Goal: Task Accomplishment & Management: Complete application form

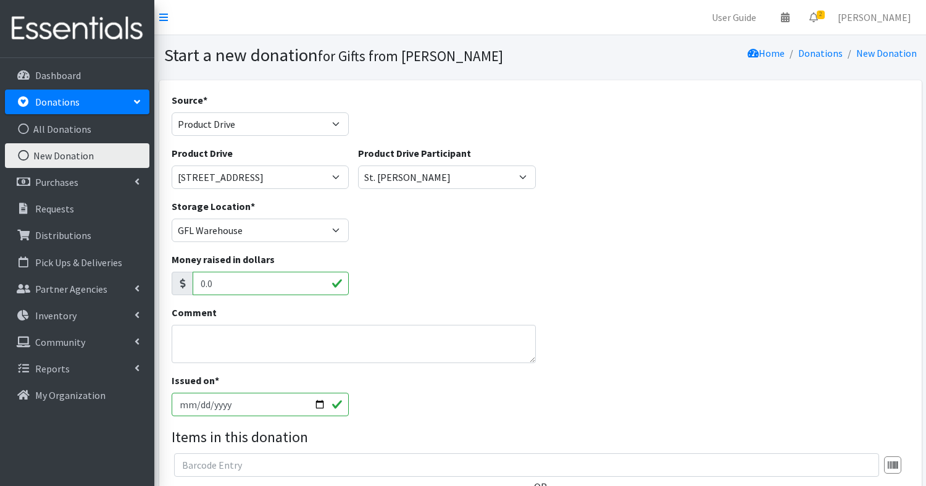
select select "Product Drive"
select select "3524"
select select "1703"
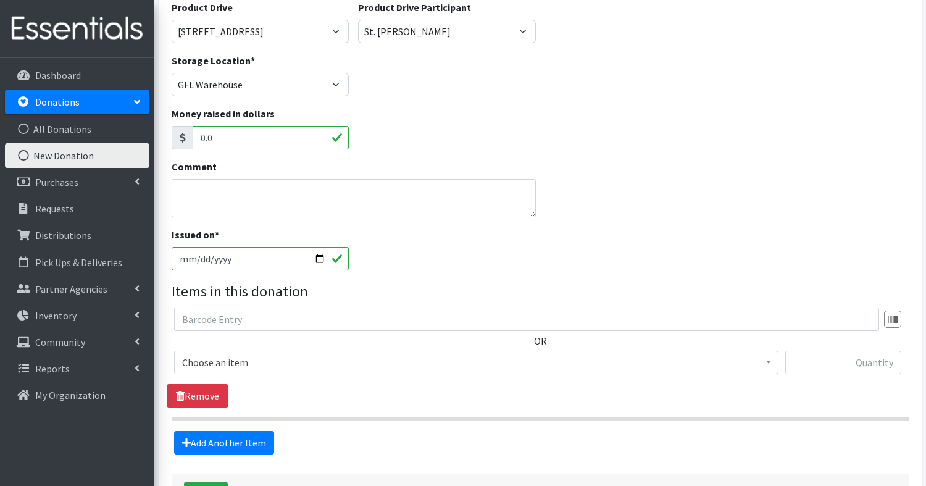
click at [451, 228] on div "Issued on * 2025-10-04" at bounding box center [540, 253] width 747 height 53
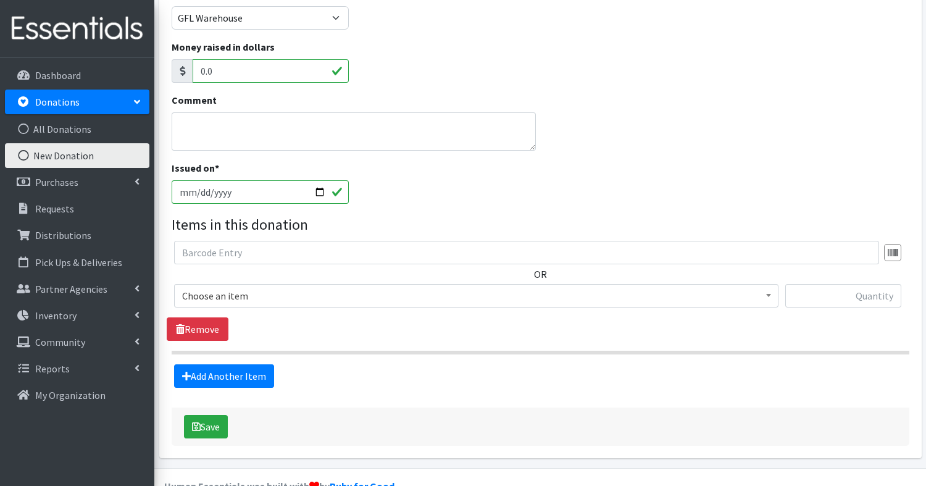
scroll to position [239, 0]
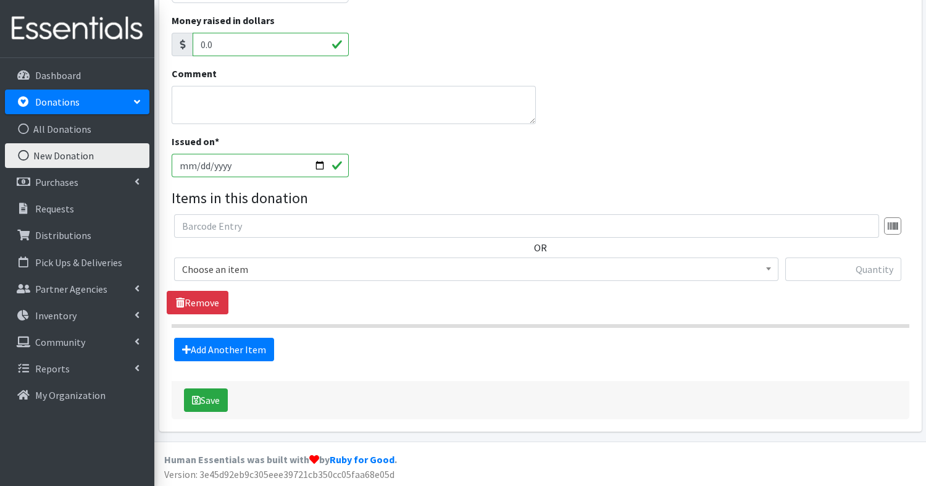
click at [252, 267] on span "Choose an item" at bounding box center [476, 269] width 588 height 17
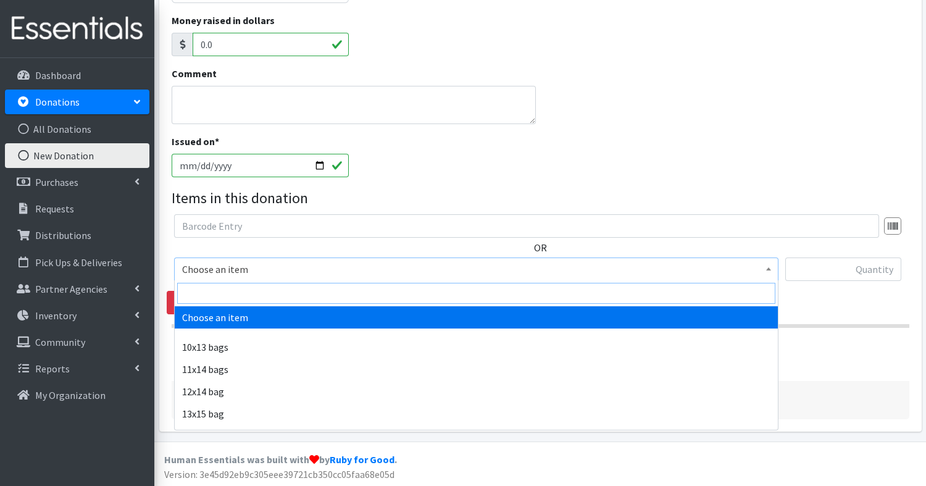
click at [245, 294] on input "search" at bounding box center [476, 293] width 598 height 21
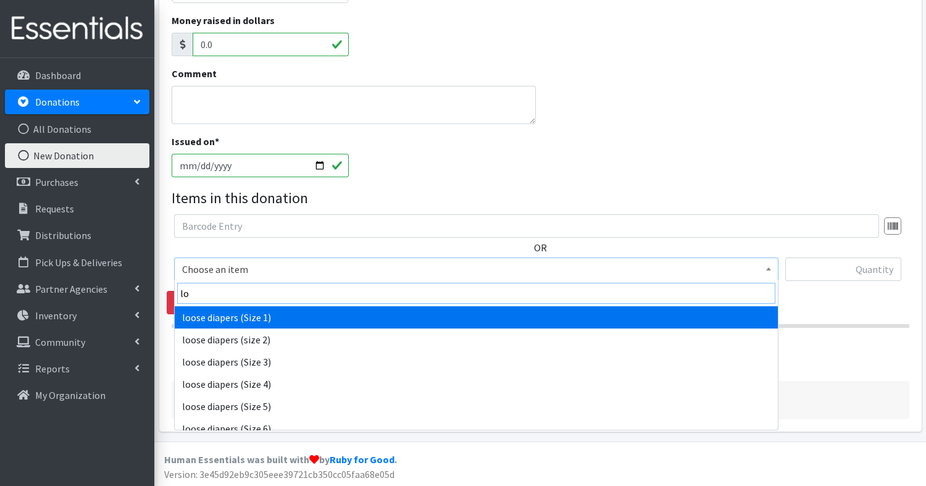
type input "l"
type input "pree"
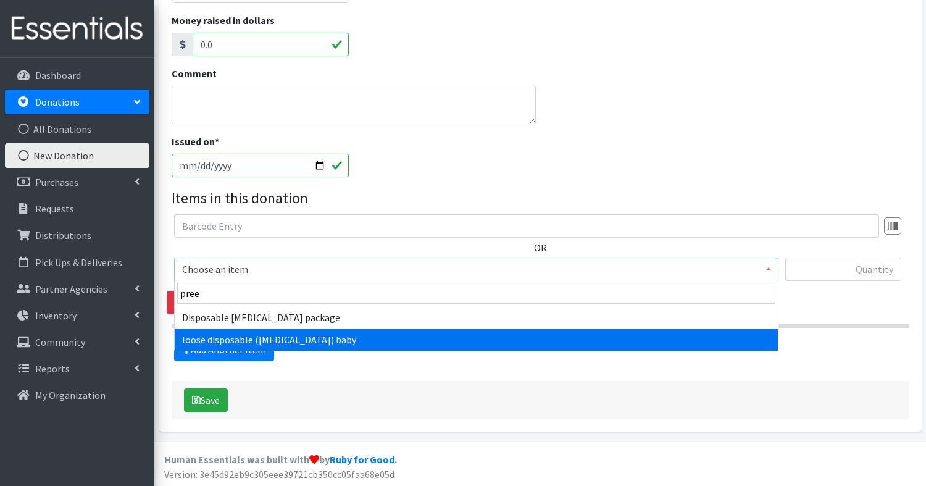
select select "14068"
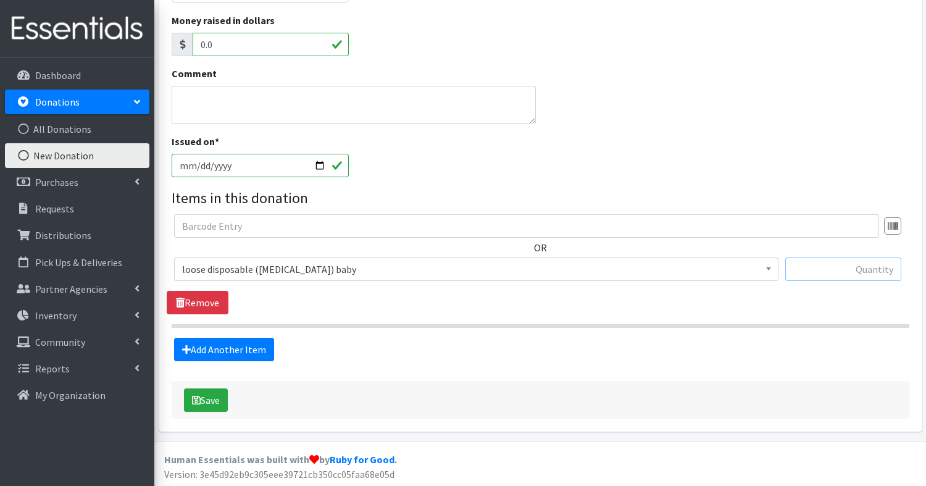
click at [870, 267] on input "text" at bounding box center [843, 268] width 116 height 23
type input "1350"
click at [253, 344] on link "Add Another Item" at bounding box center [224, 349] width 100 height 23
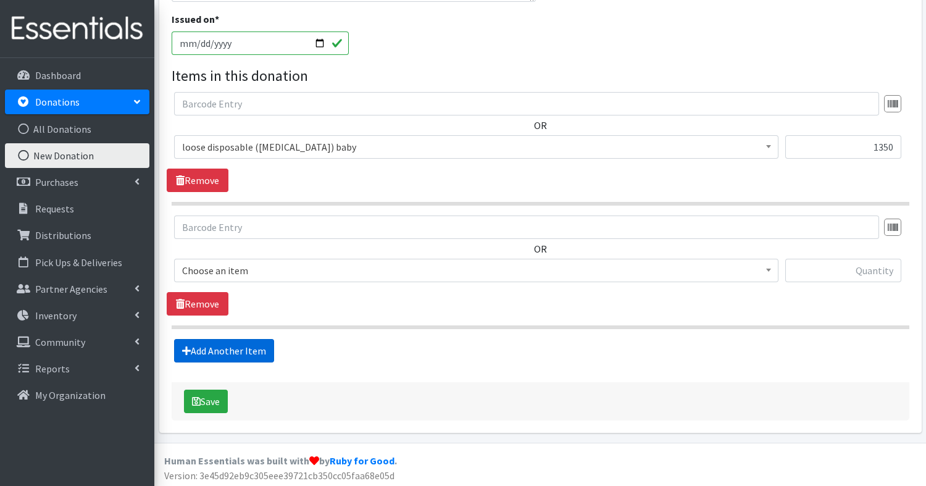
scroll to position [362, 0]
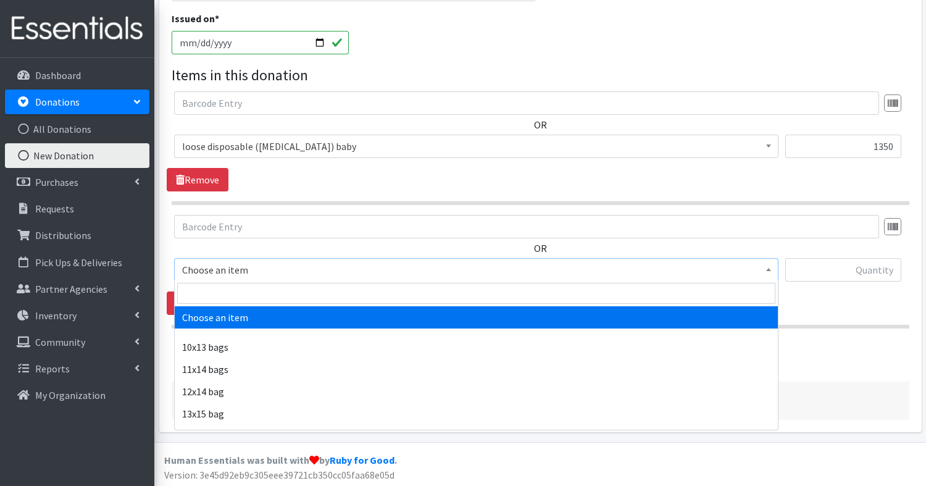
click at [267, 267] on span "Choose an item" at bounding box center [476, 269] width 588 height 17
click at [262, 287] on input "search" at bounding box center [476, 293] width 598 height 21
type input "o"
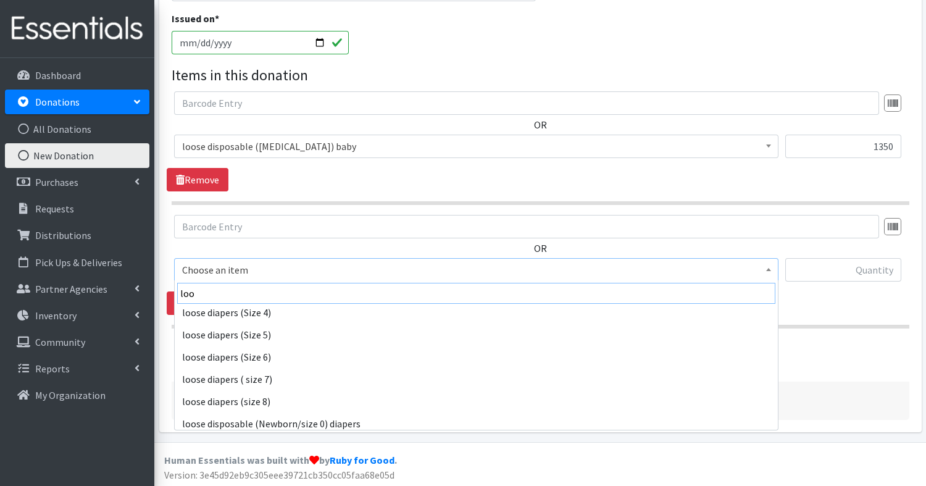
scroll to position [99, 0]
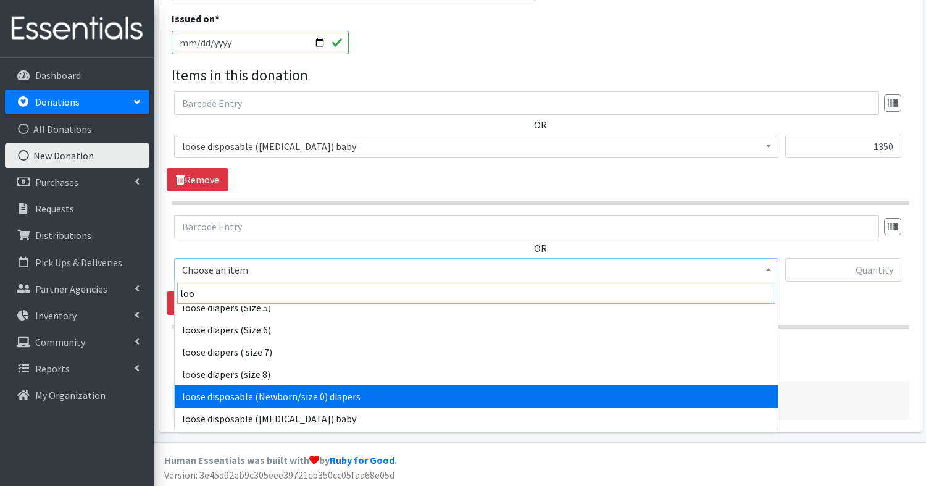
type input "loo"
select select "14073"
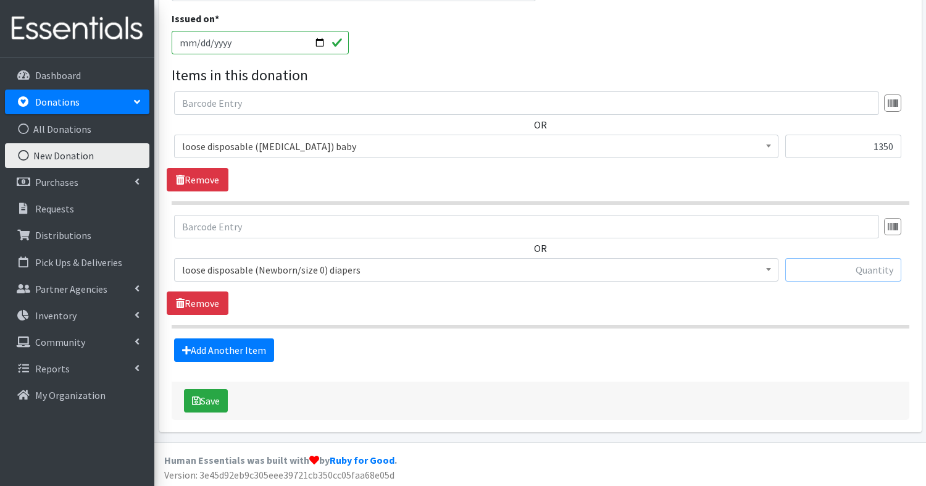
click at [824, 261] on input "text" at bounding box center [843, 269] width 116 height 23
type input "975"
click at [197, 348] on link "Add Another Item" at bounding box center [224, 349] width 100 height 23
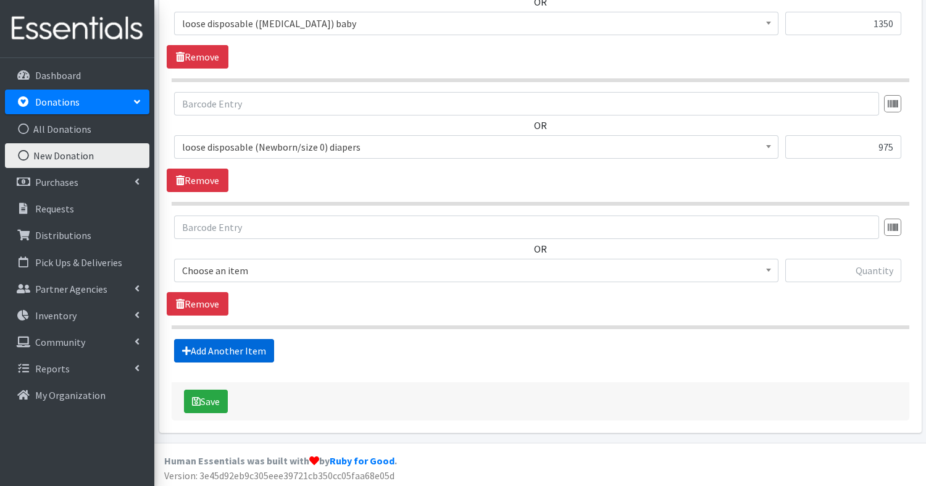
scroll to position [485, 0]
click at [223, 228] on input "text" at bounding box center [526, 226] width 705 height 23
click at [221, 263] on span "Choose an item" at bounding box center [476, 270] width 588 height 17
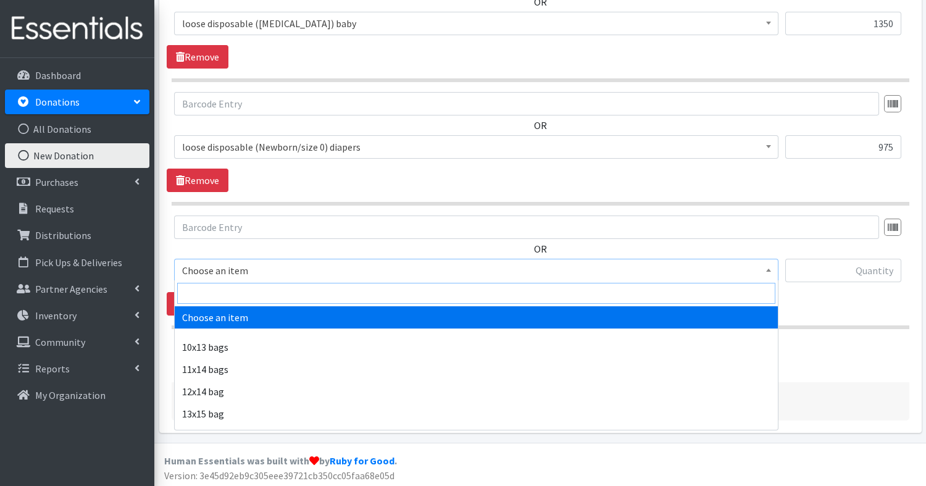
click at [231, 291] on input "search" at bounding box center [476, 293] width 598 height 21
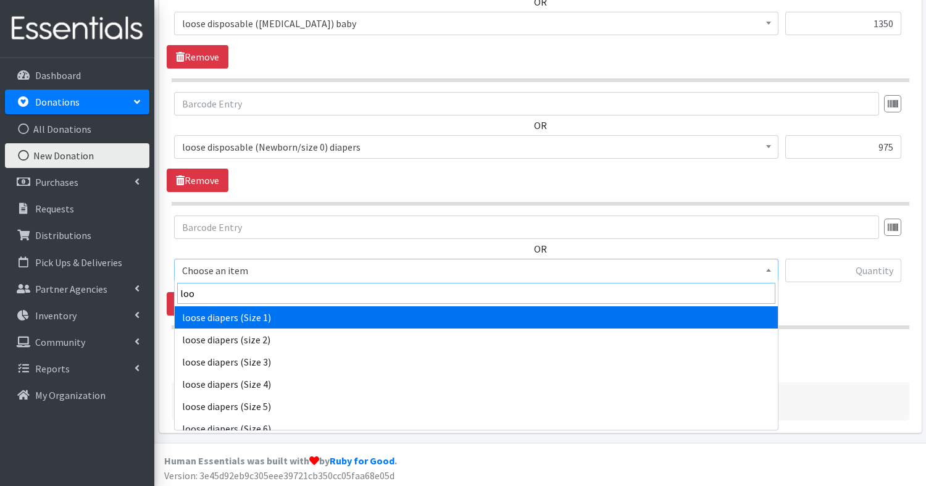
type input "loo"
select select "14074"
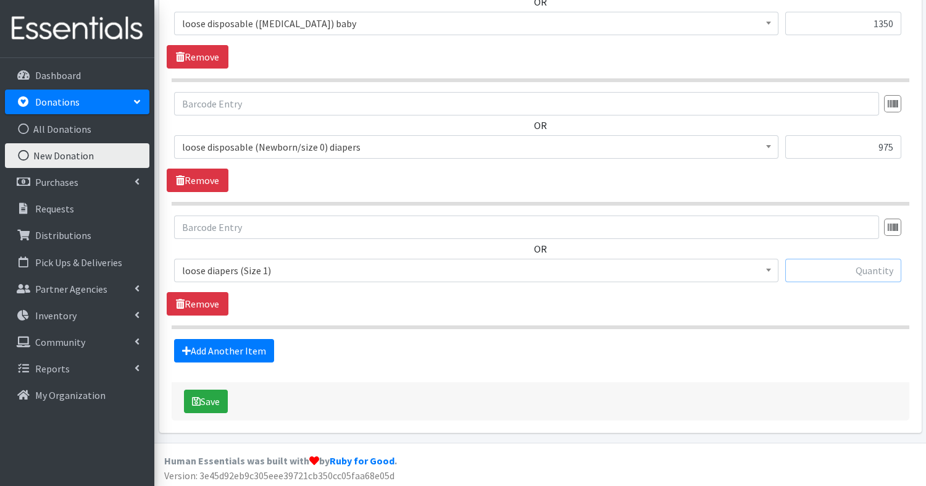
click at [880, 270] on input "text" at bounding box center [843, 270] width 116 height 23
type input "750"
click at [209, 402] on button "Save" at bounding box center [206, 401] width 44 height 23
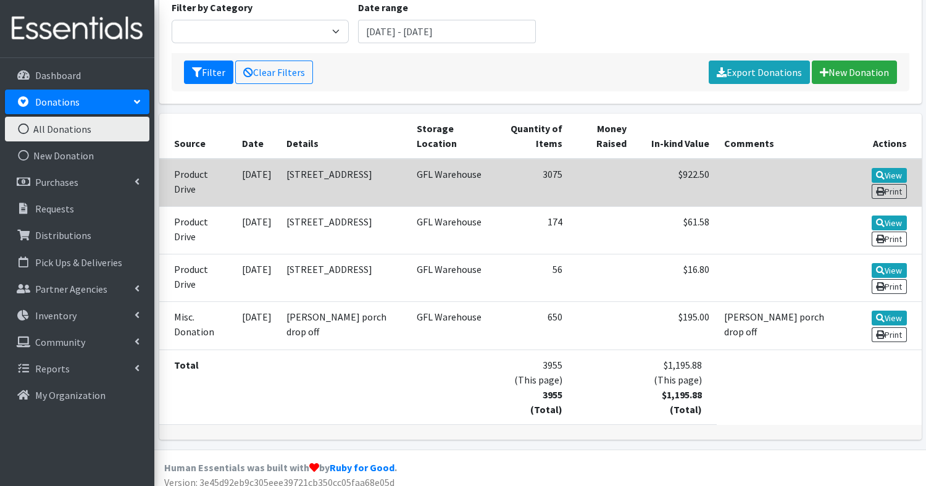
scroll to position [217, 0]
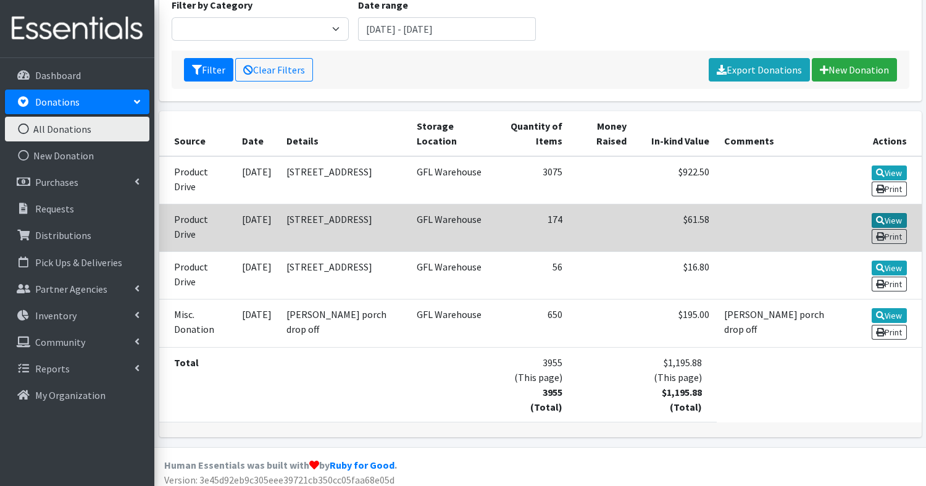
click at [888, 215] on link "View" at bounding box center [889, 220] width 35 height 15
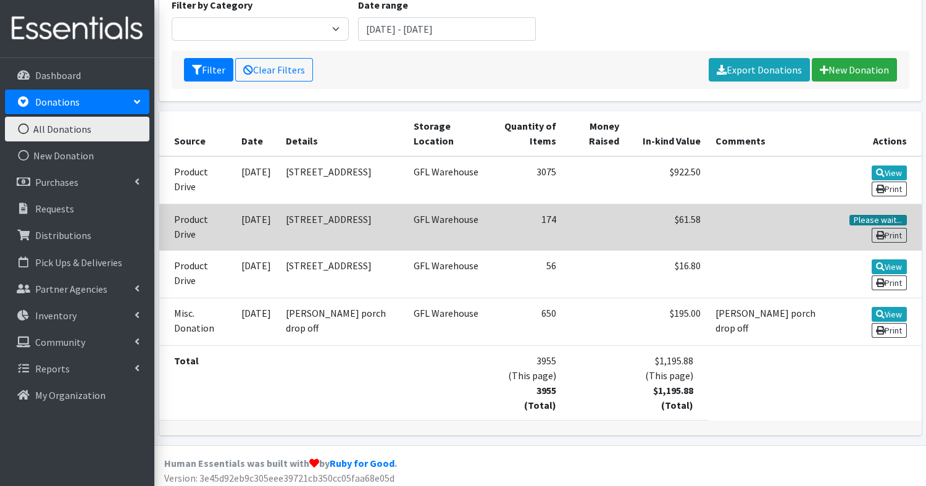
scroll to position [213, 0]
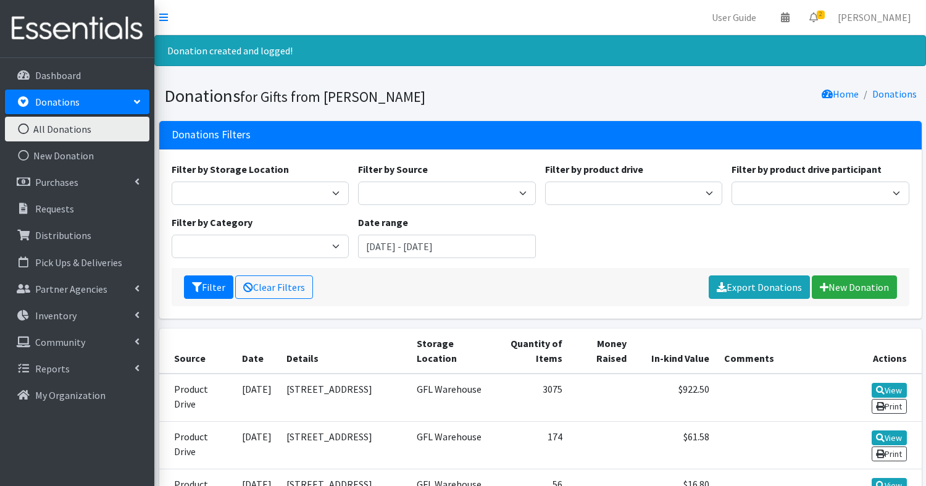
scroll to position [212, 0]
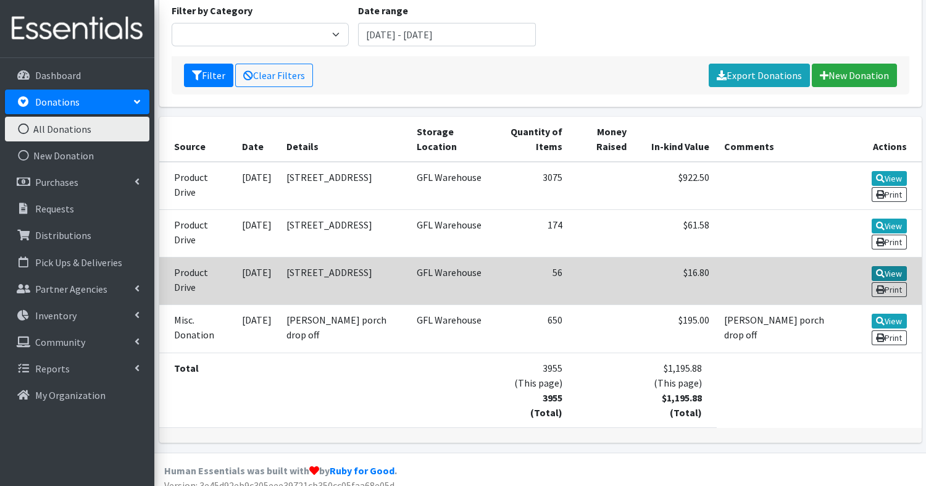
click at [891, 268] on link "View" at bounding box center [889, 273] width 35 height 15
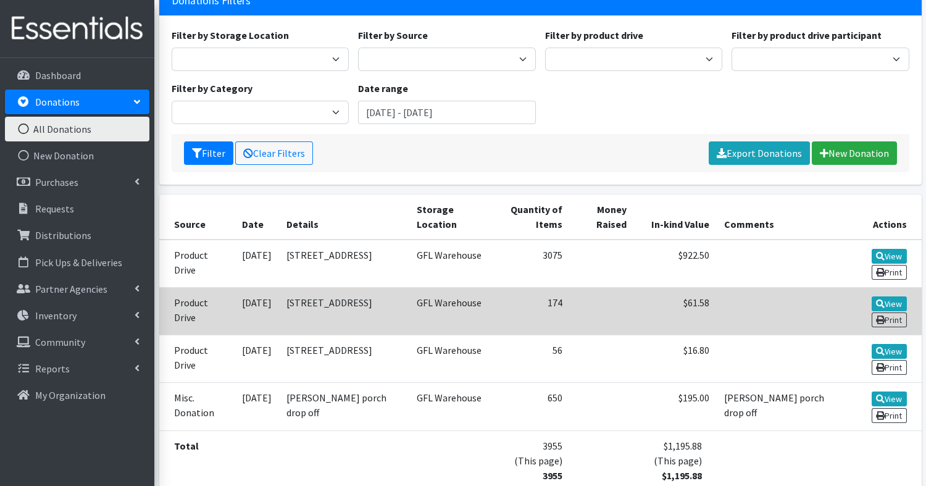
scroll to position [123, 0]
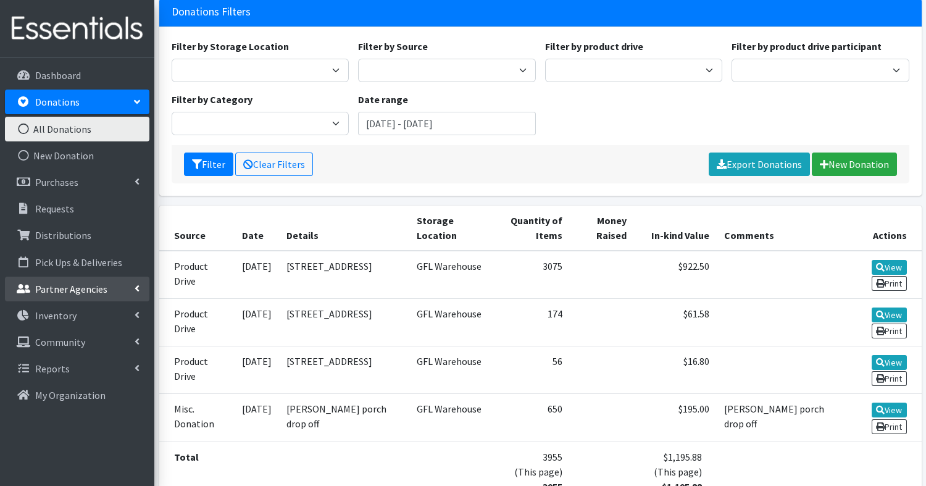
click at [109, 291] on link "Partner Agencies" at bounding box center [77, 289] width 144 height 25
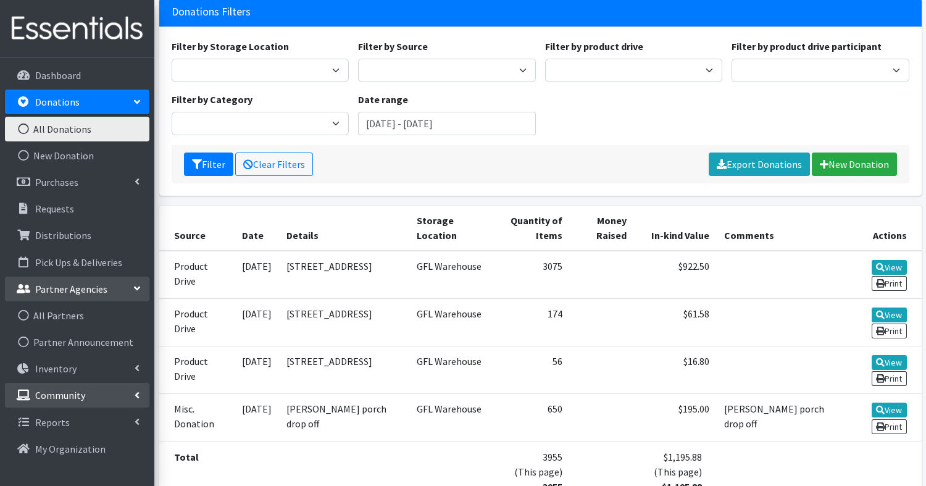
click at [85, 390] on link "Community" at bounding box center [77, 395] width 144 height 25
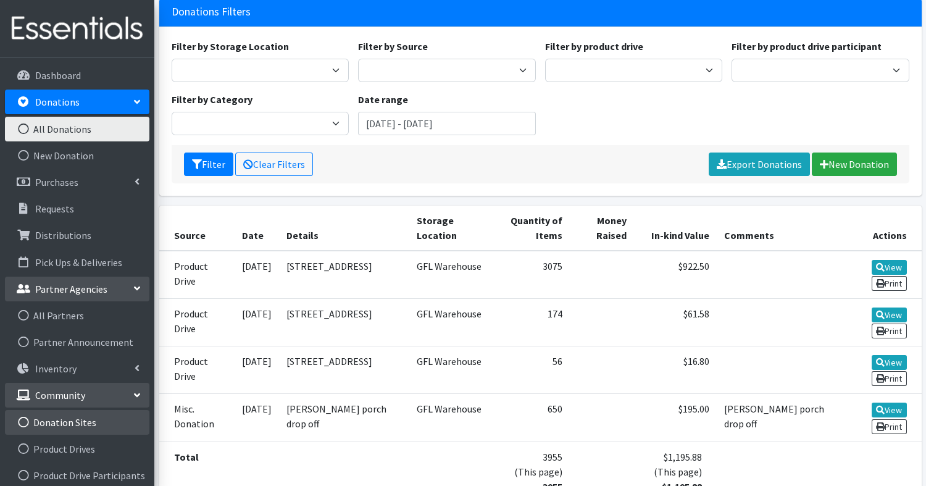
click at [83, 431] on link "Donation Sites" at bounding box center [77, 422] width 144 height 25
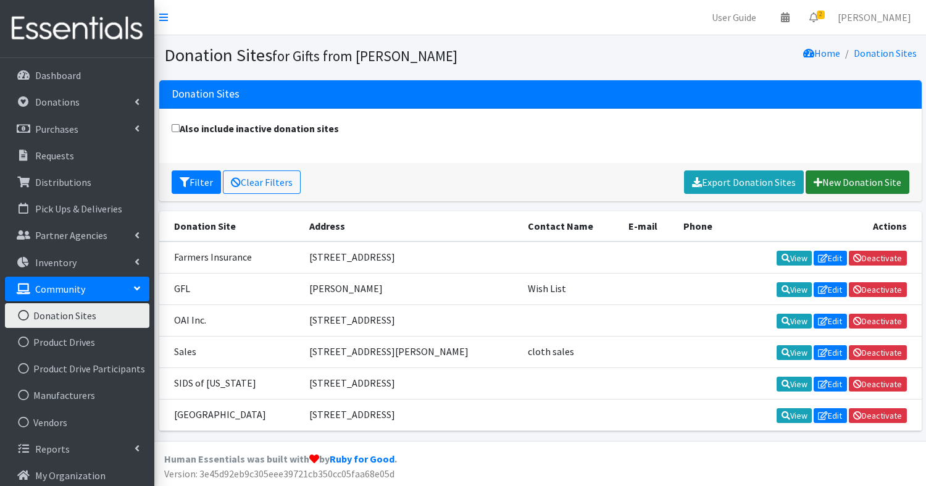
click at [862, 180] on link "New Donation Site" at bounding box center [858, 181] width 104 height 23
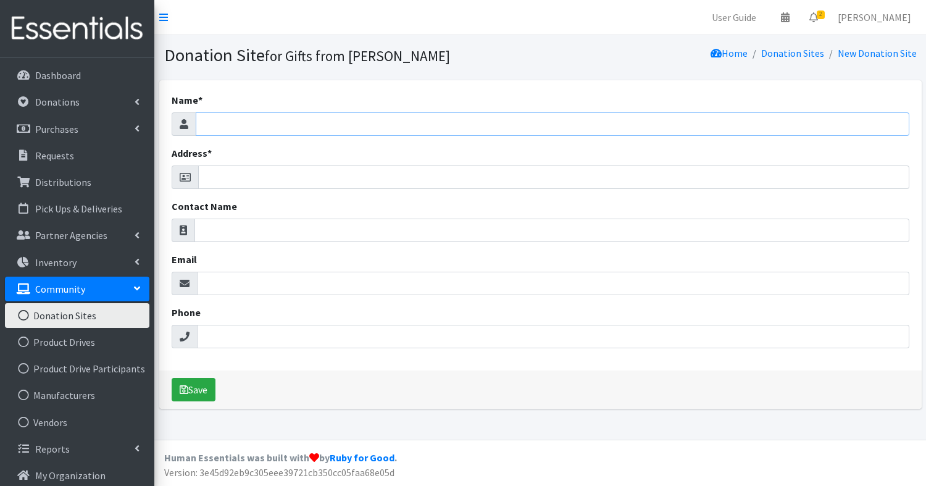
click at [427, 126] on input "Name *" at bounding box center [553, 123] width 714 height 23
type input "Sisters Working It Out"
click at [351, 187] on input "Address *" at bounding box center [553, 176] width 711 height 23
paste input "[STREET_ADDRESS]"
type input "[STREET_ADDRESS]"
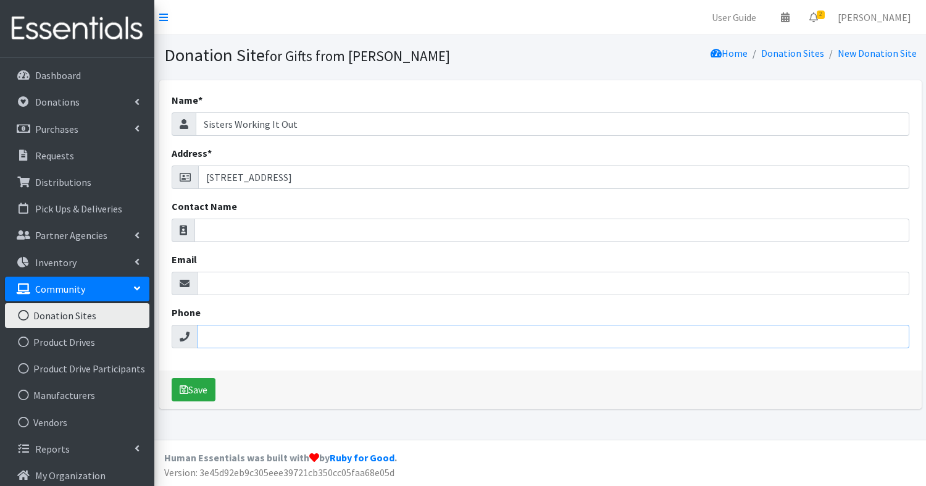
click at [289, 333] on input "Phone" at bounding box center [553, 336] width 712 height 23
paste input "[PHONE_NUMBER]"
type input "[PHONE_NUMBER]"
click at [378, 230] on input "Contact Name" at bounding box center [551, 230] width 715 height 23
paste input "[PERSON_NAME]"
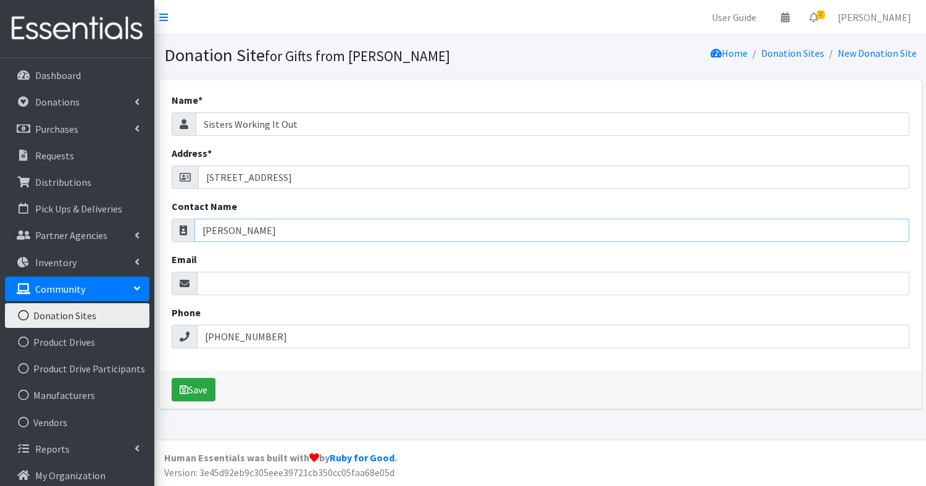
click at [378, 228] on input "Beulah" at bounding box center [551, 230] width 715 height 23
type input "Beulah"
click at [202, 390] on button "Save" at bounding box center [194, 389] width 44 height 23
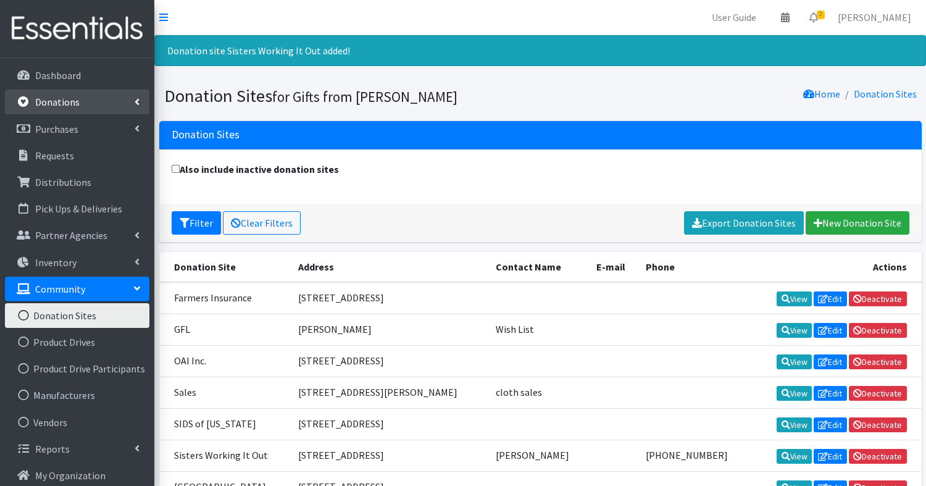
click at [55, 101] on p "Donations" at bounding box center [57, 102] width 44 height 12
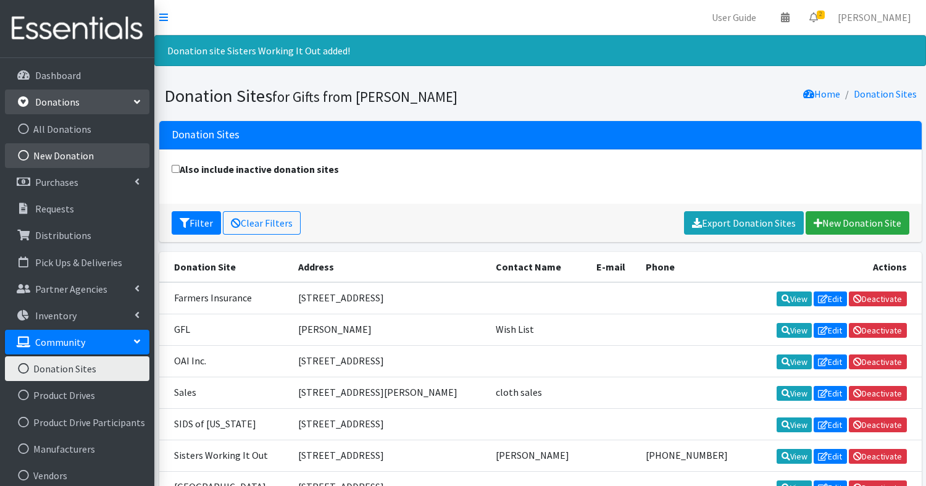
click at [62, 162] on link "New Donation" at bounding box center [77, 155] width 144 height 25
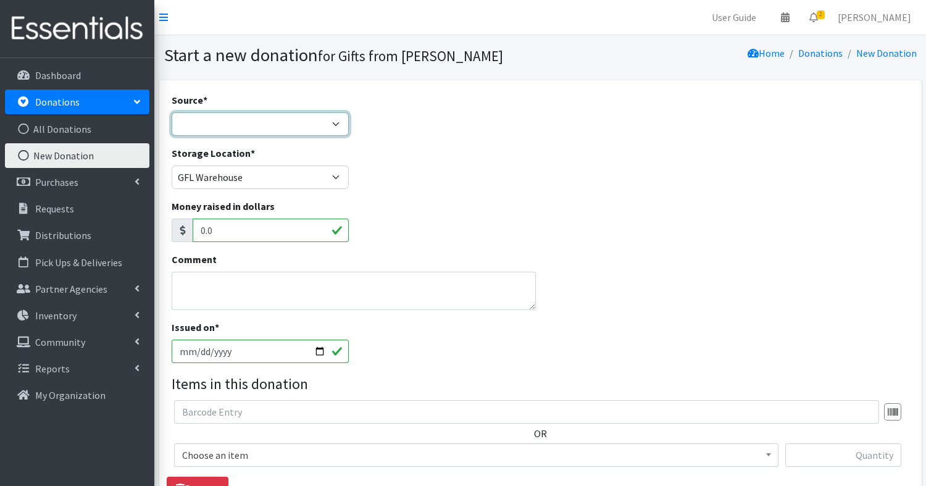
click at [262, 131] on select "Product Drive Manufacturer Donation Site Misc. Donation" at bounding box center [261, 123] width 178 height 23
select select "Product Drive"
click at [172, 112] on select "Product Drive Manufacturer Donation Site Misc. Donation" at bounding box center [261, 123] width 178 height 23
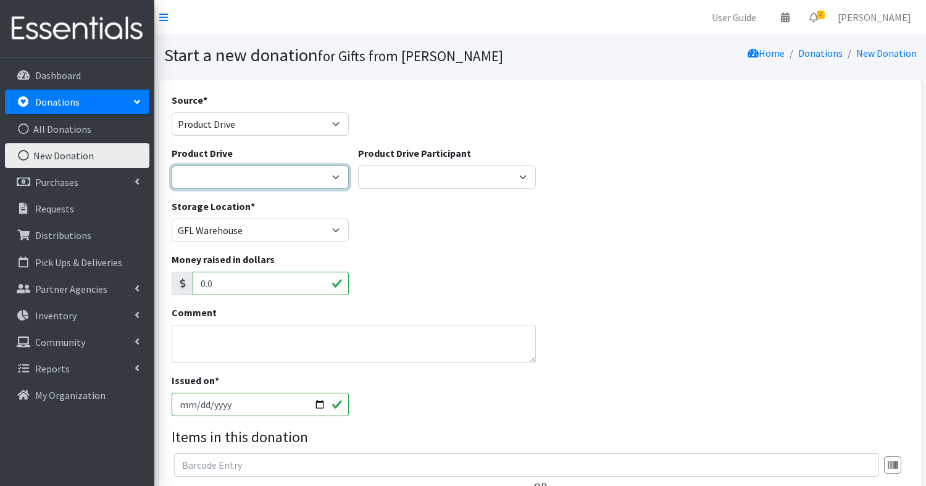
click at [256, 178] on select "25 Diaper Drive Aga [PERSON_NAME] Eagle Scout Project - [PERSON_NAME] [PERSON_N…" at bounding box center [261, 176] width 178 height 23
select select "3524"
click at [172, 165] on select "25 Diaper Drive Aga Galus Eagle Scout Project - David Roa Liam Chisholm Memoria…" at bounding box center [261, 176] width 178 height 23
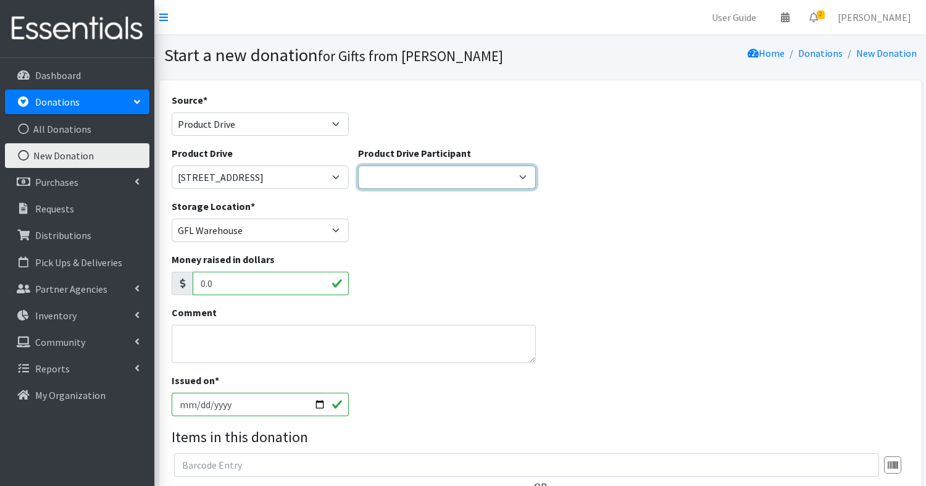
click at [435, 170] on select "SGR Zeta X Sigma Milk Bank Village of Park Forest GS Troup 65829 Richton Park D…" at bounding box center [447, 176] width 178 height 23
click at [420, 172] on select "SGR Zeta X Sigma Milk Bank Village of Park Forest GS Troup 65829 Richton Park D…" at bounding box center [447, 176] width 178 height 23
click at [420, 173] on select "SGR Zeta X Sigma Milk Bank Village of Park Forest GS Troup 65829 Richton Park D…" at bounding box center [447, 176] width 178 height 23
select select "1204"
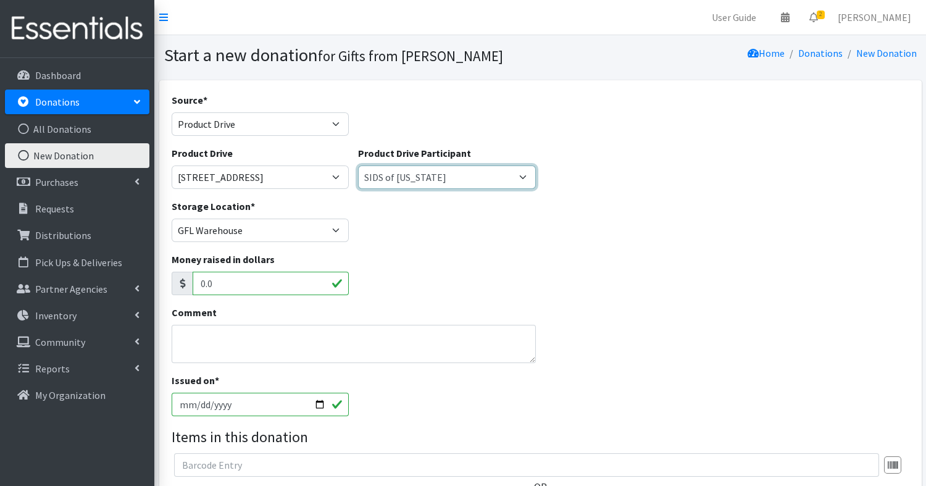
click at [524, 177] on select "SGR Zeta X Sigma Milk Bank Village of Park Forest GS Troup 65829 Richton Park D…" at bounding box center [447, 176] width 178 height 23
select select
click at [358, 165] on select "SGR Zeta X Sigma Milk Bank Village of Park Forest GS Troup 65829 Richton Park D…" at bounding box center [447, 176] width 178 height 23
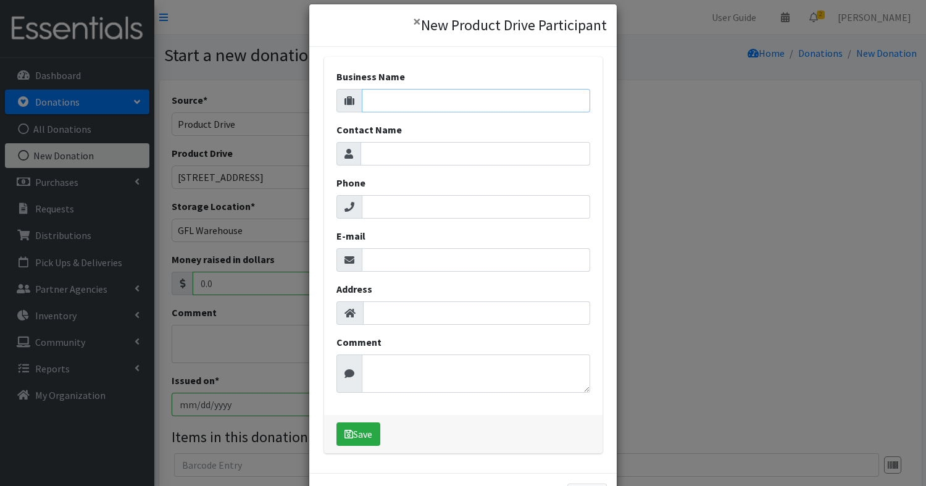
click at [453, 102] on input "Business Name" at bounding box center [476, 100] width 228 height 23
type input "Sisters Working It Out"
click at [445, 155] on input "Contact Name" at bounding box center [476, 153] width 230 height 23
type input "Beulah"
click at [464, 201] on input "Phone" at bounding box center [476, 206] width 228 height 23
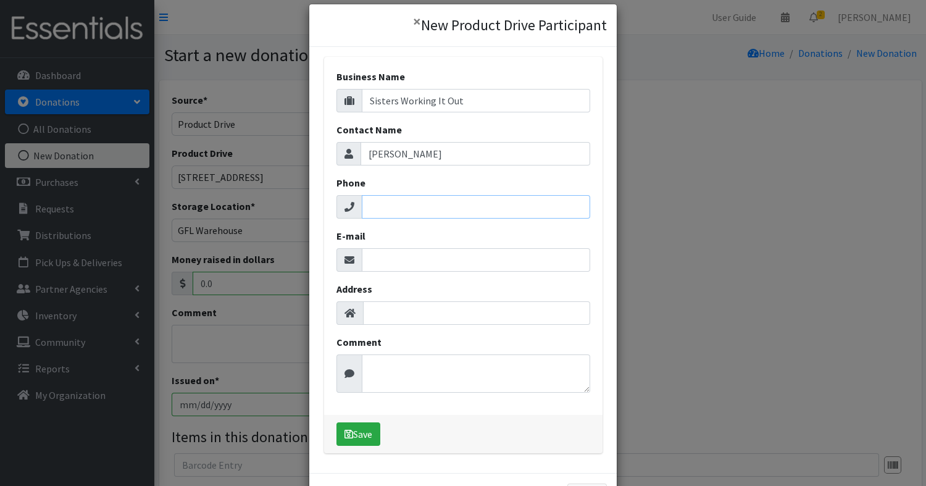
paste input "(708) 932-9761"
type input "(708) 932-9761"
click at [441, 311] on input "Address" at bounding box center [476, 312] width 227 height 23
paste input "4351 S Drexel Blvd, Chicago, IL 60653"
click at [440, 310] on input "4351 S Drexel Blvd, Chicago, IL 60653" at bounding box center [476, 312] width 227 height 23
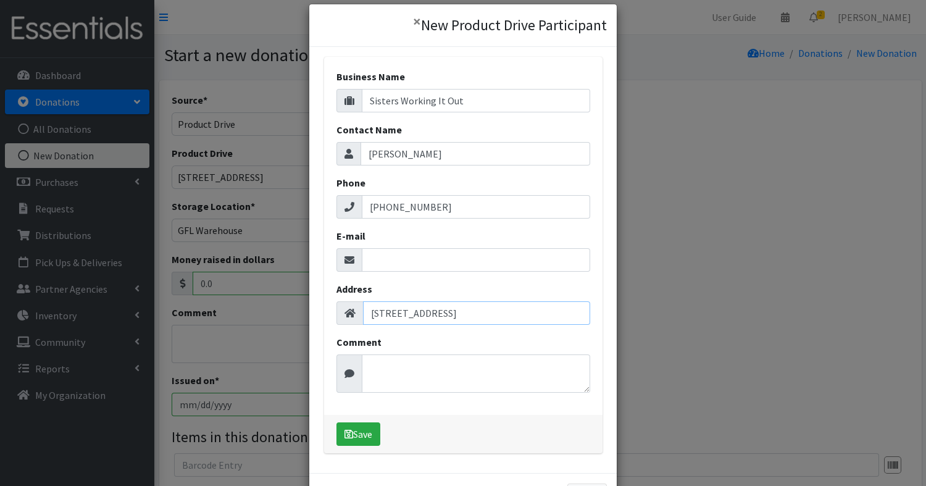
type input "4351 S Drexel Blvd, Chicago, IL 60653"
click at [371, 435] on button "Save" at bounding box center [358, 433] width 44 height 23
select select "1704"
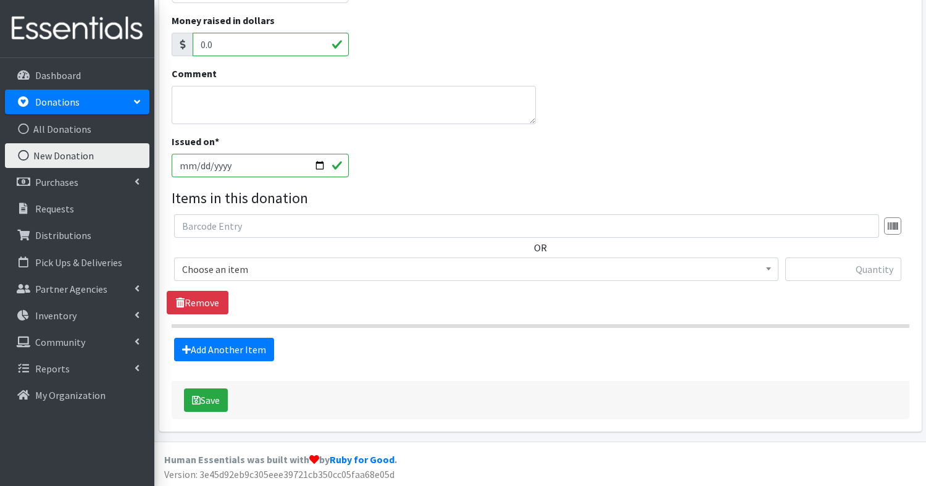
scroll to position [238, 0]
click at [270, 265] on span "Choose an item" at bounding box center [476, 269] width 588 height 17
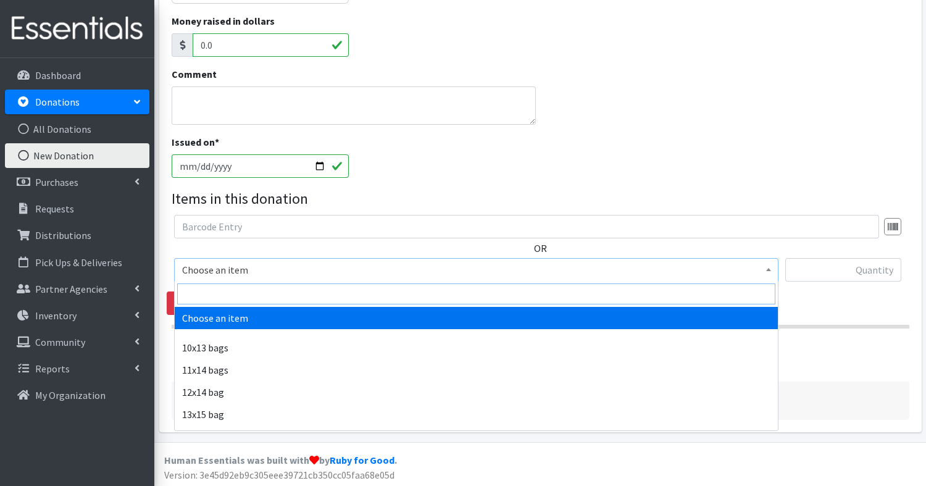
click at [269, 290] on input "search" at bounding box center [476, 293] width 598 height 21
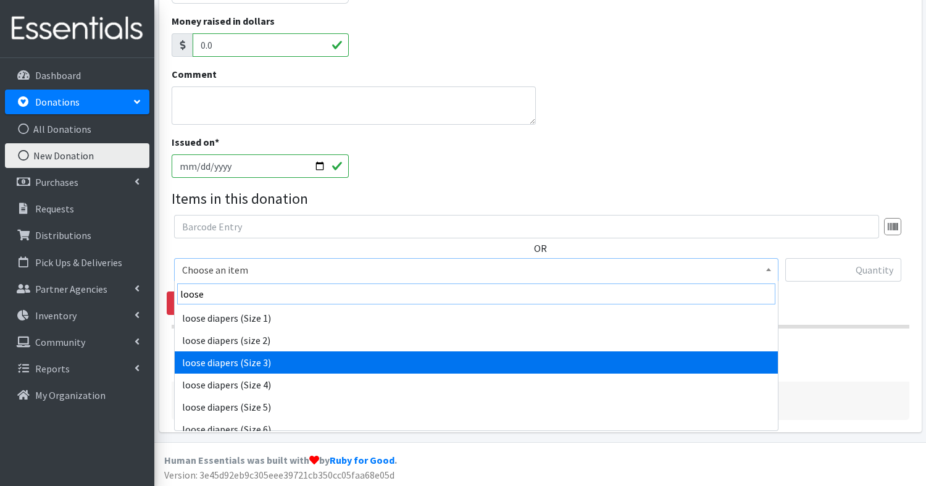
type input "loose"
select select "14071"
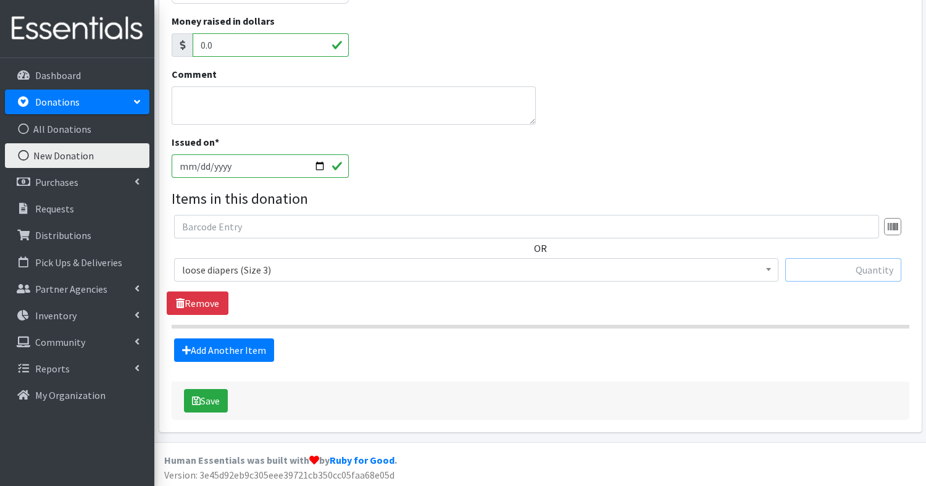
click at [871, 265] on input "text" at bounding box center [843, 269] width 116 height 23
type input "200"
click at [238, 351] on link "Add Another Item" at bounding box center [224, 349] width 100 height 23
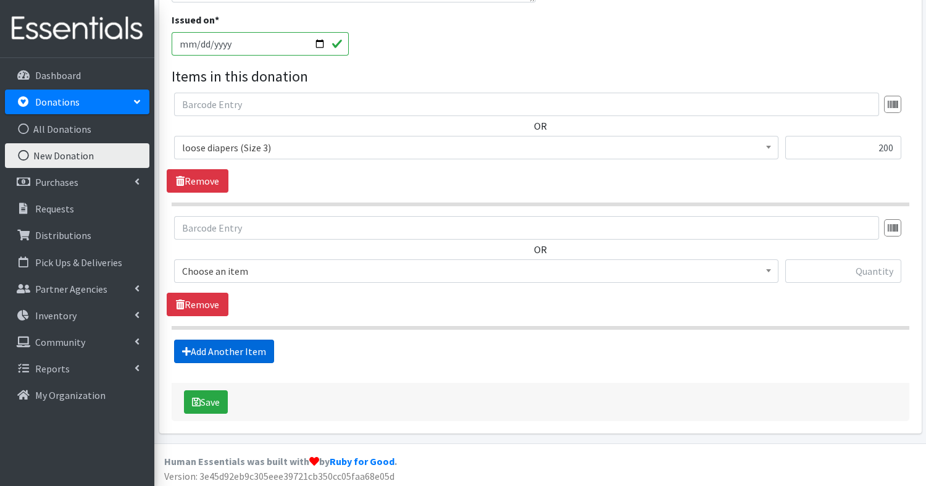
scroll to position [362, 0]
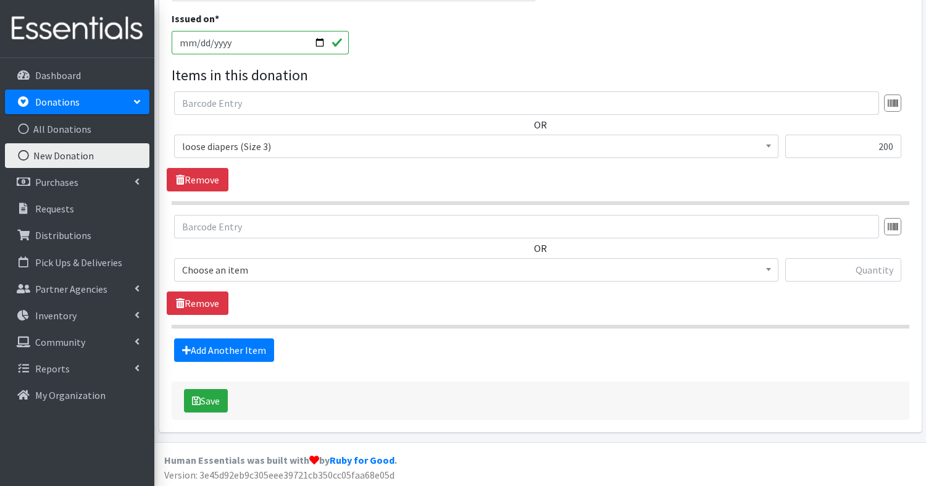
click at [209, 267] on span "Choose an item" at bounding box center [476, 269] width 588 height 17
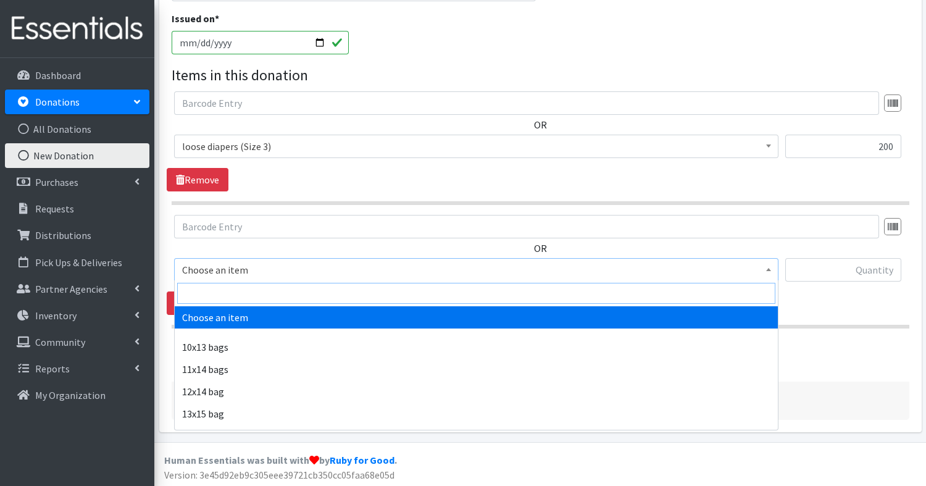
click at [209, 289] on input "search" at bounding box center [476, 293] width 598 height 21
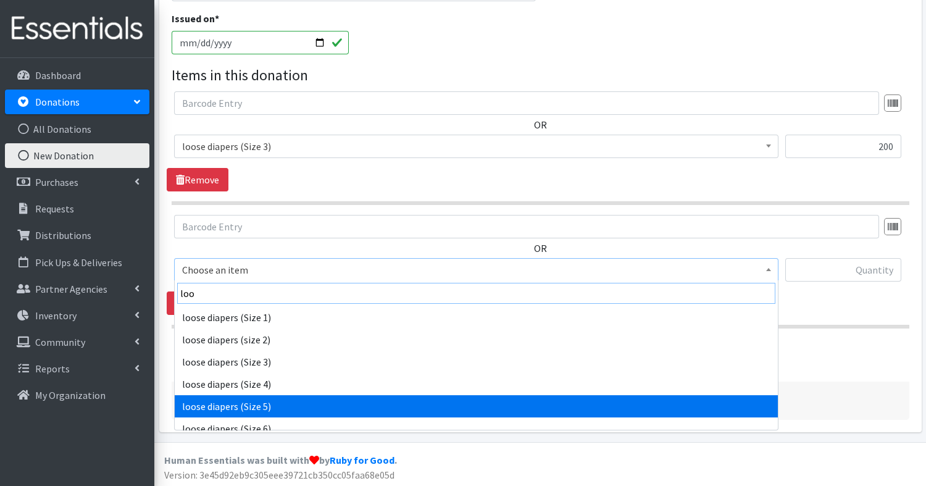
type input "loo"
select select "14050"
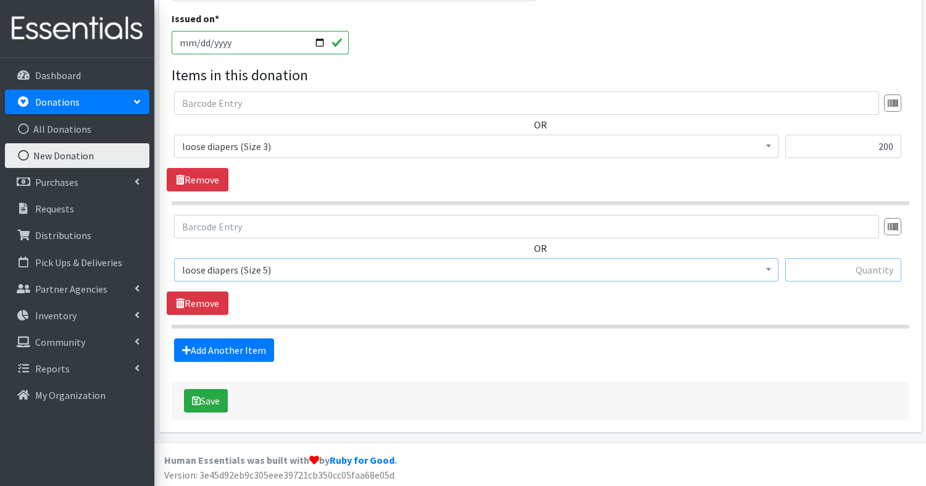
click at [843, 269] on input "text" at bounding box center [843, 269] width 116 height 23
type input "200"
click at [241, 354] on link "Add Another Item" at bounding box center [224, 349] width 100 height 23
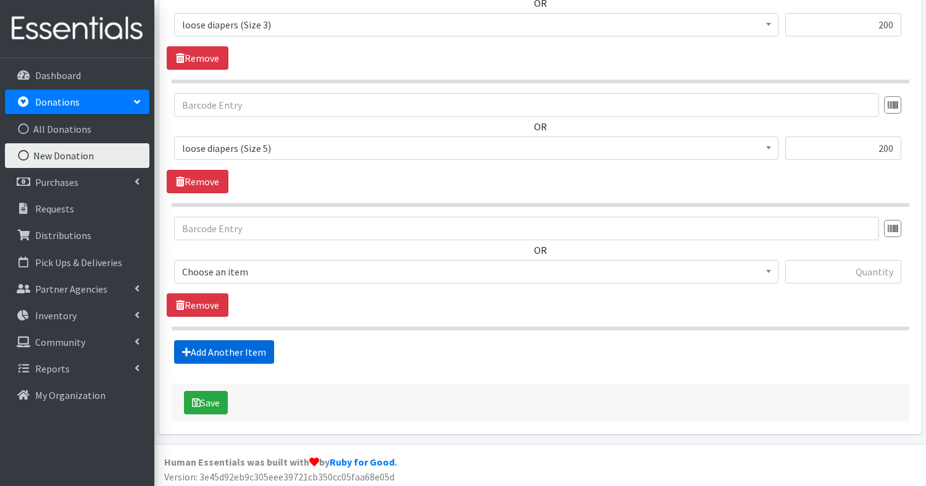
scroll to position [485, 0]
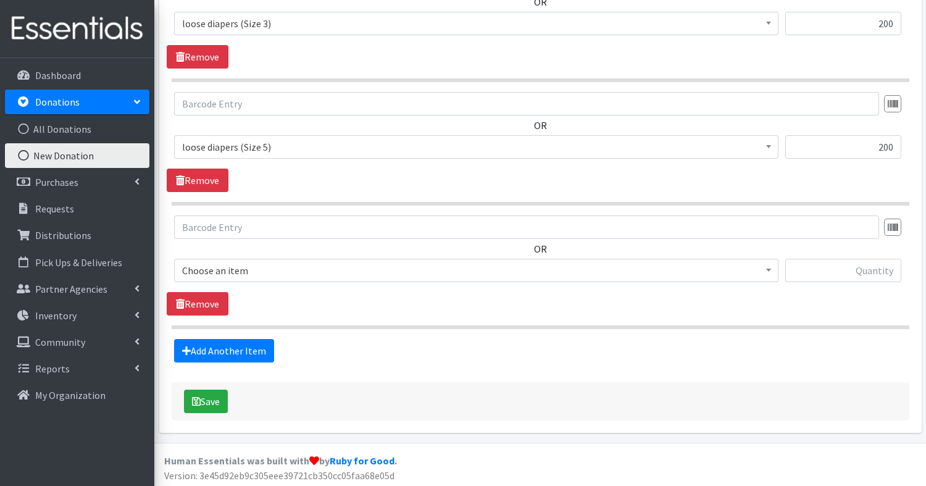
click at [388, 272] on span "Choose an item" at bounding box center [476, 270] width 588 height 17
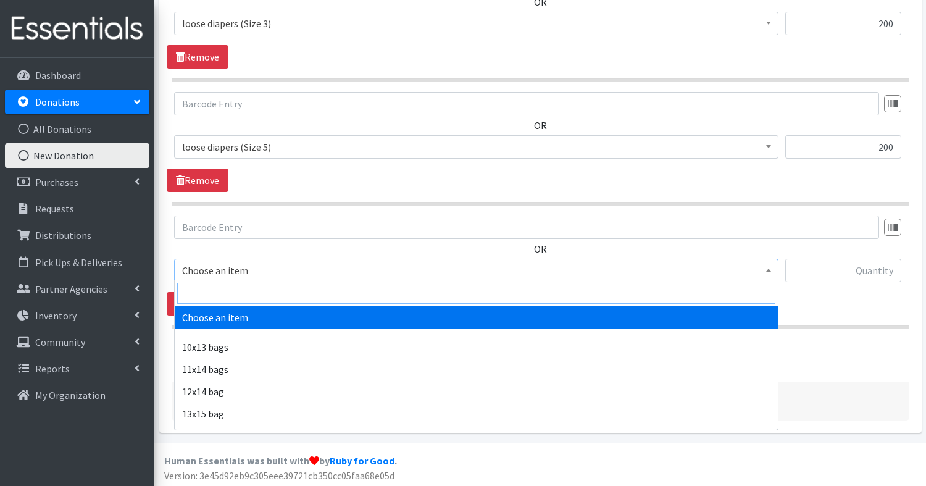
click at [384, 291] on input "search" at bounding box center [476, 293] width 598 height 21
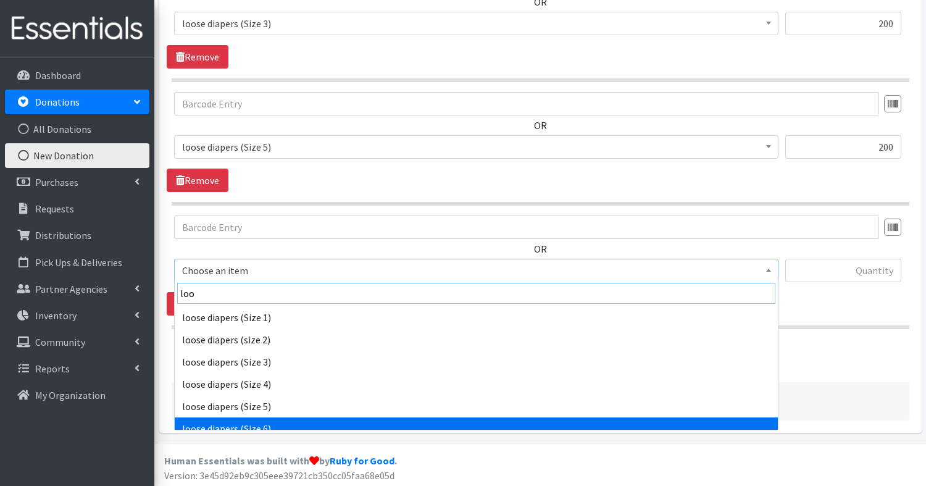
type input "loo"
select select "14051"
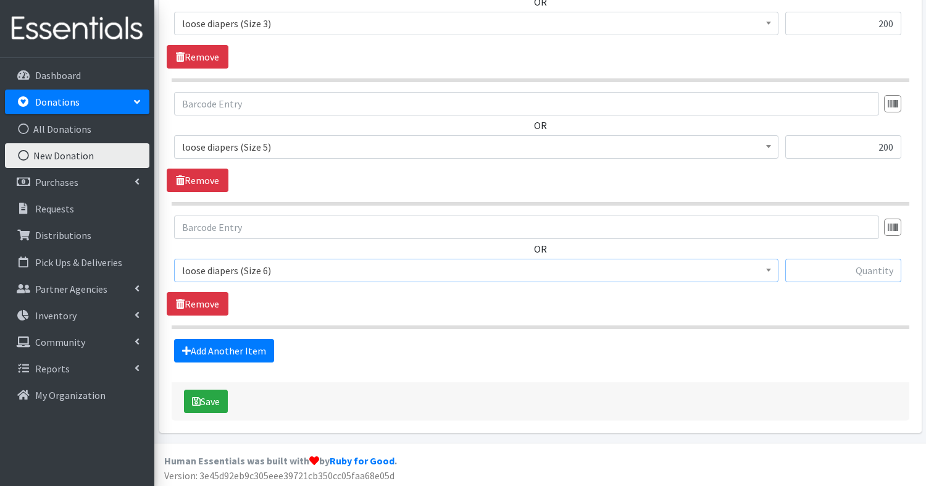
click at [845, 268] on input "text" at bounding box center [843, 270] width 116 height 23
type input "400"
click at [244, 348] on link "Add Another Item" at bounding box center [224, 350] width 100 height 23
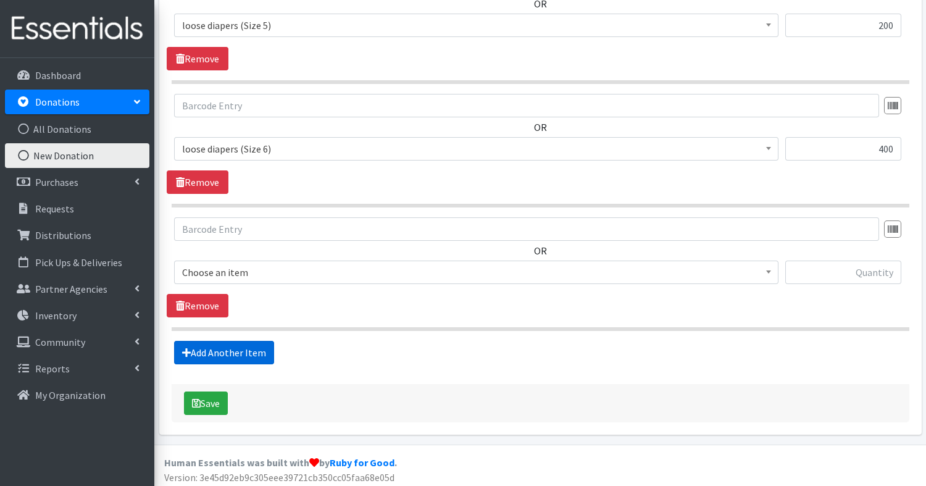
scroll to position [608, 0]
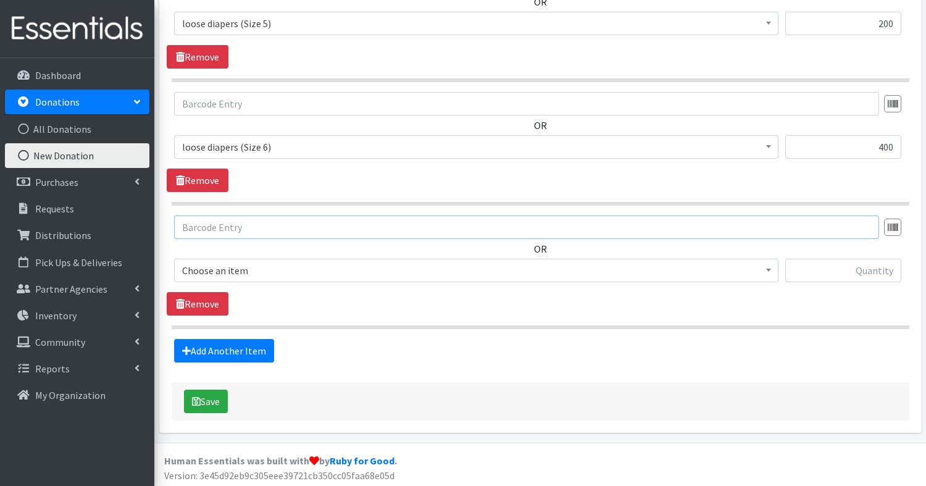
click at [283, 222] on input "text" at bounding box center [526, 226] width 705 height 23
type input "p"
click at [215, 268] on span "Choose an item" at bounding box center [476, 270] width 588 height 17
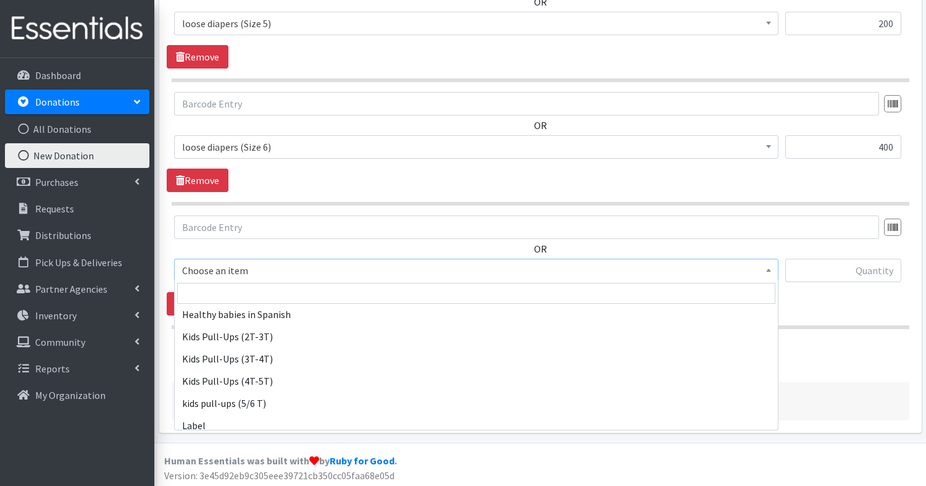
scroll to position [612, 0]
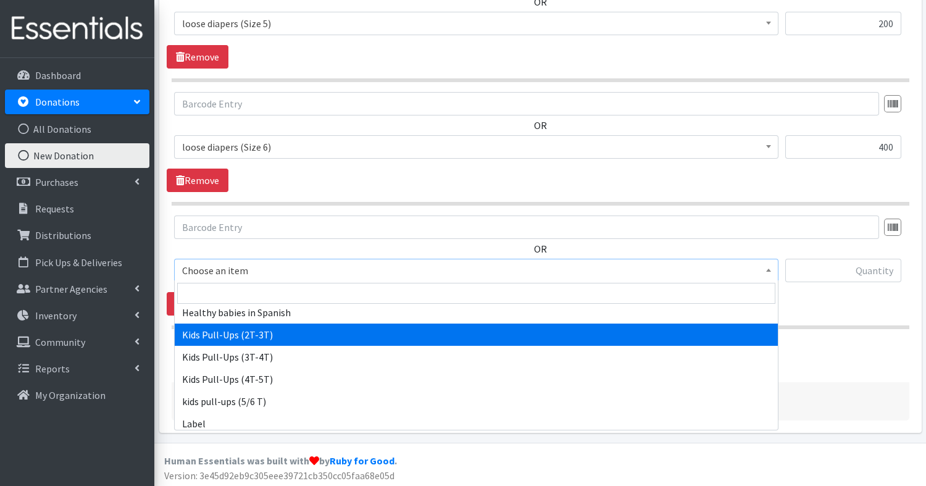
select select "14045"
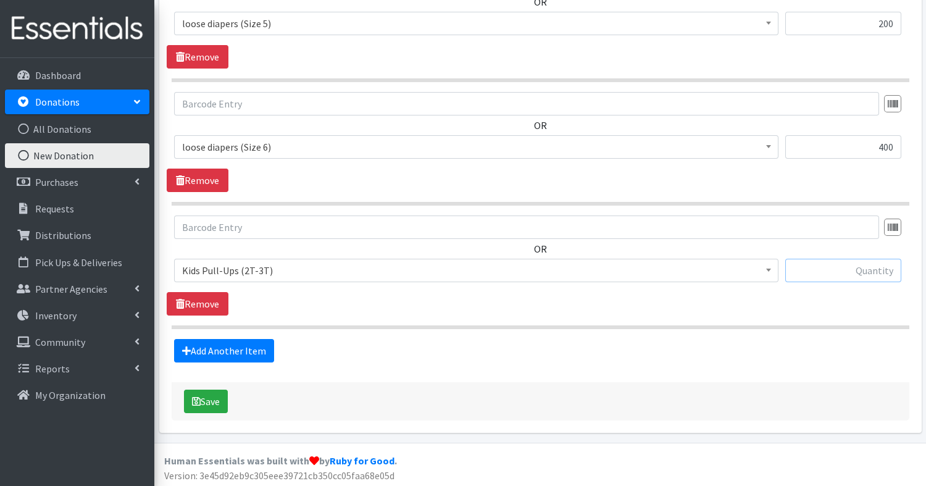
click at [820, 259] on input "text" at bounding box center [843, 270] width 116 height 23
type input "256"
click at [228, 348] on link "Add Another Item" at bounding box center [224, 350] width 100 height 23
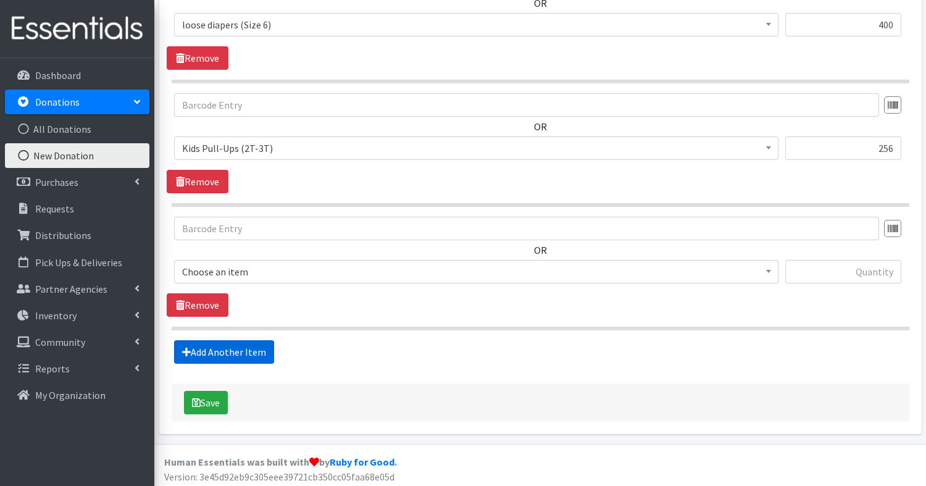
scroll to position [731, 0]
click at [234, 269] on span "Choose an item" at bounding box center [476, 270] width 588 height 17
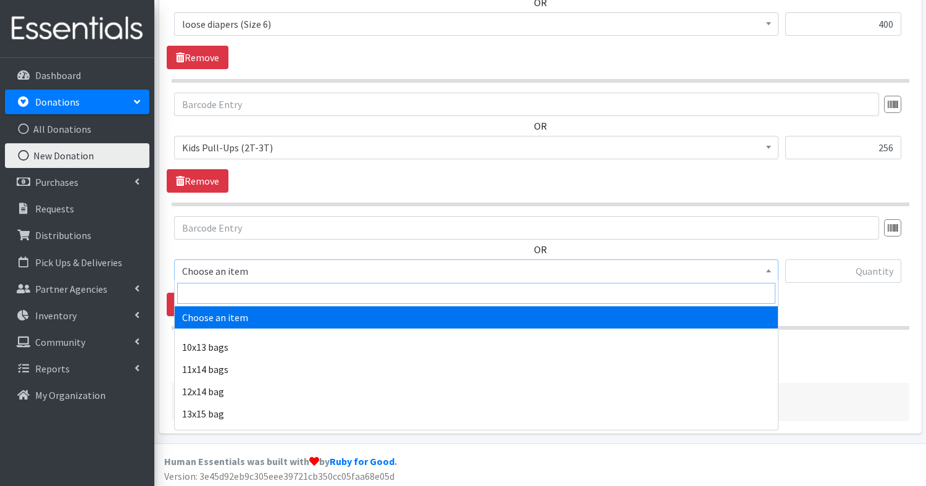
click at [225, 285] on input "search" at bounding box center [476, 293] width 598 height 21
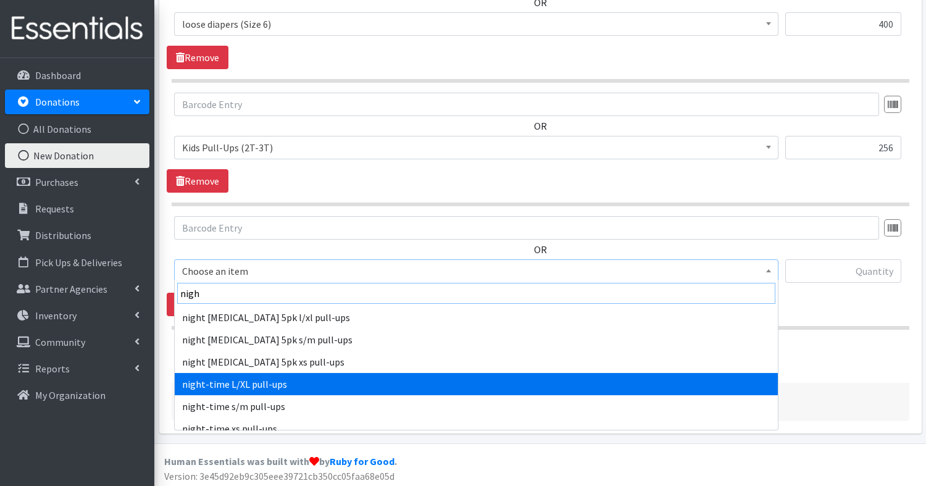
type input "nigh"
select select "15185"
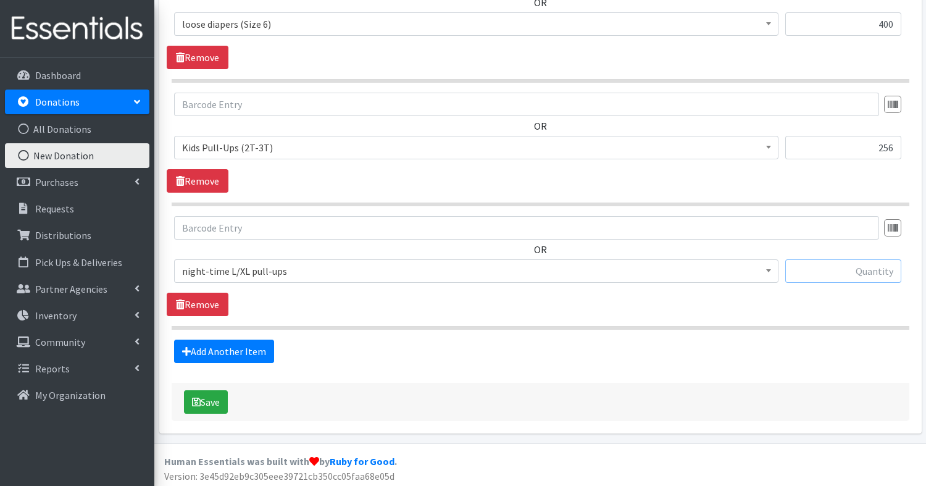
click at [853, 268] on input "text" at bounding box center [843, 270] width 116 height 23
type input "5"
click at [220, 396] on button "Save" at bounding box center [206, 401] width 44 height 23
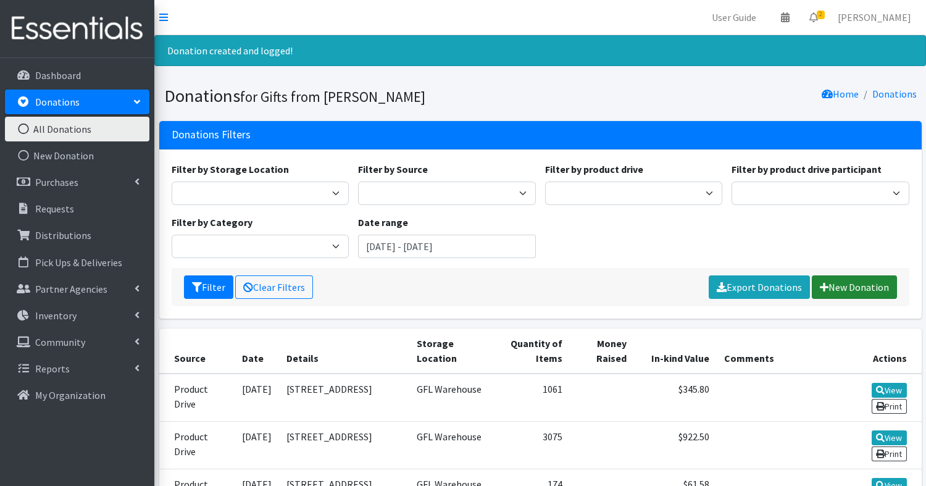
click at [857, 285] on link "New Donation" at bounding box center [854, 286] width 85 height 23
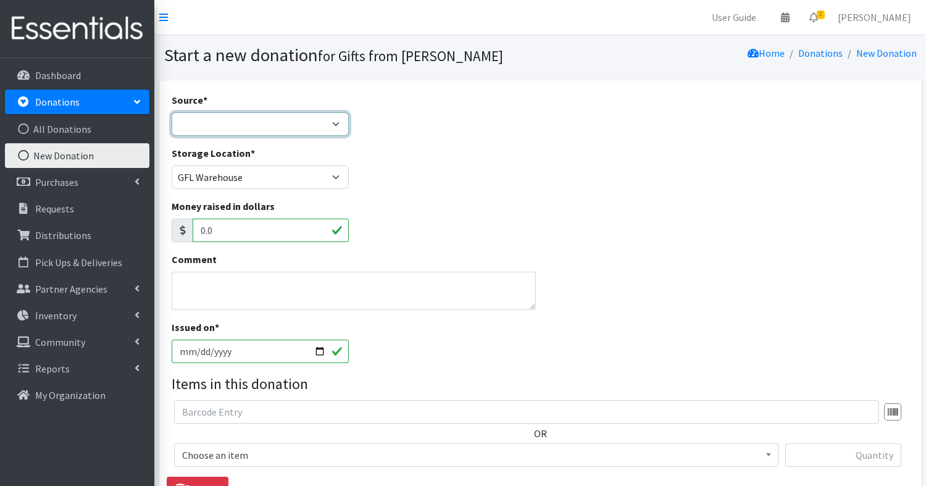
click at [324, 120] on select "Product Drive Manufacturer Donation Site Misc. Donation" at bounding box center [261, 123] width 178 height 23
select select "Product Drive"
click at [172, 112] on select "Product Drive Manufacturer Donation Site Misc. Donation" at bounding box center [261, 123] width 178 height 23
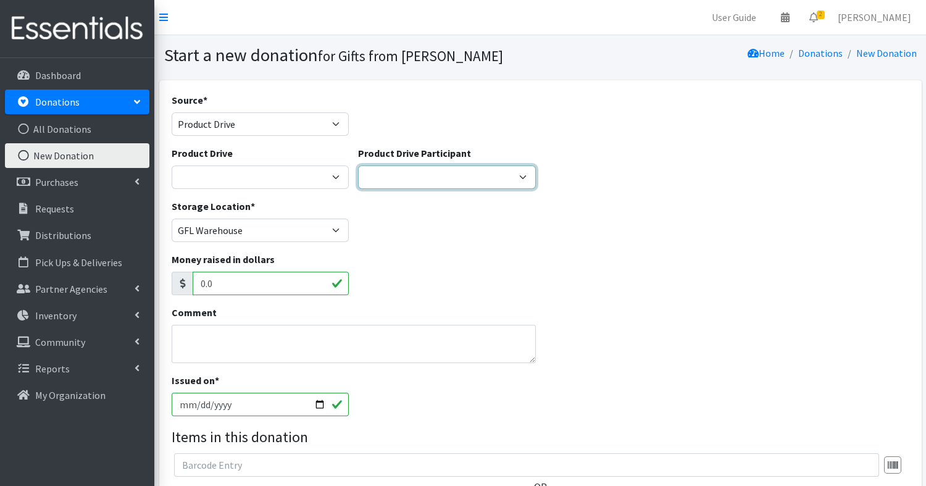
click at [506, 172] on select "SGR Zeta X Sigma Milk Bank GS Troup 65829 Richton Park Village of Park Forest D…" at bounding box center [447, 176] width 178 height 23
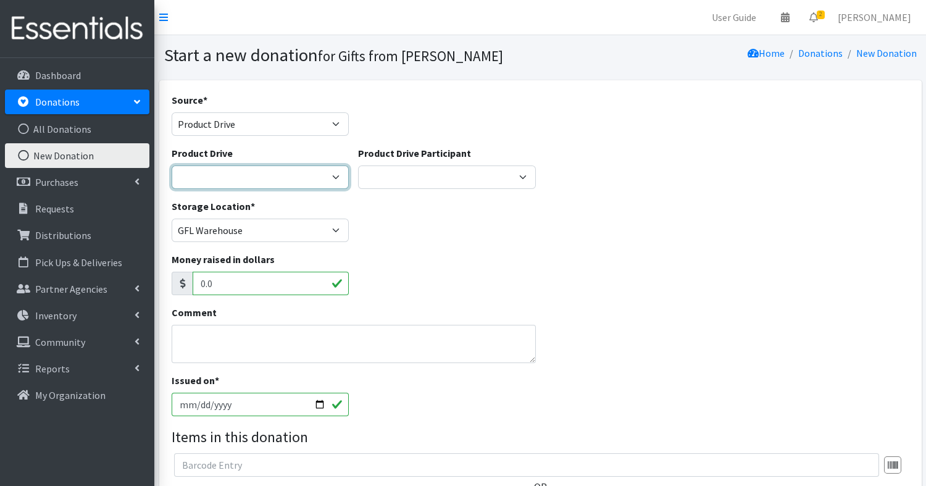
click at [320, 173] on select "25 Diaper Drive Aga [PERSON_NAME] Eagle Scout Project - [PERSON_NAME] [PERSON_N…" at bounding box center [261, 176] width 178 height 23
select select "3524"
click at [172, 165] on select "25 Diaper Drive Aga [PERSON_NAME] Eagle Scout Project - [PERSON_NAME] [PERSON_N…" at bounding box center [261, 176] width 178 height 23
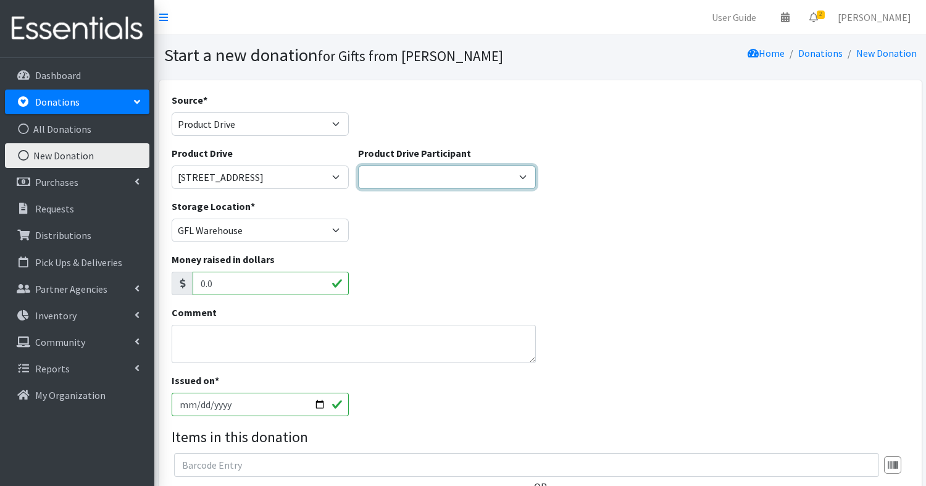
click at [520, 178] on select "SGR Zeta X Sigma Milk Bank GS Troup 65829 Richton Park Village of Park Forest D…" at bounding box center [447, 176] width 178 height 23
select select
click at [358, 165] on select "SGR Zeta X Sigma Milk Bank GS Troup 65829 Richton Park Village of Park Forest D…" at bounding box center [447, 176] width 178 height 23
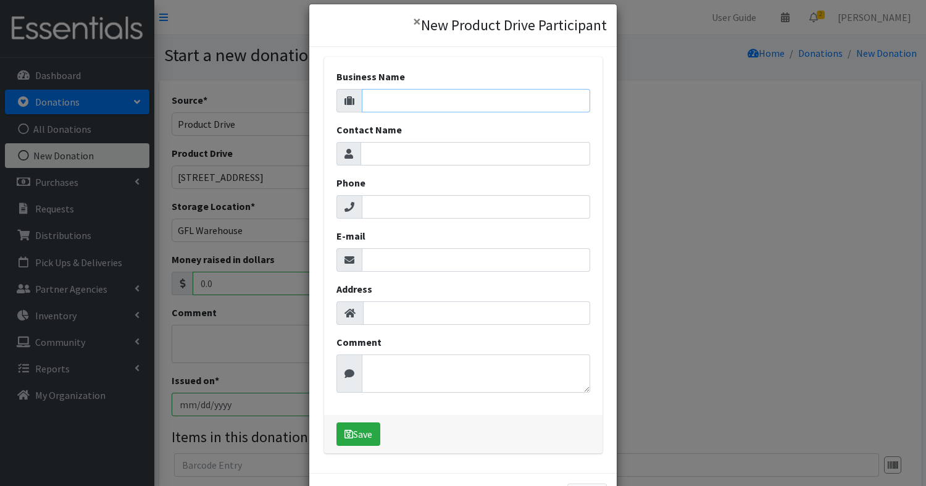
click at [453, 95] on input "Business Name" at bounding box center [476, 100] width 228 height 23
type input "[PERSON_NAME]"
click at [410, 147] on input "Contact Name" at bounding box center [476, 153] width 230 height 23
type input "cs"
click at [409, 205] on input "Phone" at bounding box center [476, 206] width 228 height 23
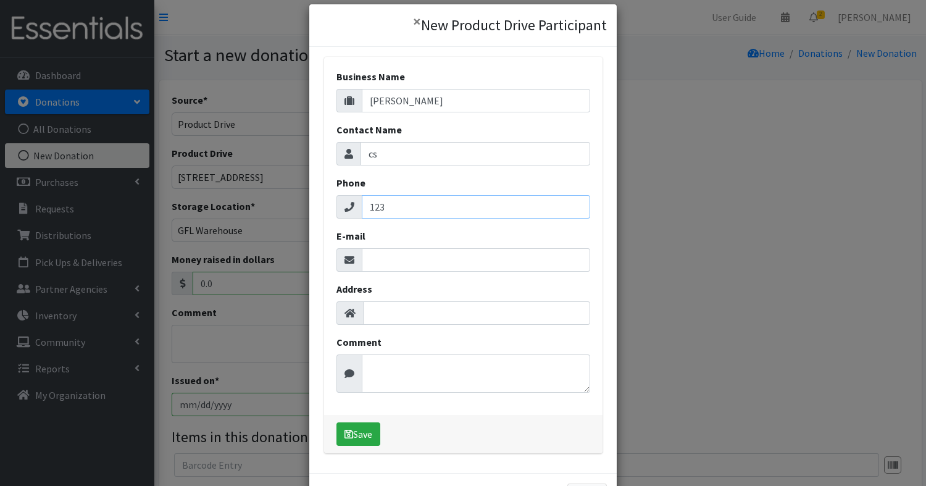
type input "123-4567"
click at [451, 262] on input "E-mail" at bounding box center [476, 259] width 228 height 23
type input "email@"
click at [443, 312] on input "Address" at bounding box center [476, 312] width 227 height 23
click at [399, 369] on textarea "Comment" at bounding box center [476, 373] width 228 height 38
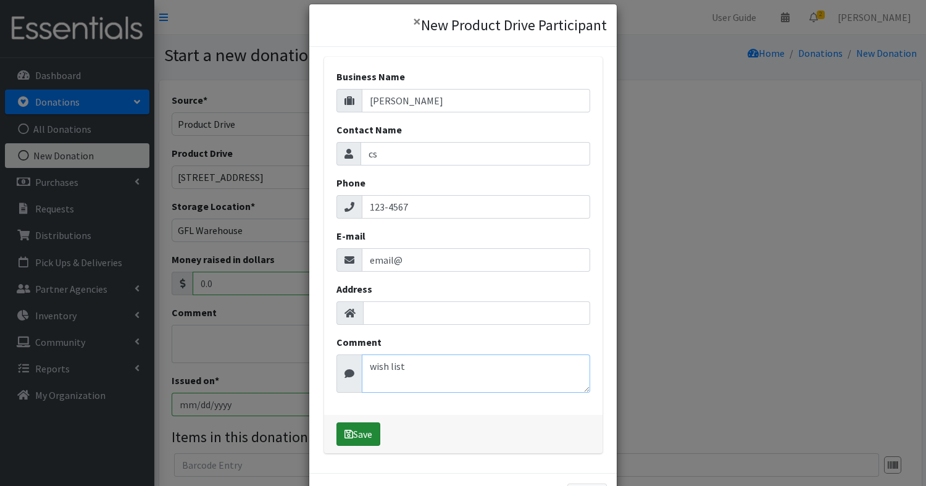
type textarea "wish list"
click at [370, 430] on button "Save" at bounding box center [358, 433] width 44 height 23
select select "1705"
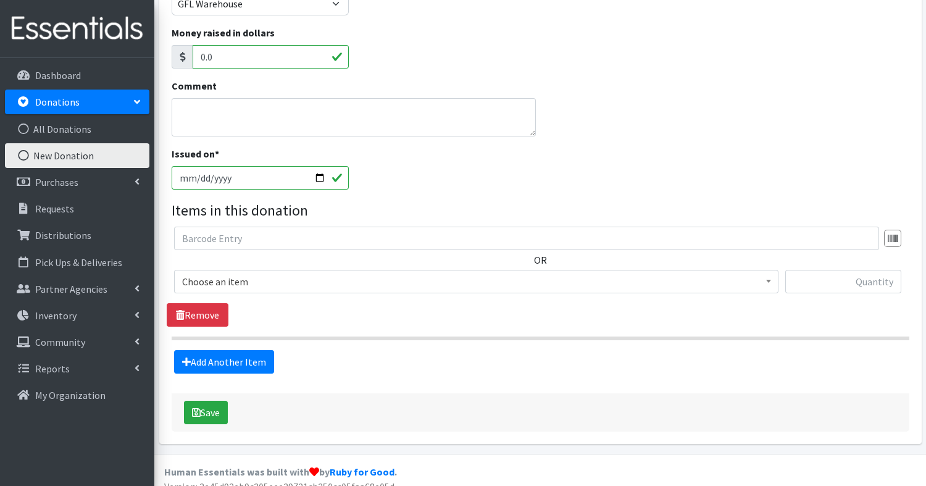
scroll to position [231, 0]
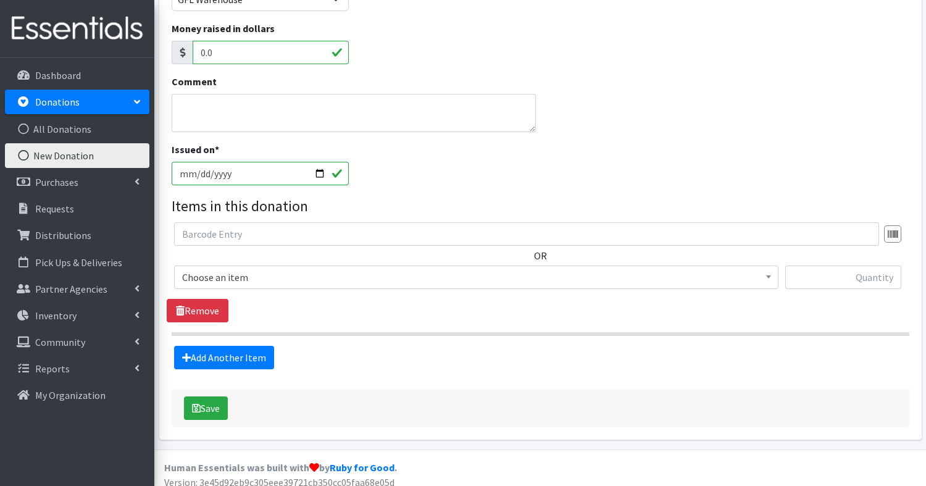
click at [255, 273] on span "Choose an item" at bounding box center [476, 277] width 588 height 17
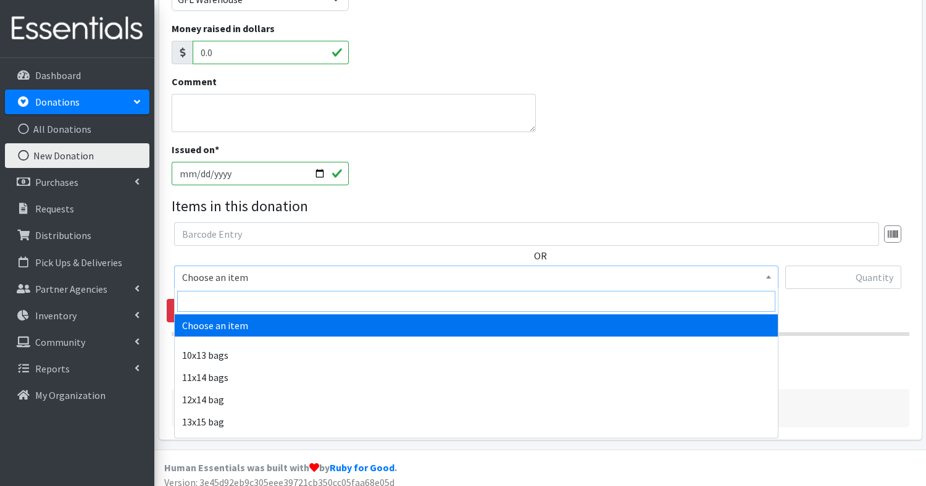
click at [245, 299] on input "search" at bounding box center [476, 301] width 598 height 21
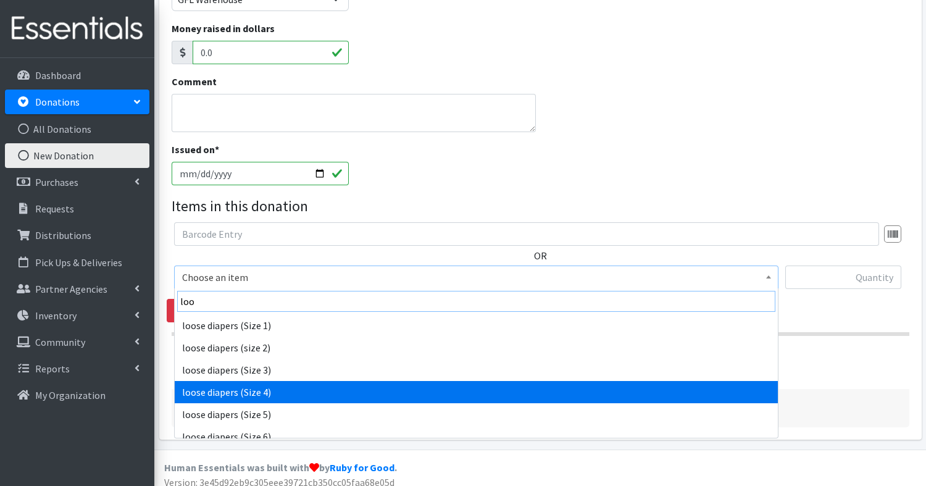
type input "loo"
select select "14072"
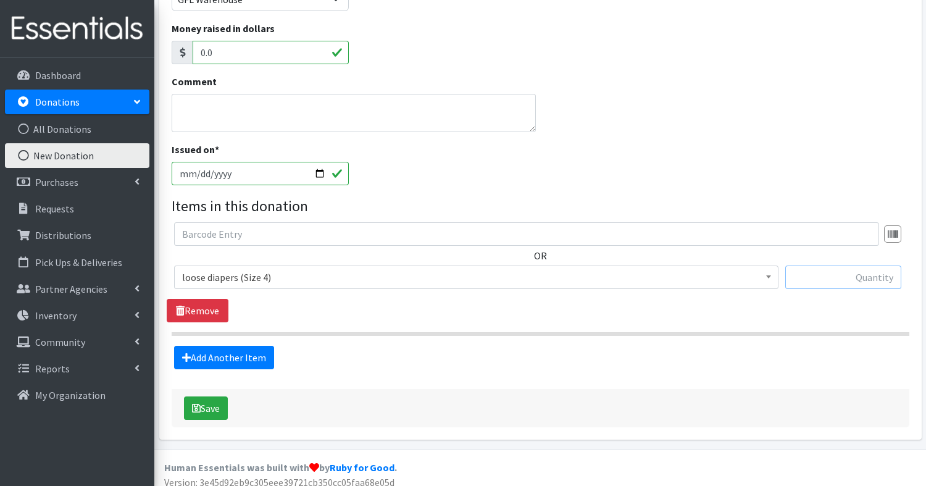
click at [845, 275] on input "text" at bounding box center [843, 276] width 116 height 23
type input "235"
click at [246, 354] on link "Add Another Item" at bounding box center [224, 357] width 100 height 23
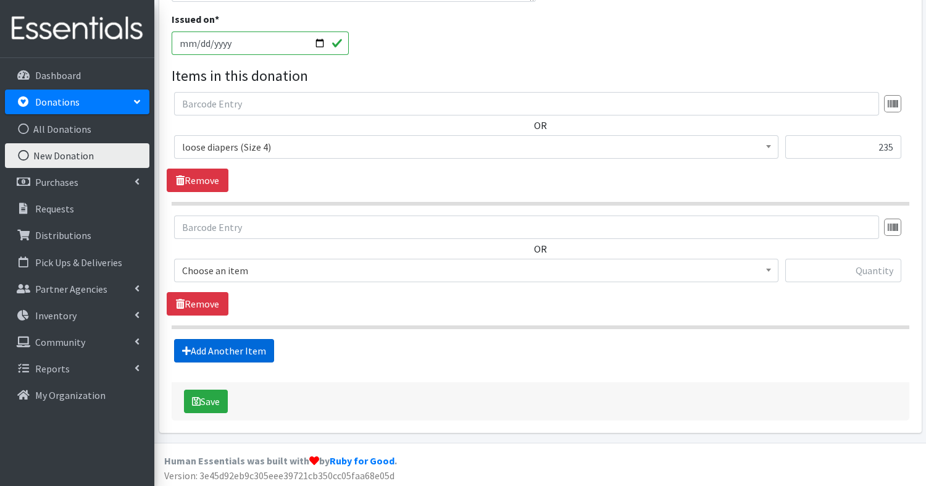
scroll to position [362, 0]
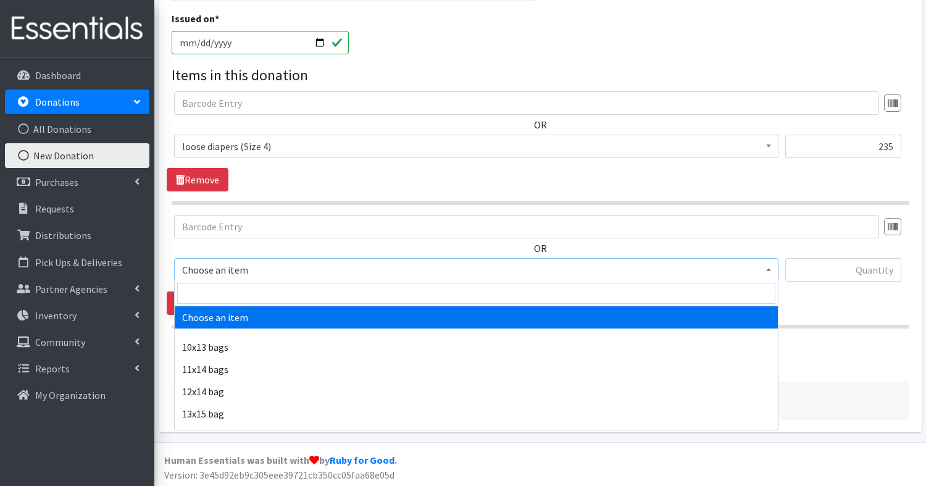
click at [237, 271] on span "Choose an item" at bounding box center [476, 269] width 588 height 17
click at [236, 290] on input "search" at bounding box center [476, 293] width 598 height 21
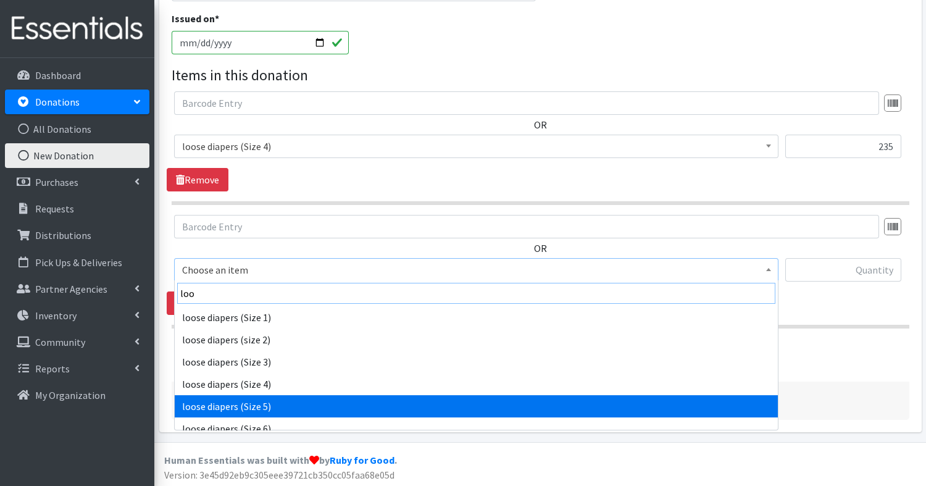
type input "loo"
select select "14050"
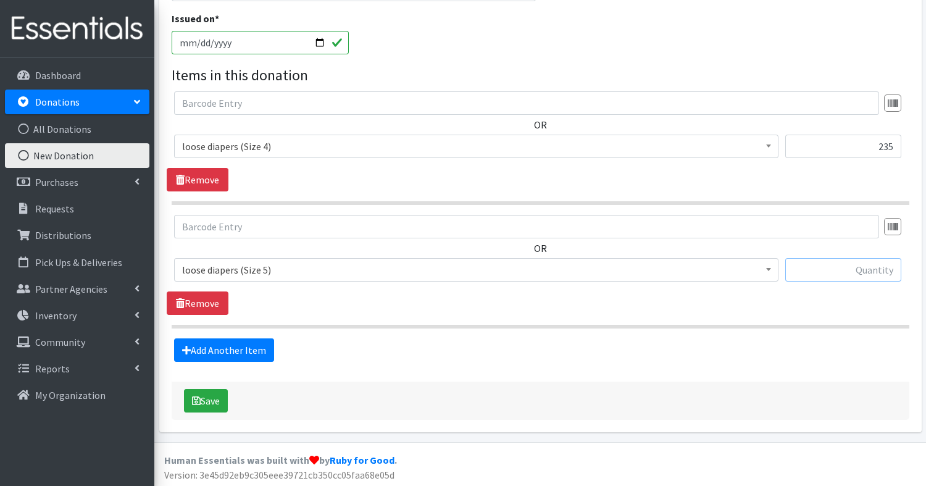
click at [851, 269] on input "text" at bounding box center [843, 269] width 116 height 23
type input "205"
click at [212, 399] on button "Save" at bounding box center [206, 400] width 44 height 23
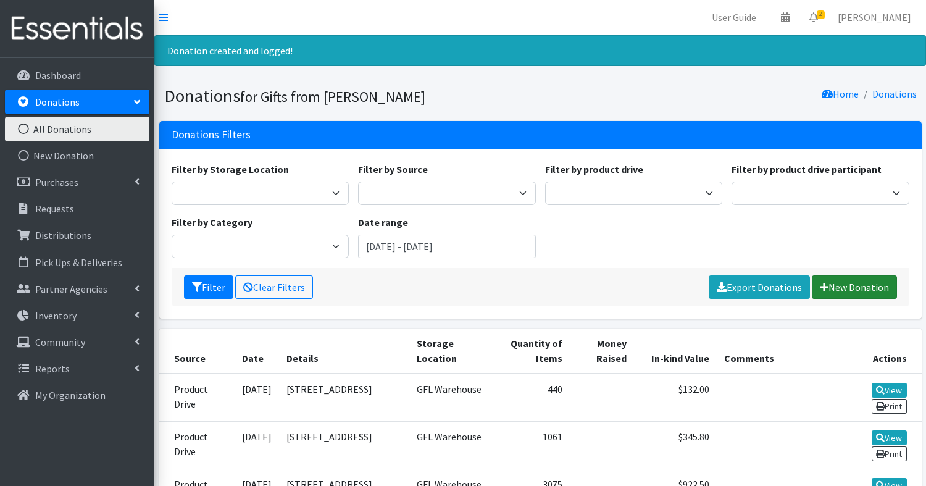
click at [855, 283] on link "New Donation" at bounding box center [854, 286] width 85 height 23
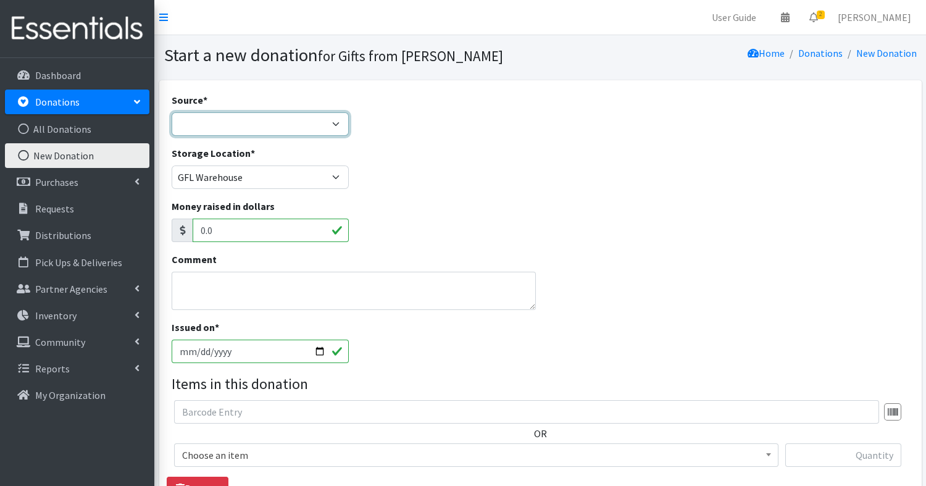
click at [322, 125] on select "Product Drive Manufacturer Donation Site Misc. Donation" at bounding box center [261, 123] width 178 height 23
select select "Product Drive"
click at [172, 112] on select "Product Drive Manufacturer Donation Site Misc. Donation" at bounding box center [261, 123] width 178 height 23
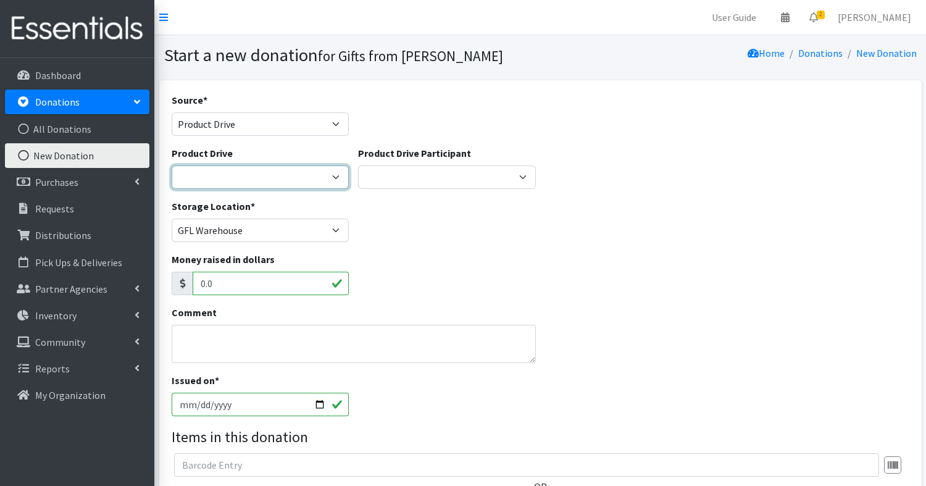
click at [315, 173] on select "25 Diaper Drive Aga [PERSON_NAME] Eagle Scout Project - [PERSON_NAME] [PERSON_N…" at bounding box center [261, 176] width 178 height 23
select select "3524"
click at [172, 165] on select "25 Diaper Drive Aga [PERSON_NAME] Eagle Scout Project - [PERSON_NAME] [PERSON_N…" at bounding box center [261, 176] width 178 height 23
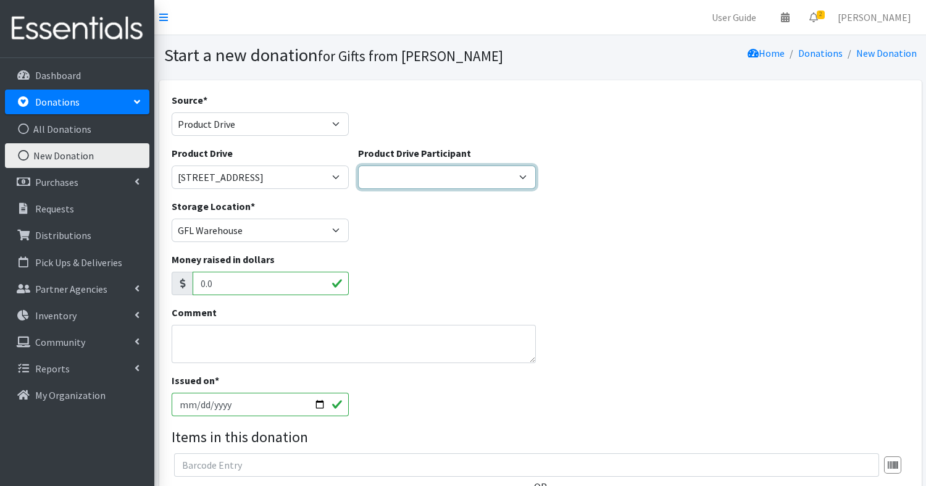
click at [459, 174] on select "Village of Park Forest Milk Bank [PERSON_NAME] [GEOGRAPHIC_DATA] SGR Zeta X Sig…" at bounding box center [447, 176] width 178 height 23
select select
click at [358, 165] on select "Village of Park Forest Milk Bank [PERSON_NAME] [GEOGRAPHIC_DATA] SGR Zeta X Sig…" at bounding box center [447, 176] width 178 height 23
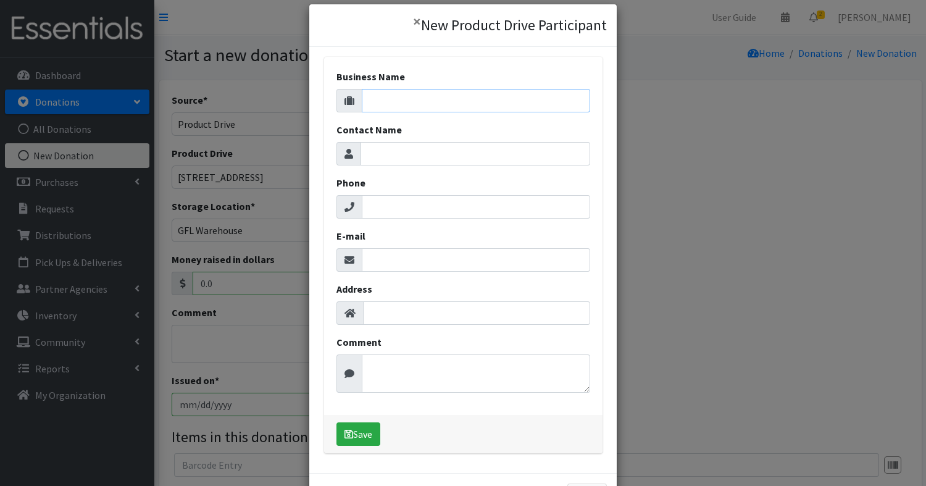
click at [461, 99] on input "Business Name" at bounding box center [476, 100] width 228 height 23
type input "Wish List"
click at [428, 150] on input "Contact Name" at bounding box center [476, 153] width 230 height 23
type input "/"
type input "Wish List"
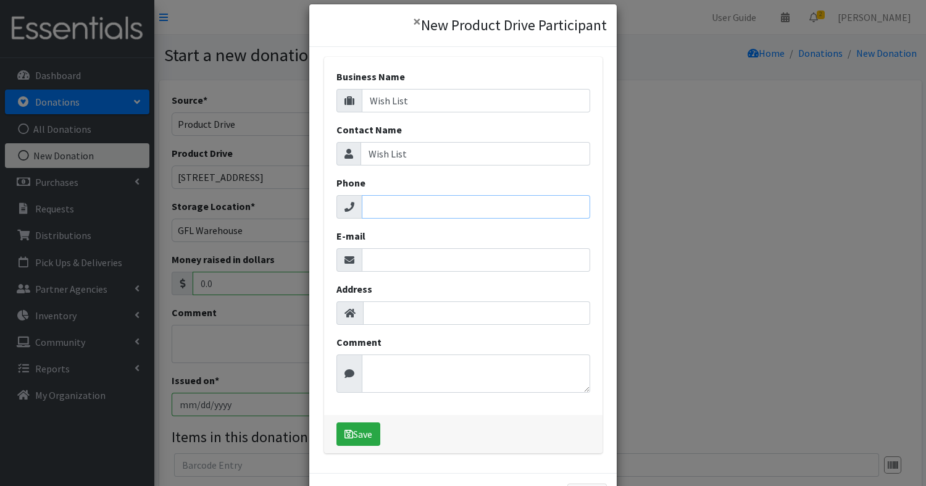
click at [407, 207] on input "Phone" at bounding box center [476, 206] width 228 height 23
type input "123-4567"
click at [396, 261] on input "E-mail" at bounding box center [476, 259] width 228 height 23
type input "email@"
click at [364, 440] on button "Save" at bounding box center [358, 433] width 44 height 23
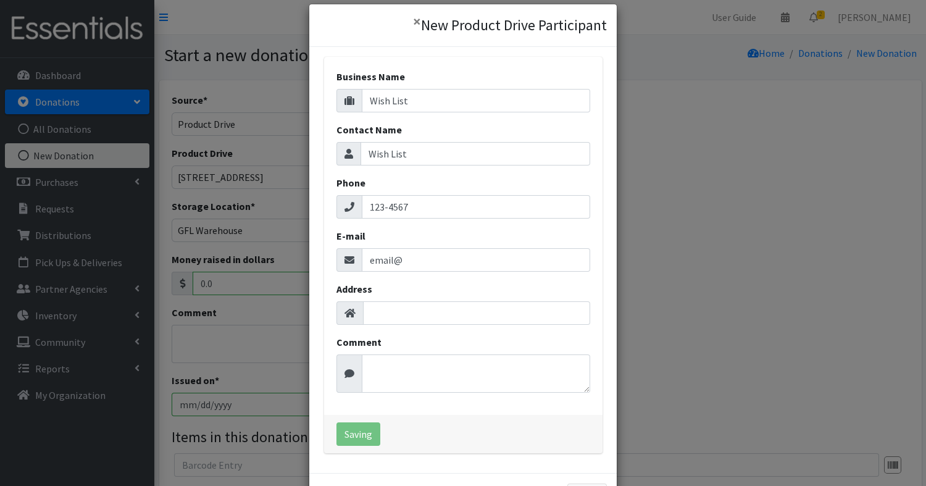
select select "1706"
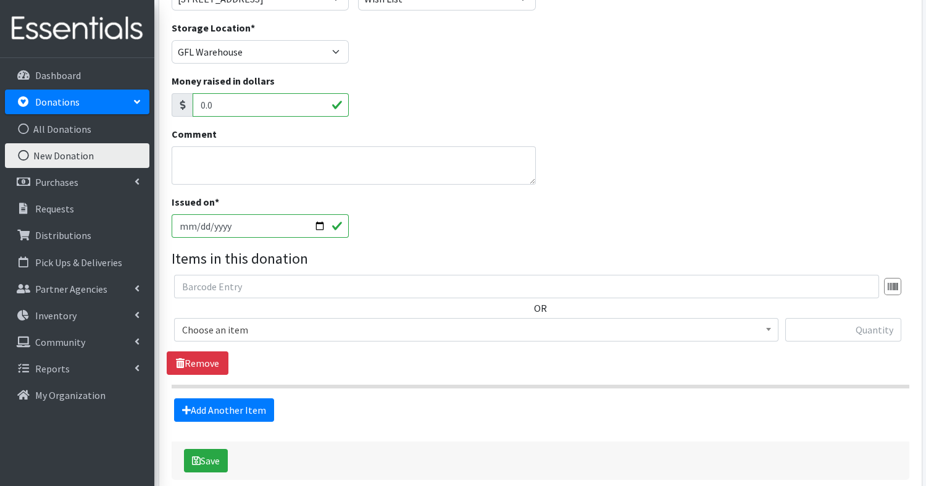
scroll to position [228, 0]
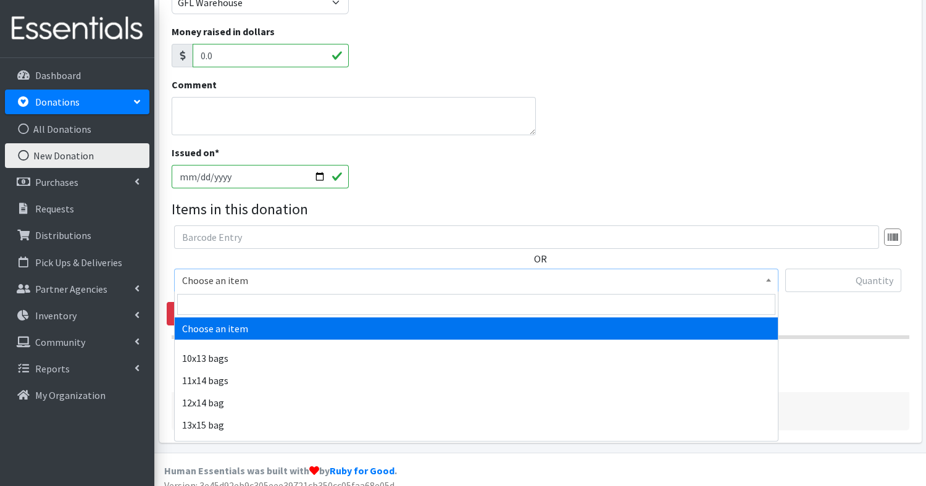
click at [252, 280] on span "Choose an item" at bounding box center [476, 280] width 588 height 17
click at [256, 301] on input "search" at bounding box center [476, 304] width 598 height 21
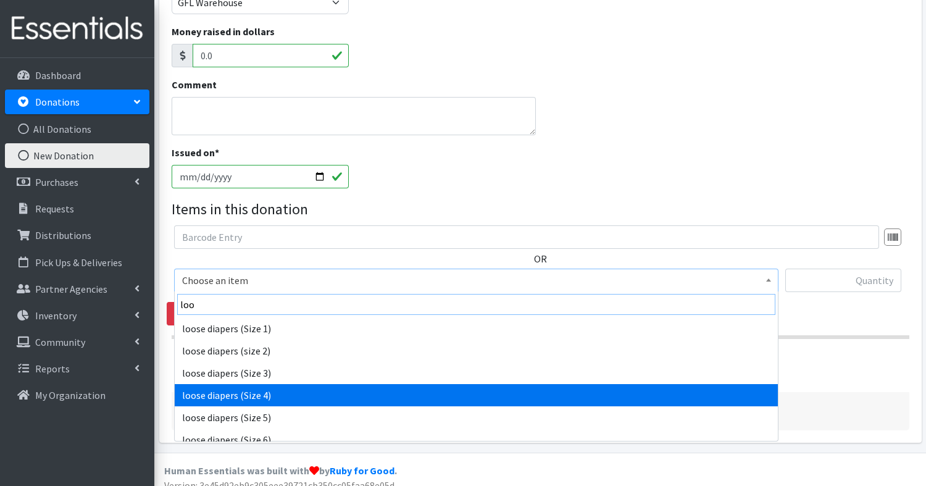
type input "loo"
select select "14072"
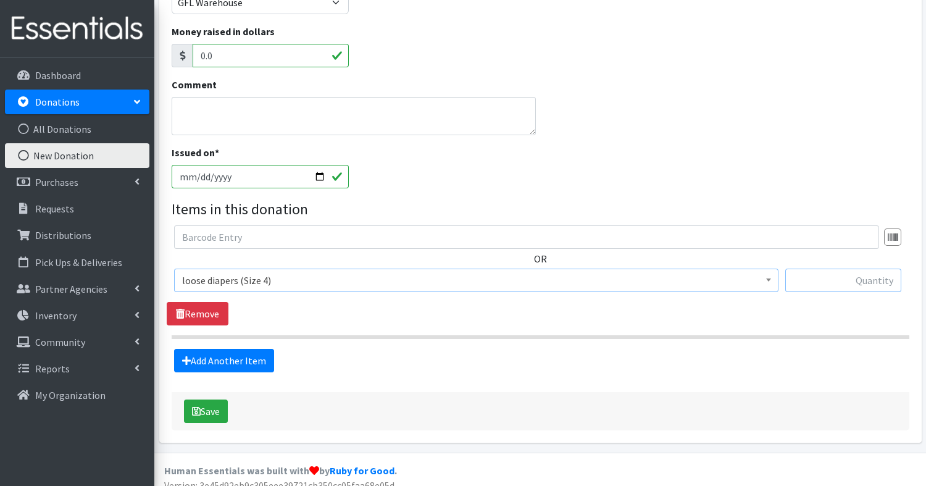
click at [827, 282] on input "text" at bounding box center [843, 280] width 116 height 23
type input "1179"
click at [234, 362] on link "Add Another Item" at bounding box center [224, 360] width 100 height 23
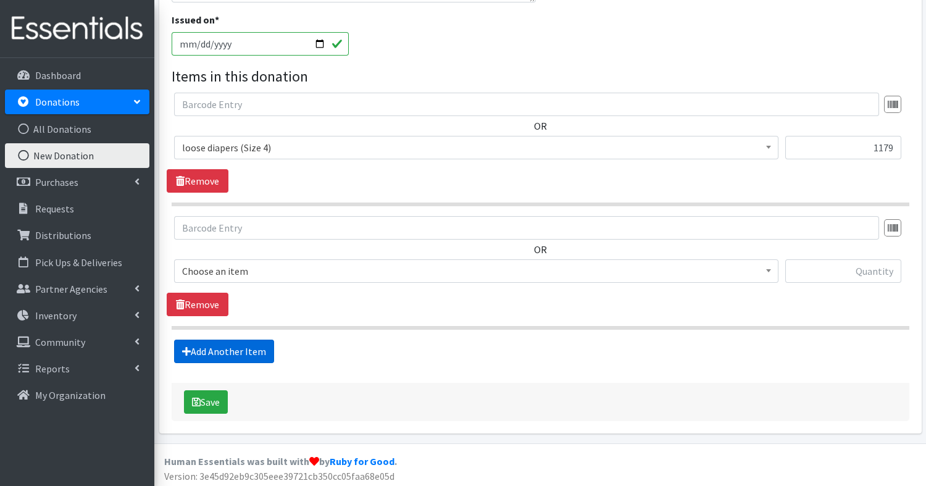
scroll to position [362, 0]
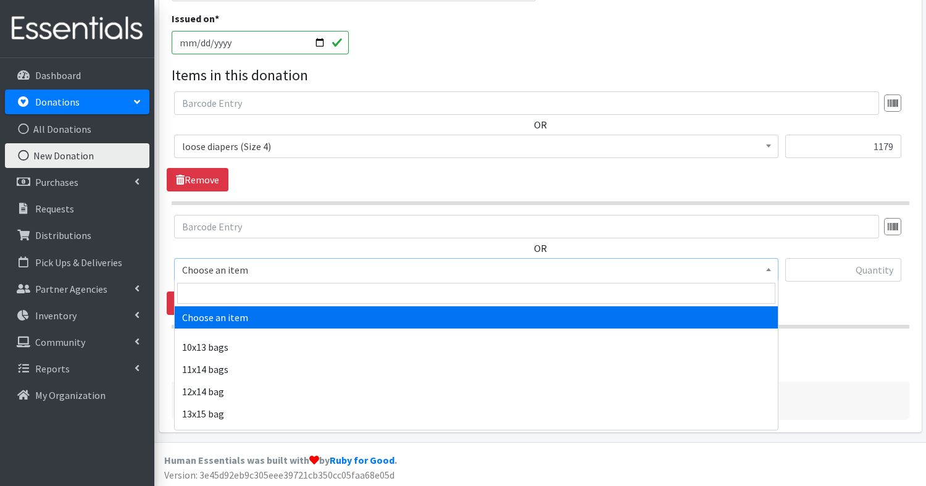
click at [231, 269] on span "Choose an item" at bounding box center [476, 269] width 588 height 17
click at [223, 286] on input "search" at bounding box center [476, 293] width 598 height 21
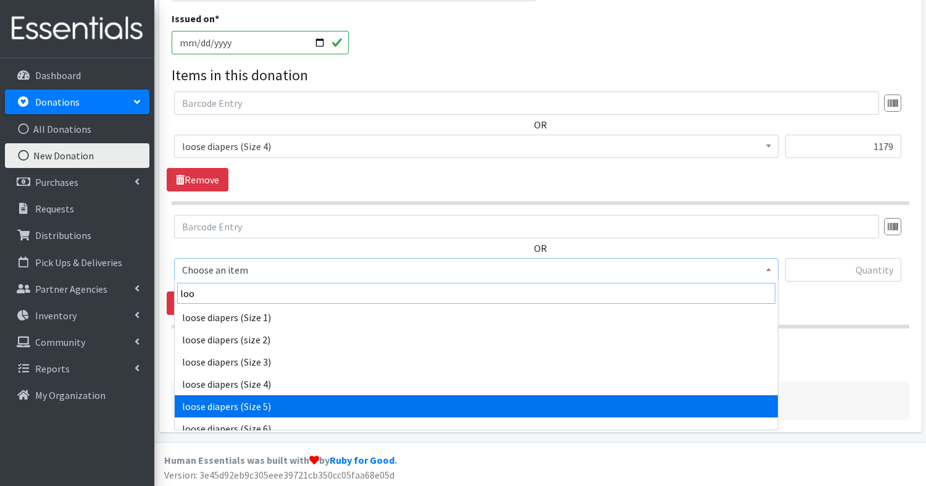
type input "loo"
select select "14050"
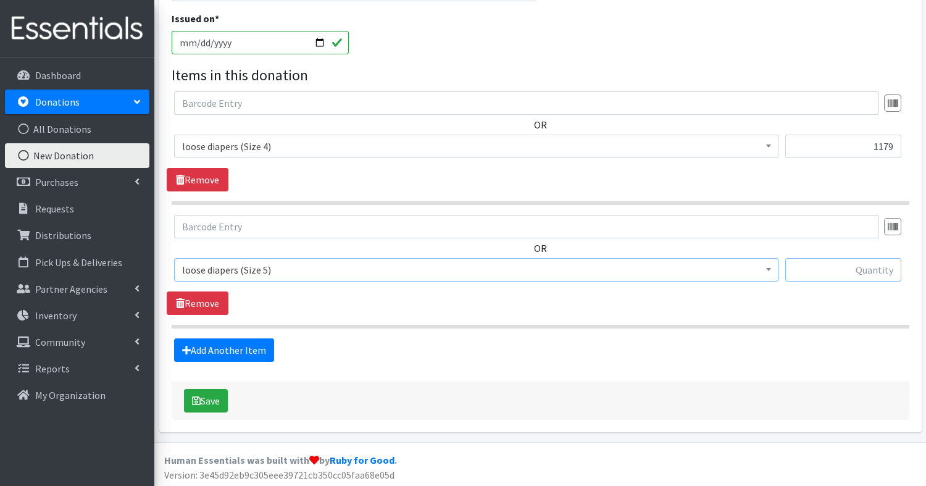
click at [870, 265] on input "text" at bounding box center [843, 269] width 116 height 23
type input "1074"
click at [237, 347] on link "Add Another Item" at bounding box center [224, 349] width 100 height 23
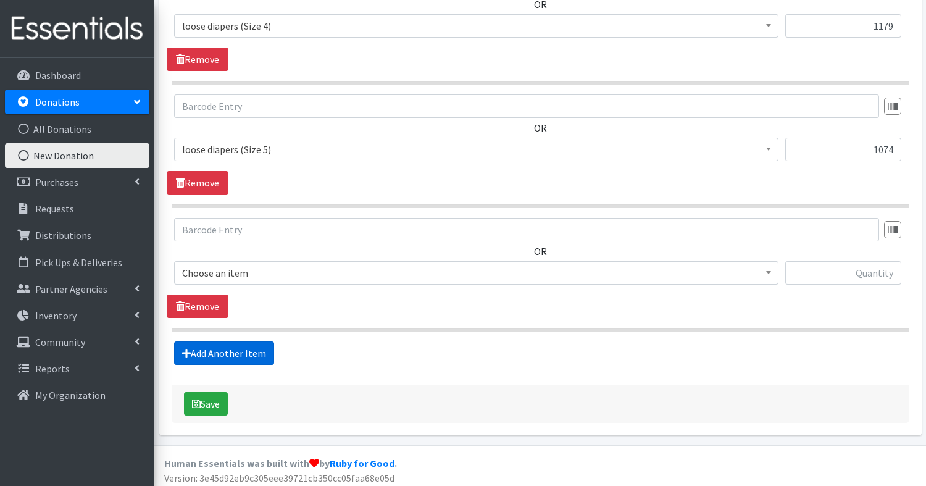
scroll to position [485, 0]
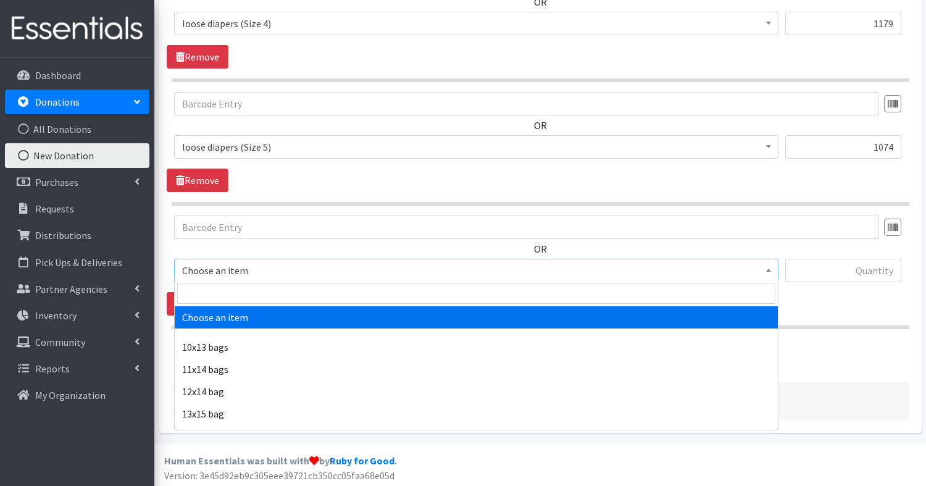
click at [228, 269] on span "Choose an item" at bounding box center [476, 270] width 588 height 17
click at [229, 294] on input "search" at bounding box center [476, 293] width 598 height 21
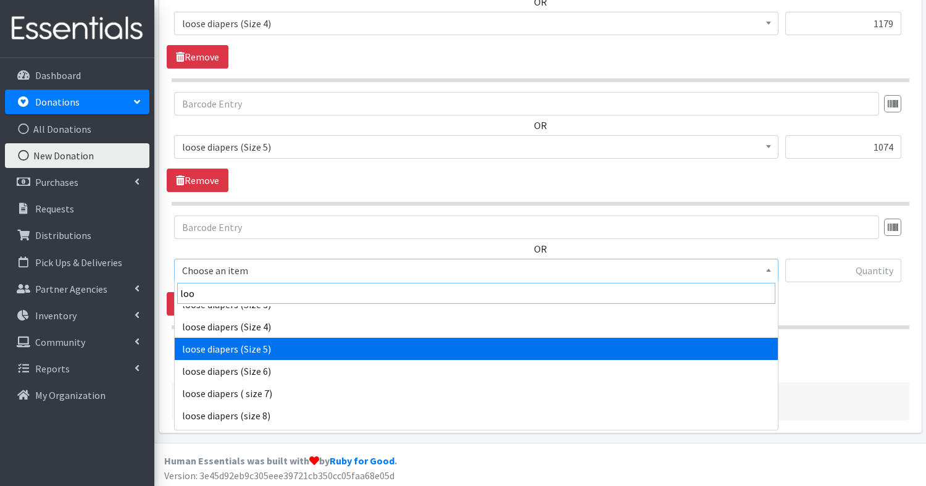
scroll to position [60, 0]
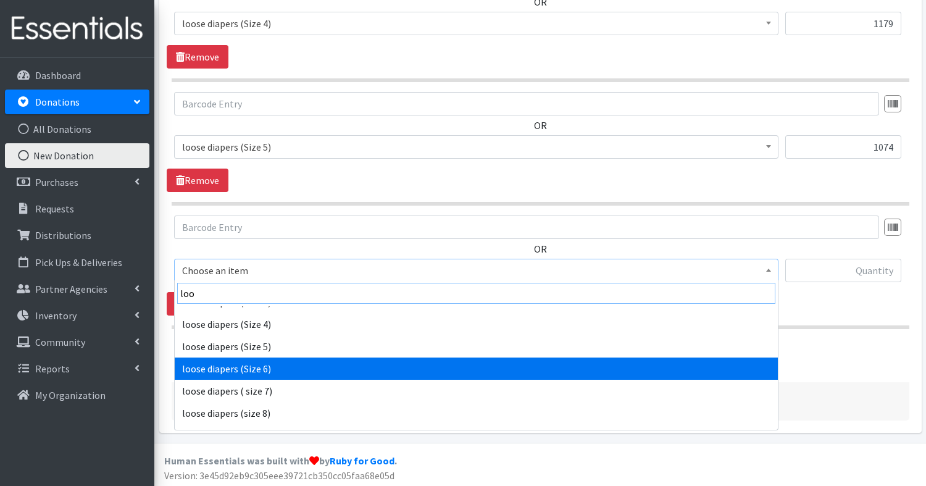
type input "loo"
select select "14051"
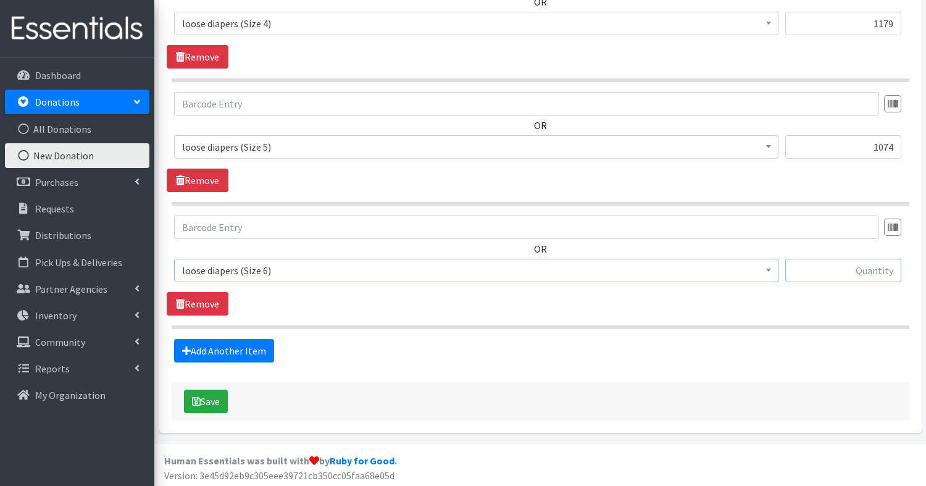
click at [877, 265] on input "text" at bounding box center [843, 270] width 116 height 23
type input "390"
click at [202, 398] on button "Save" at bounding box center [206, 401] width 44 height 23
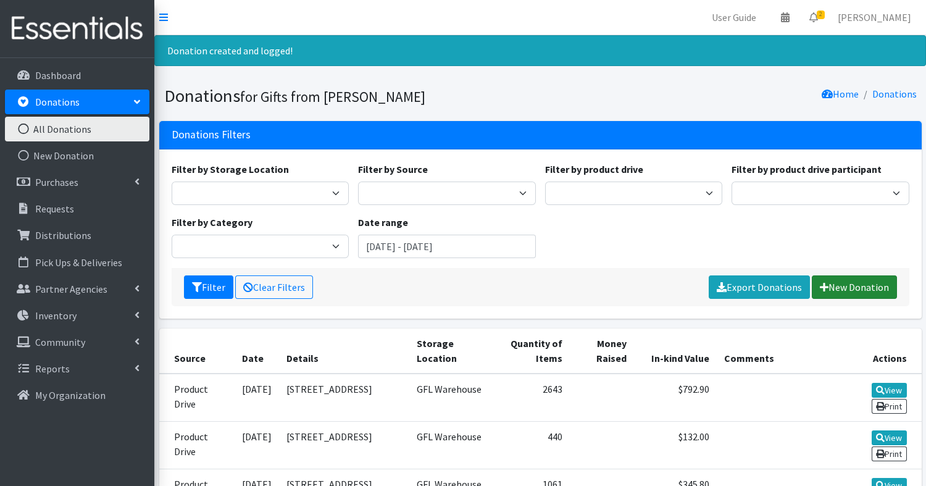
click at [851, 291] on link "New Donation" at bounding box center [854, 286] width 85 height 23
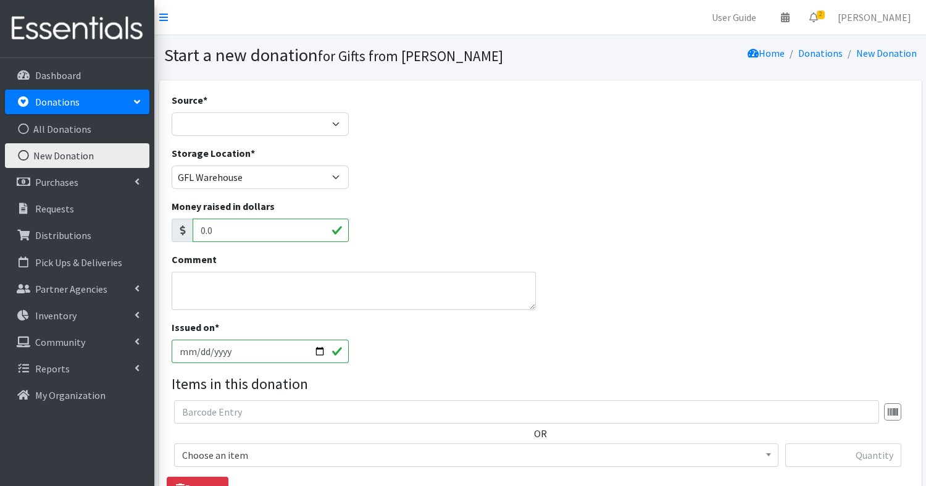
click at [851, 291] on div "Comment" at bounding box center [540, 286] width 747 height 68
click at [246, 127] on select "Product Drive Manufacturer Donation Site Misc. Donation" at bounding box center [261, 123] width 178 height 23
select select "Product Drive"
click at [172, 112] on select "Product Drive Manufacturer Donation Site Misc. Donation" at bounding box center [261, 123] width 178 height 23
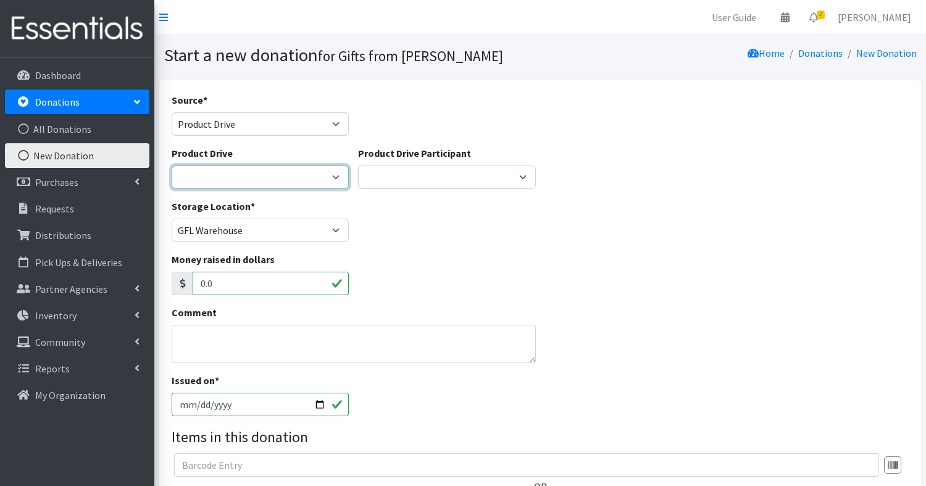
click at [255, 174] on select "25 Diaper Drive Aga [PERSON_NAME] Eagle Scout Project - [PERSON_NAME] [PERSON_N…" at bounding box center [261, 176] width 178 height 23
select select "3524"
click at [172, 165] on select "25 Diaper Drive Aga [PERSON_NAME] Eagle Scout Project - [PERSON_NAME] [PERSON_N…" at bounding box center [261, 176] width 178 height 23
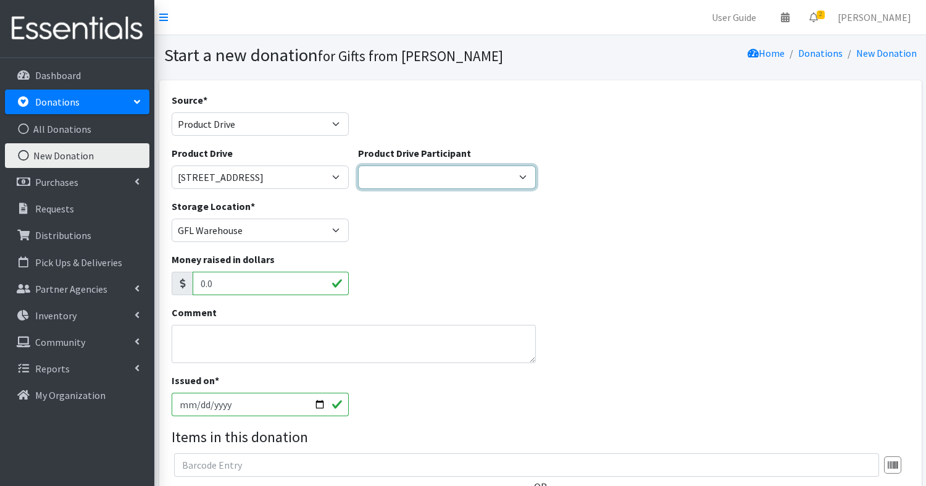
click at [486, 170] on select "[PERSON_NAME] 65829 Milk Bank SGR Zeta X Sigma [GEOGRAPHIC_DATA] of [GEOGRAPHIC…" at bounding box center [447, 176] width 178 height 23
select select
click at [358, 165] on select "[PERSON_NAME] 65829 Milk Bank SGR Zeta X Sigma [GEOGRAPHIC_DATA] of [GEOGRAPHIC…" at bounding box center [447, 176] width 178 height 23
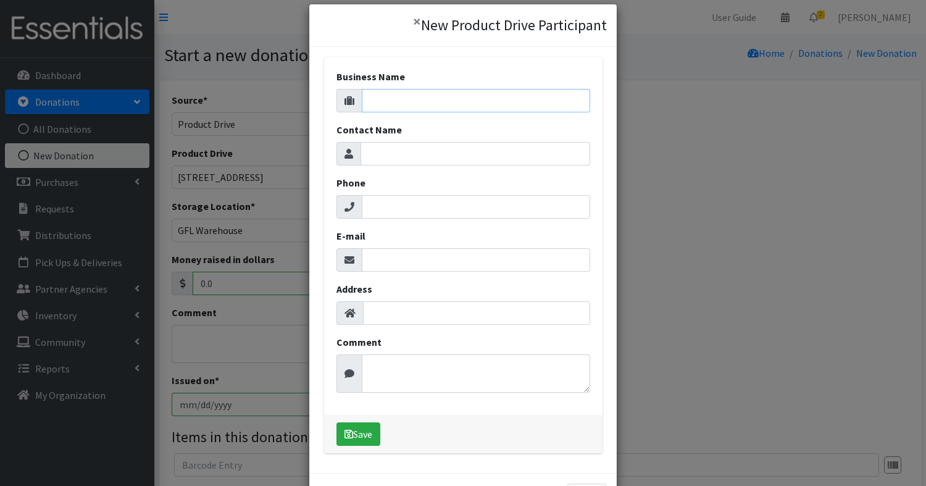
click at [461, 100] on input "Business Name" at bounding box center [476, 100] width 228 height 23
type input "Wish List"
click at [423, 151] on input "Contact Name" at bounding box center [476, 153] width 230 height 23
type input "Jonathan Contreras"
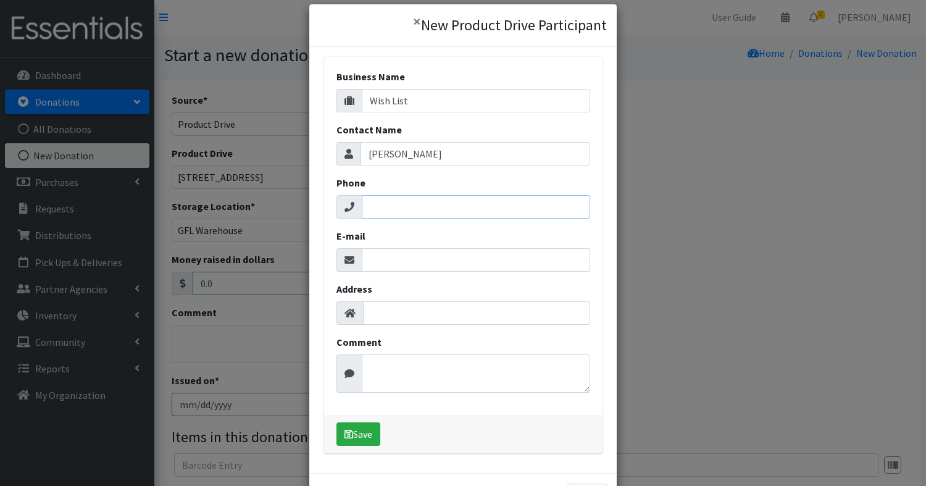
click at [388, 202] on input "Phone" at bounding box center [476, 206] width 228 height 23
type input "123-4567"
click at [462, 264] on input "E-mail" at bounding box center [476, 259] width 228 height 23
type input "email@"
click at [354, 435] on button "Save" at bounding box center [358, 433] width 44 height 23
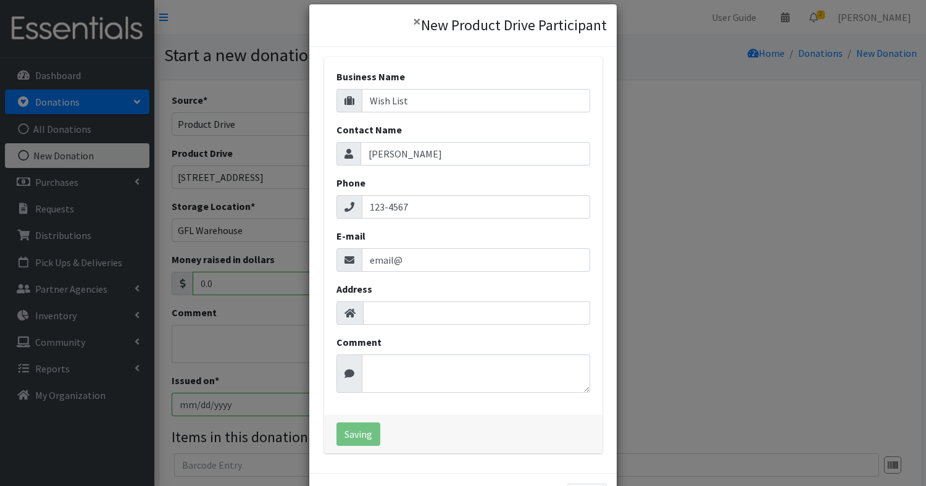
select select "1707"
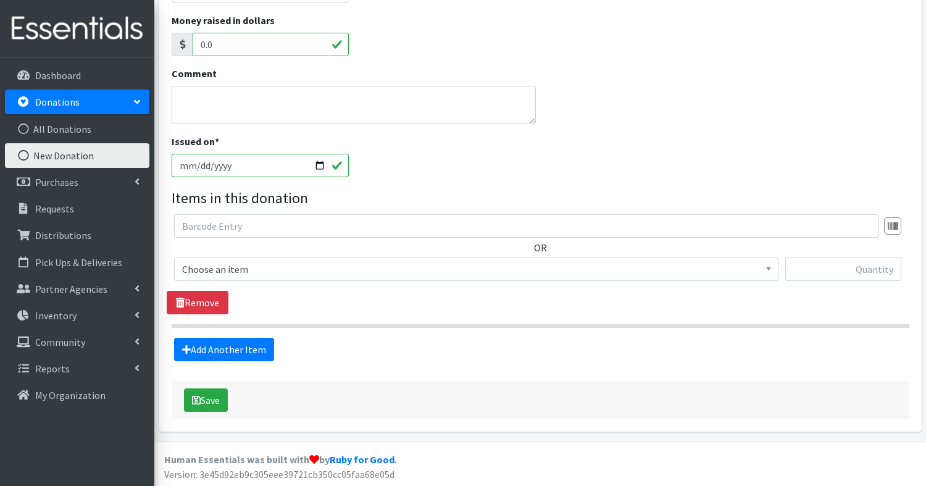
scroll to position [238, 0]
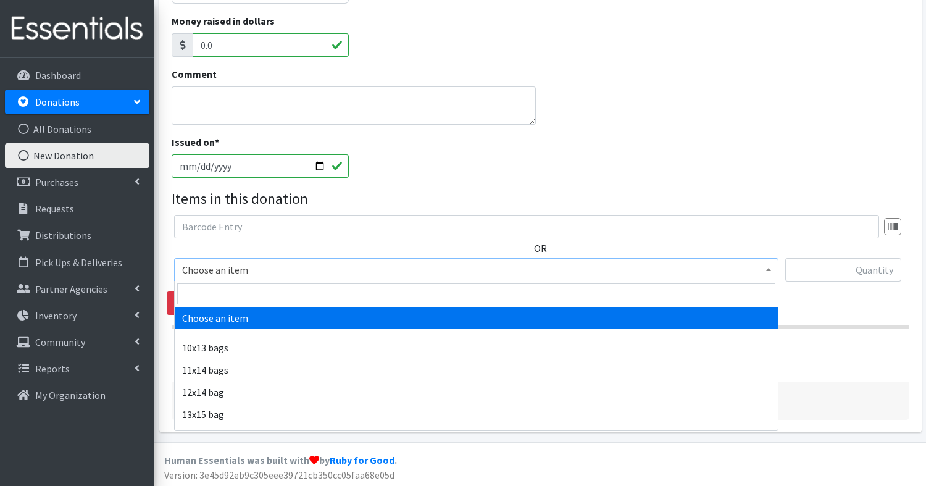
click at [274, 264] on span "Choose an item" at bounding box center [476, 269] width 588 height 17
click at [275, 292] on input "search" at bounding box center [476, 293] width 598 height 21
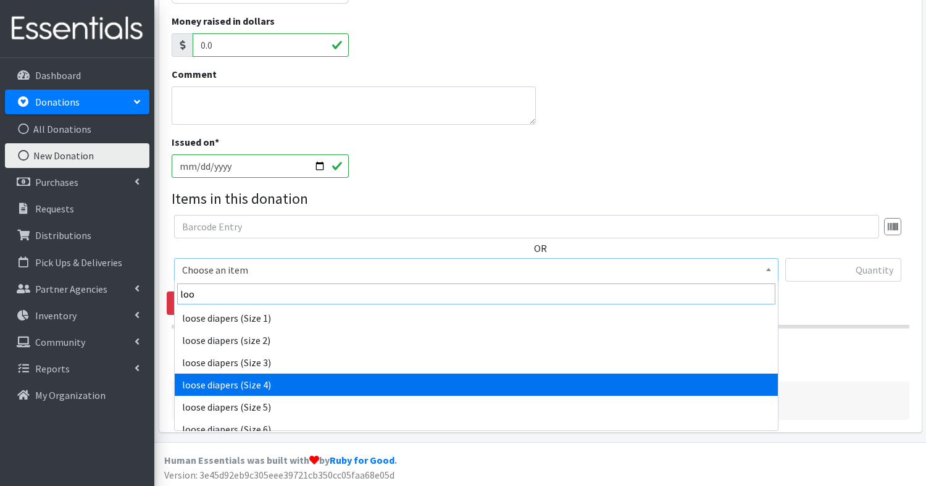
type input "loo"
select select "14072"
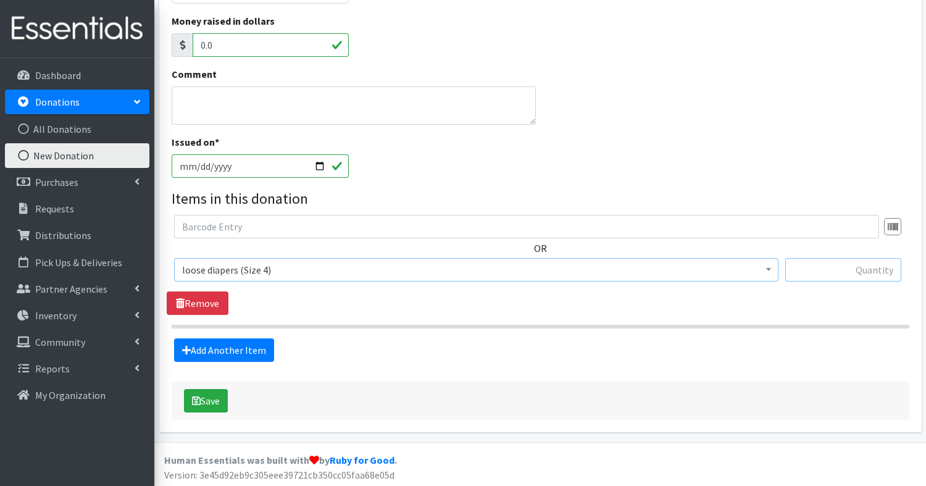
click at [840, 270] on input "text" at bounding box center [843, 269] width 116 height 23
type input "185"
click at [222, 398] on button "Save" at bounding box center [206, 400] width 44 height 23
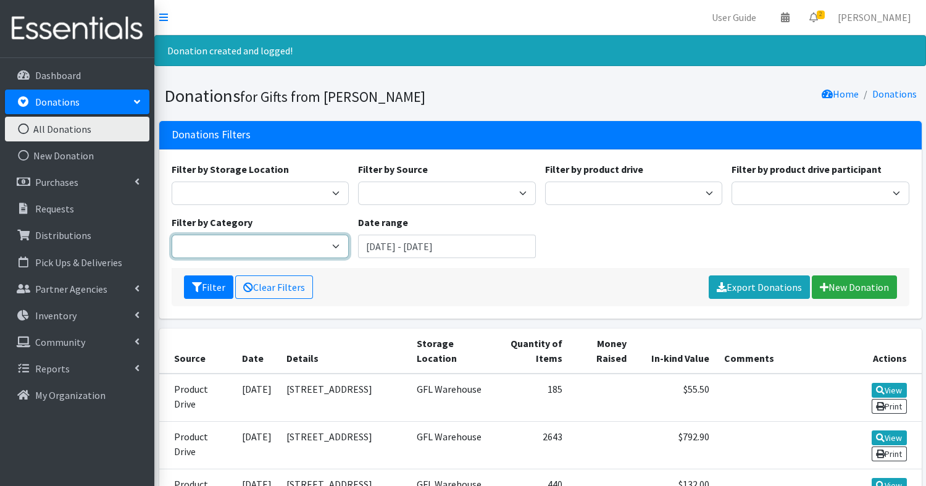
click at [337, 243] on select "packaging Literature loose stock packaged kits Cloth Diapers (baby) Misc. item …" at bounding box center [261, 246] width 178 height 23
click at [403, 246] on input "[DATE] - [DATE]" at bounding box center [447, 246] width 178 height 23
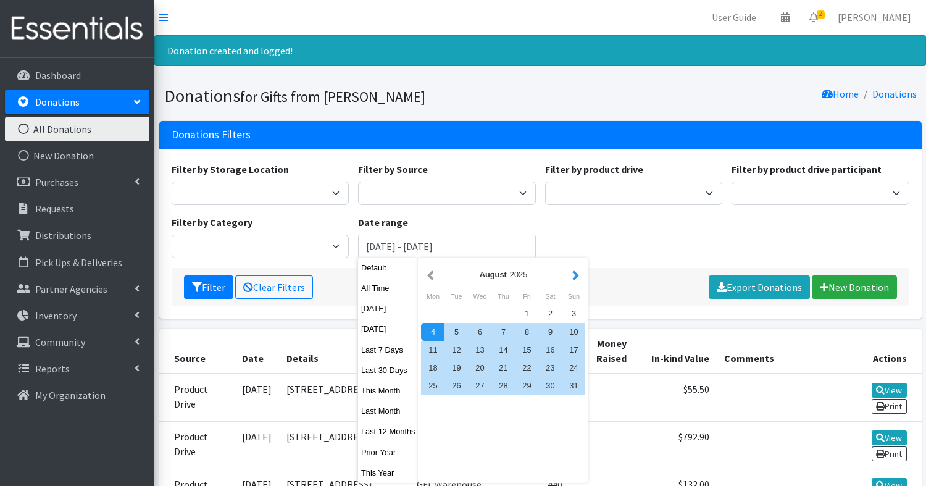
click at [577, 272] on button "button" at bounding box center [575, 274] width 13 height 15
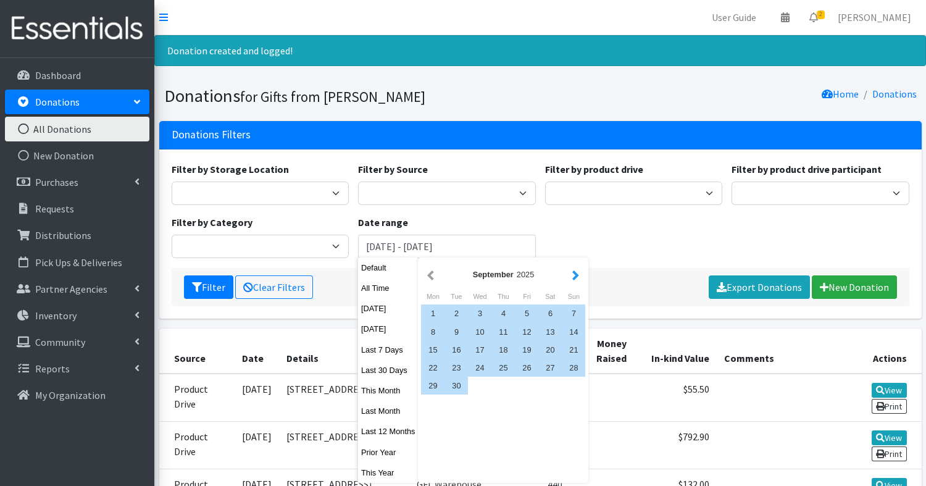
click at [577, 271] on button "button" at bounding box center [575, 274] width 13 height 15
click at [212, 285] on button "Filter" at bounding box center [208, 286] width 49 height 23
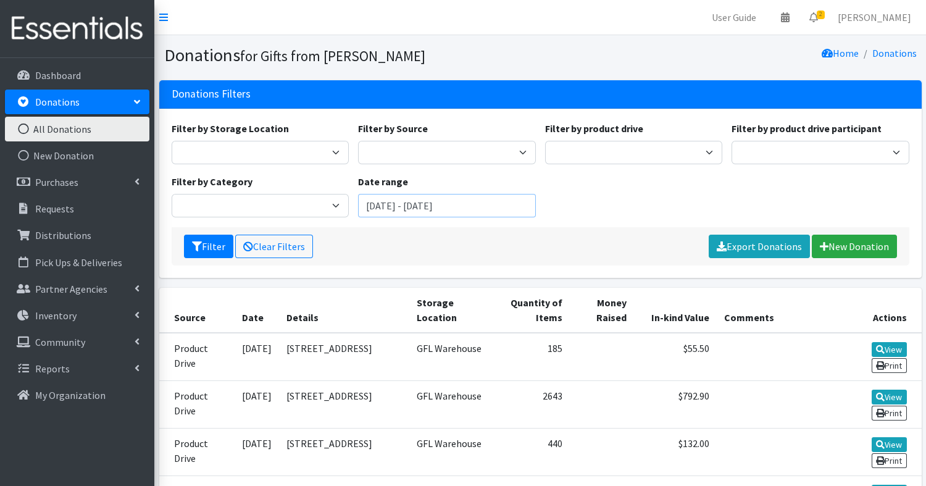
click at [498, 195] on input "[DATE] - [DATE]" at bounding box center [447, 205] width 178 height 23
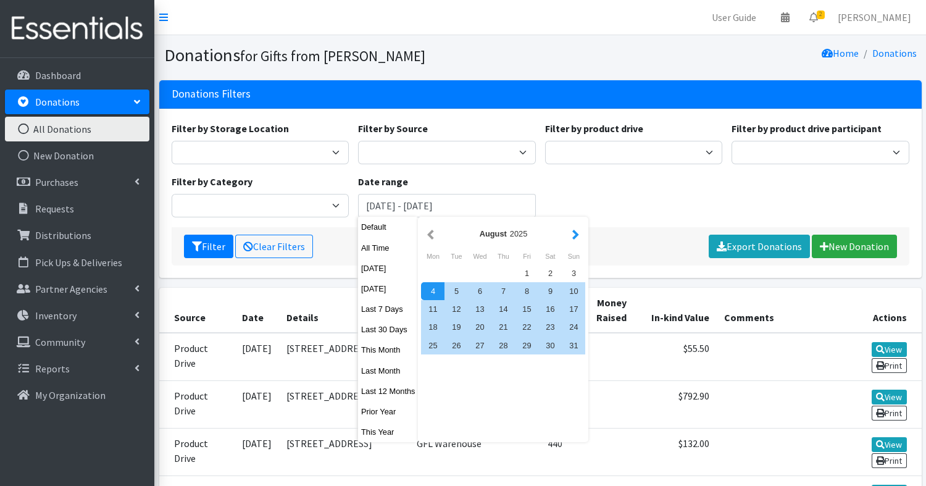
click at [572, 239] on button "button" at bounding box center [575, 233] width 13 height 15
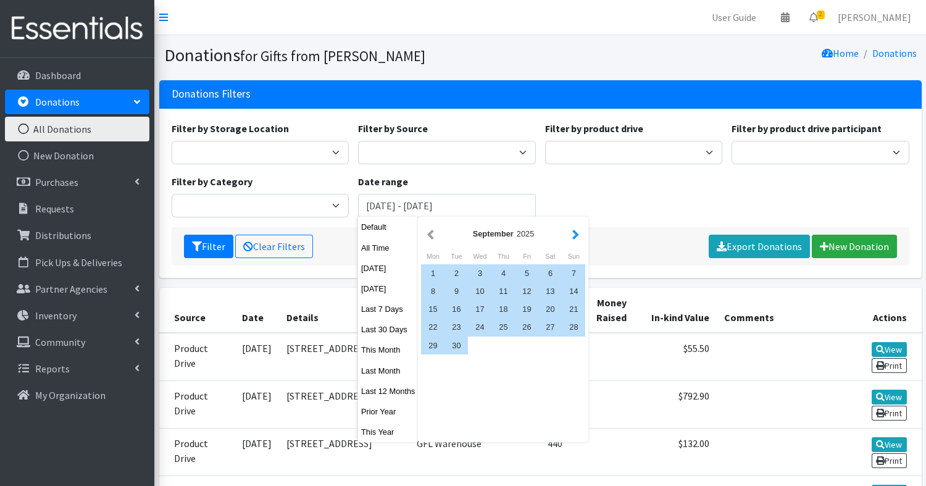
click at [573, 241] on button "button" at bounding box center [575, 233] width 13 height 15
click at [481, 273] on div "1" at bounding box center [479, 273] width 23 height 18
click at [525, 351] on div "31" at bounding box center [526, 345] width 23 height 18
type input "[DATE] - [DATE]"
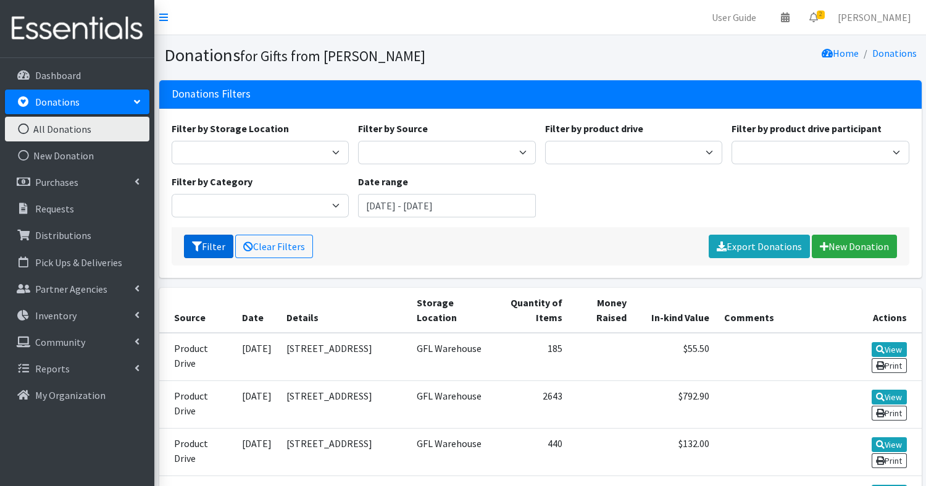
click at [206, 244] on button "Filter" at bounding box center [208, 246] width 49 height 23
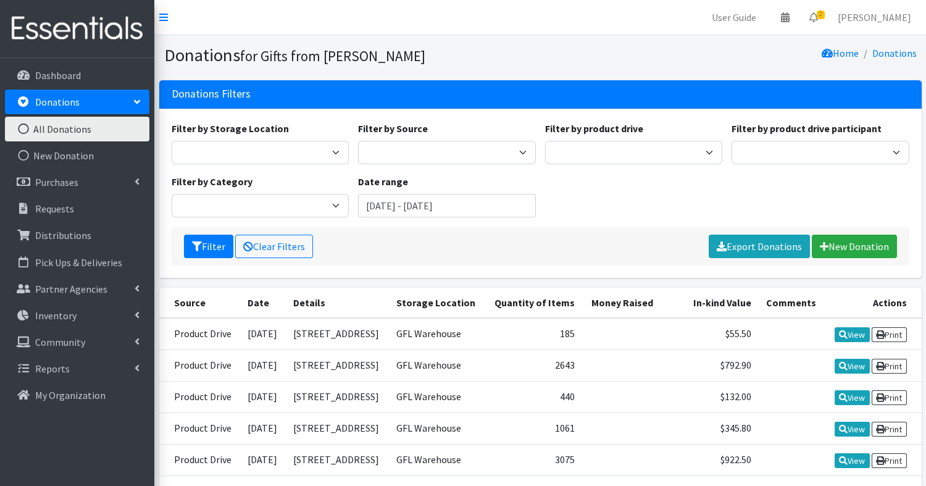
scroll to position [131, 0]
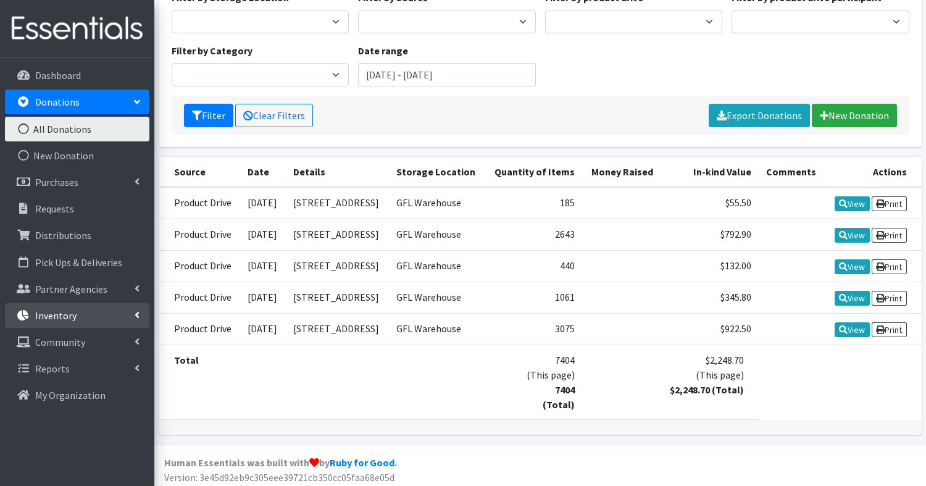
click at [60, 307] on link "Inventory" at bounding box center [77, 315] width 144 height 25
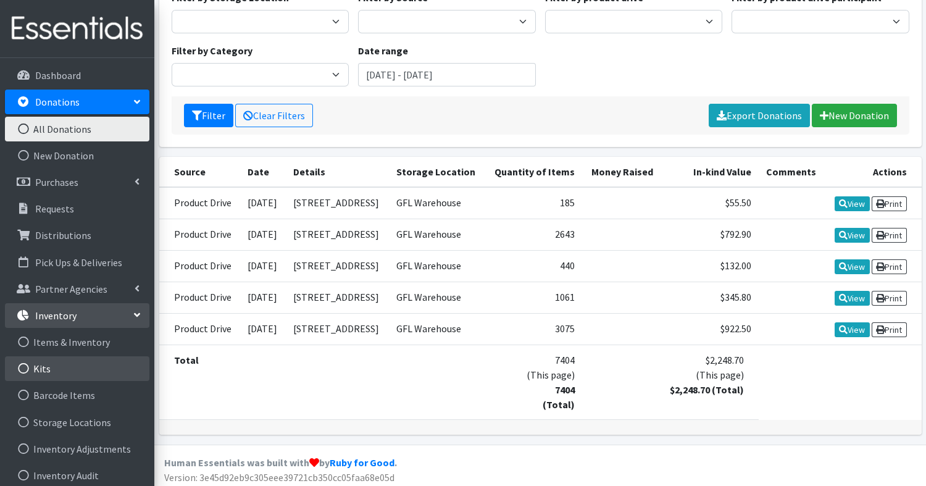
click at [47, 369] on link "Kits" at bounding box center [77, 368] width 144 height 25
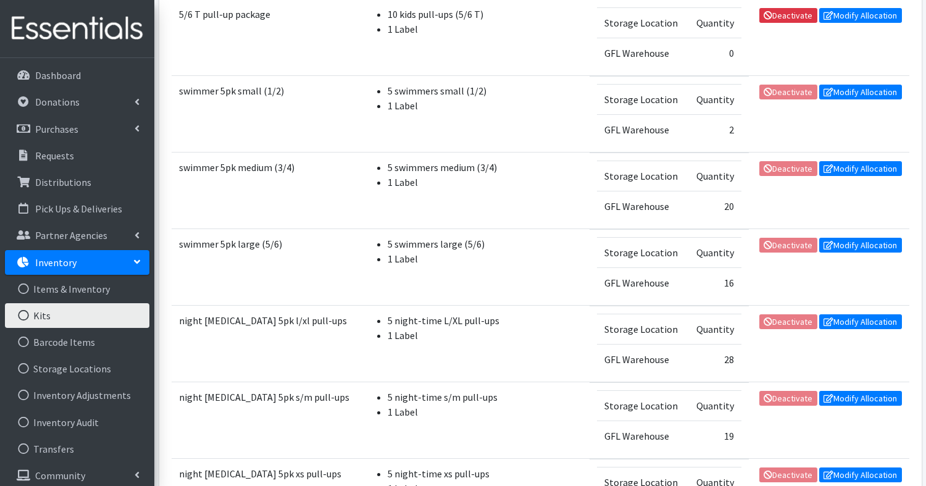
scroll to position [512, 0]
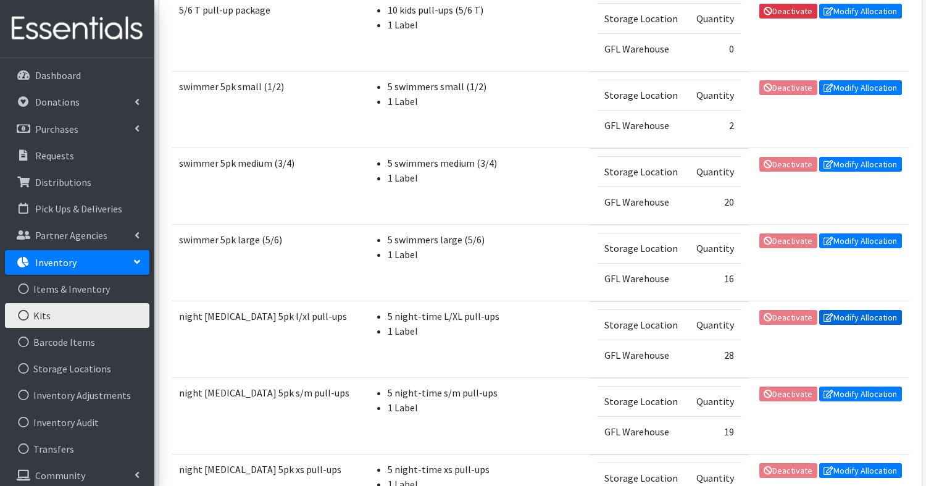
click at [856, 312] on link "Modify Allocation" at bounding box center [860, 317] width 83 height 15
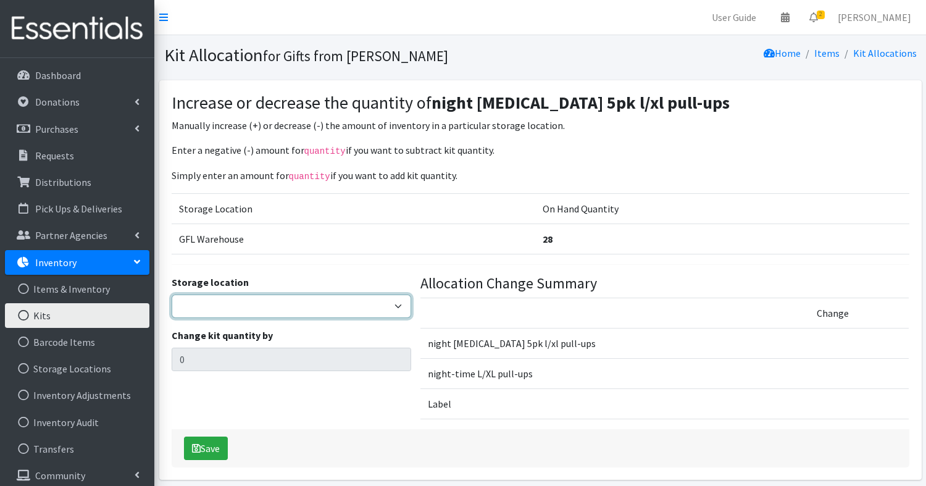
click at [327, 308] on select "GFL Warehouse" at bounding box center [292, 305] width 240 height 23
select select "414"
click at [172, 294] on select "GFL Warehouse" at bounding box center [292, 305] width 240 height 23
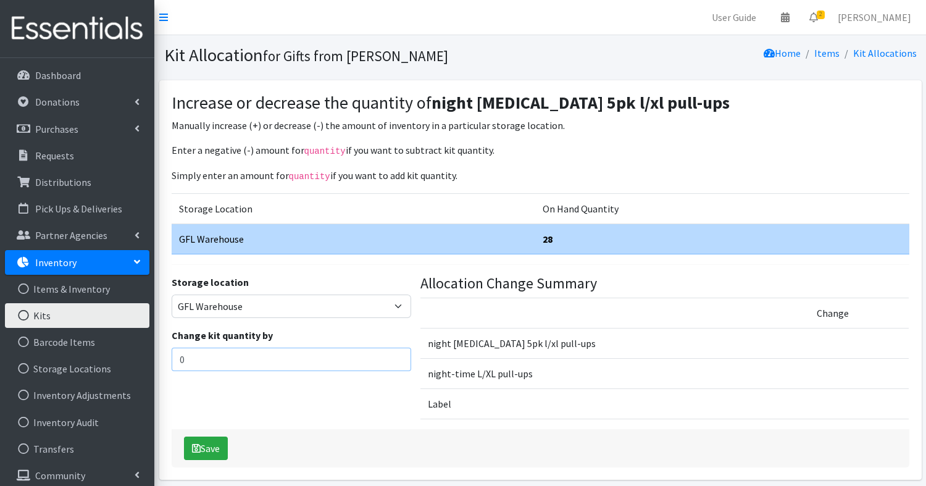
click at [319, 348] on input "0" at bounding box center [292, 359] width 240 height 23
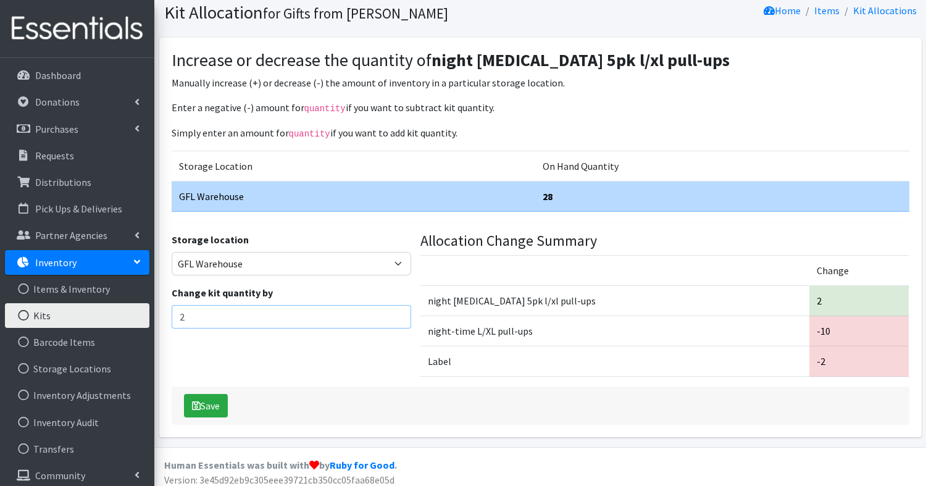
scroll to position [48, 0]
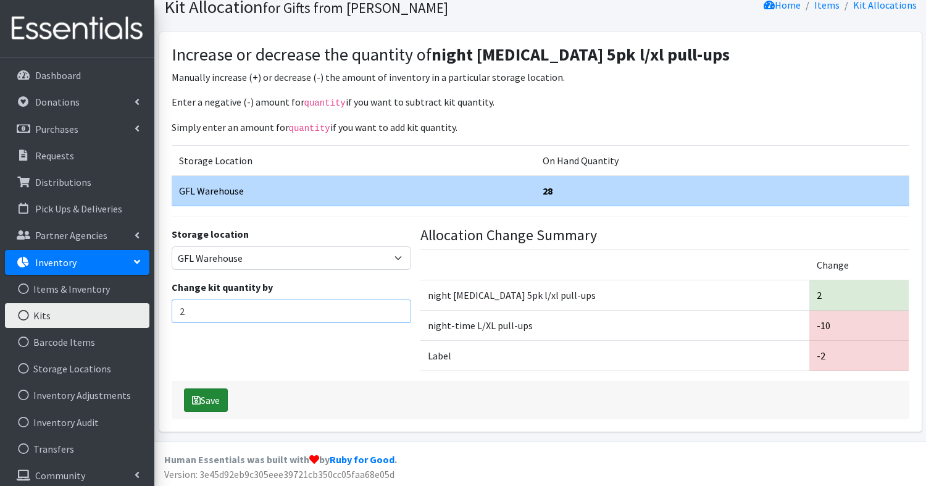
type input "2"
click at [217, 401] on button "Save" at bounding box center [206, 399] width 44 height 23
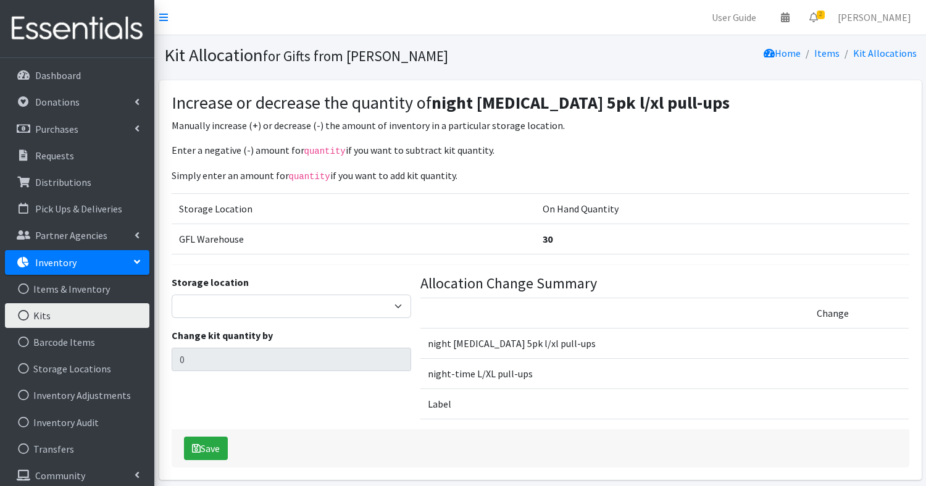
scroll to position [48, 0]
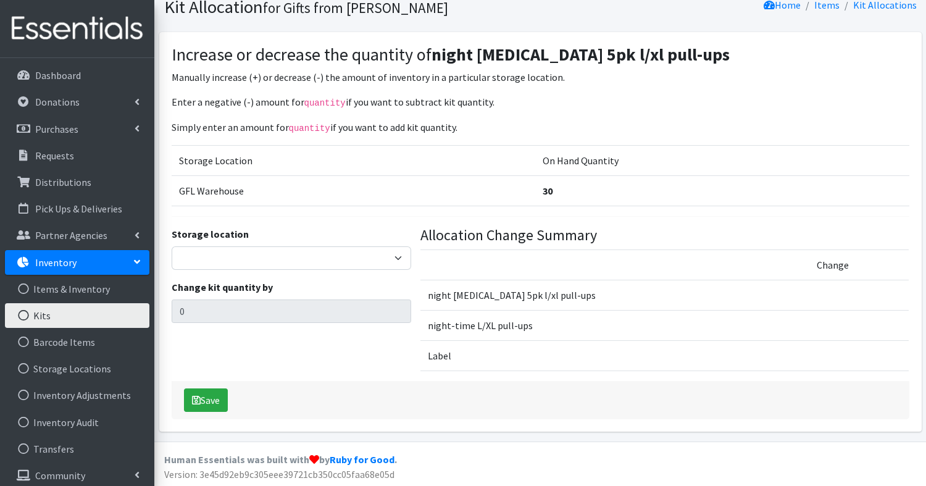
click at [41, 314] on link "Kits" at bounding box center [77, 315] width 144 height 25
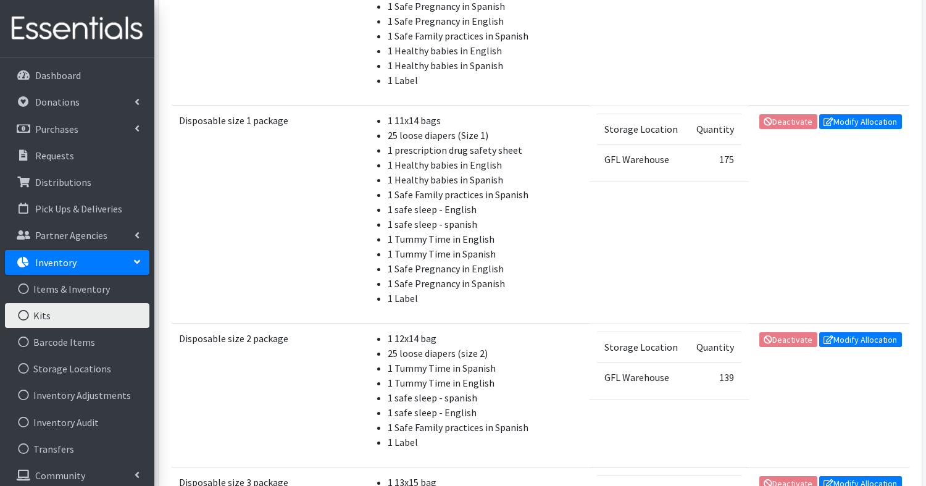
scroll to position [1234, 0]
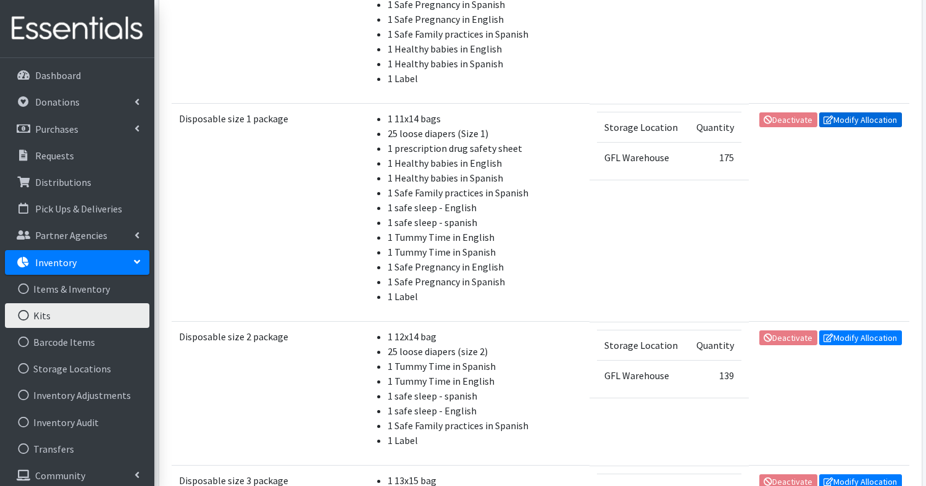
click at [871, 112] on link "Modify Allocation" at bounding box center [860, 119] width 83 height 15
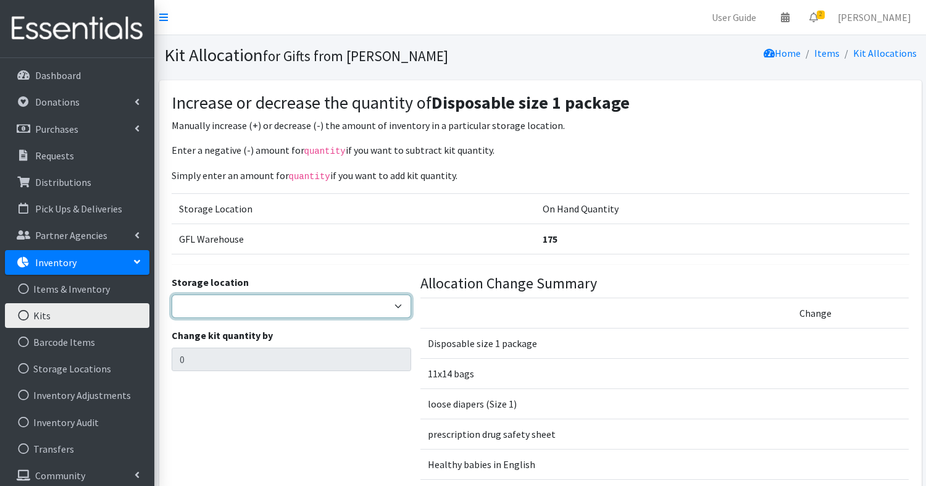
click at [388, 306] on select "GFL Warehouse" at bounding box center [292, 305] width 240 height 23
select select "414"
click at [172, 294] on select "GFL Warehouse" at bounding box center [292, 305] width 240 height 23
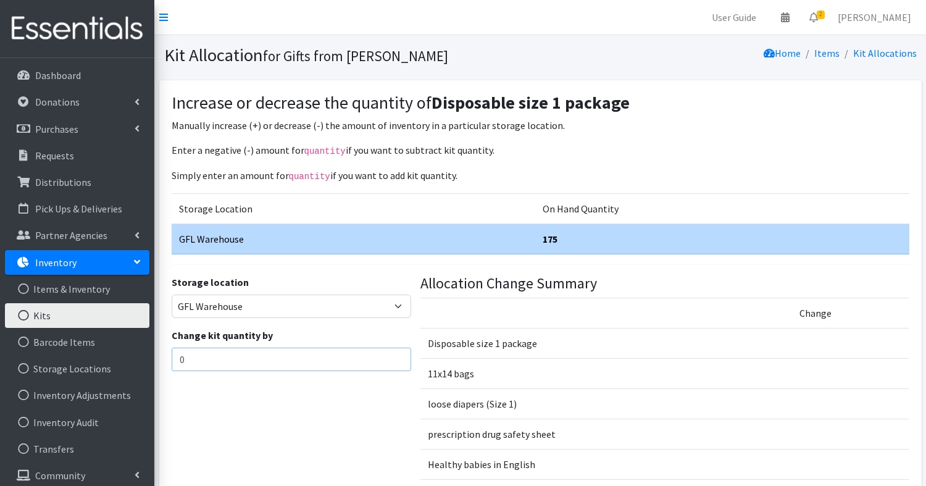
click at [278, 354] on input "0" at bounding box center [292, 359] width 240 height 23
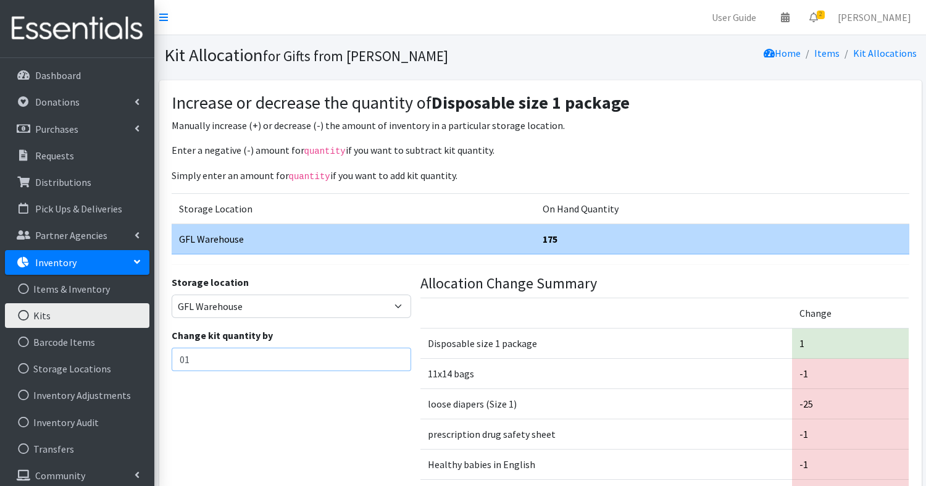
type input "0"
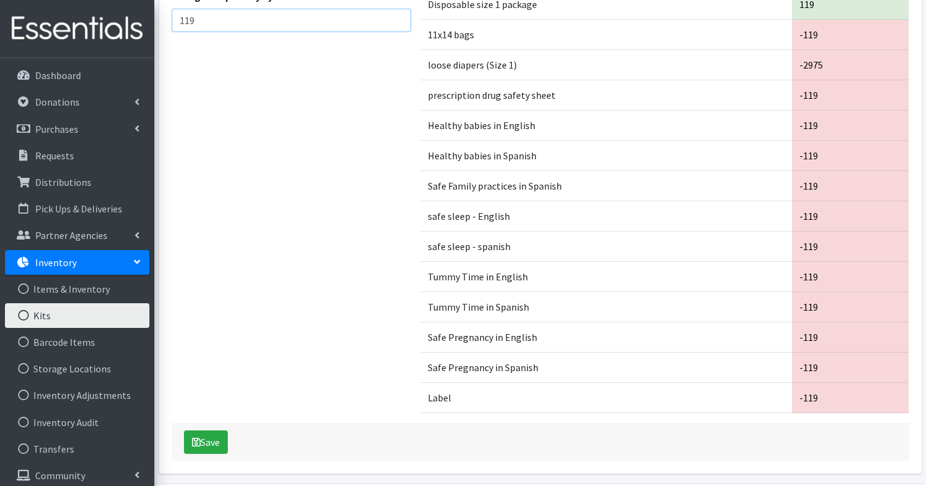
scroll to position [379, 0]
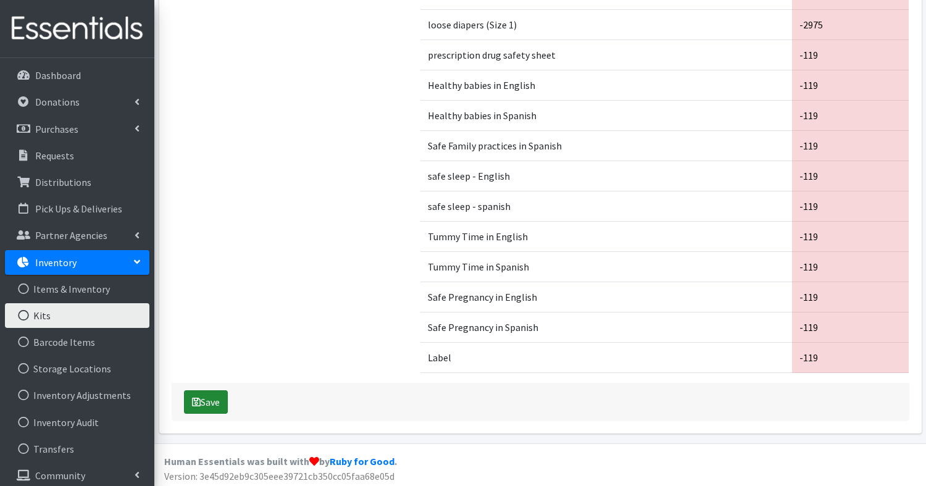
type input "119"
click at [209, 399] on button "Save" at bounding box center [206, 401] width 44 height 23
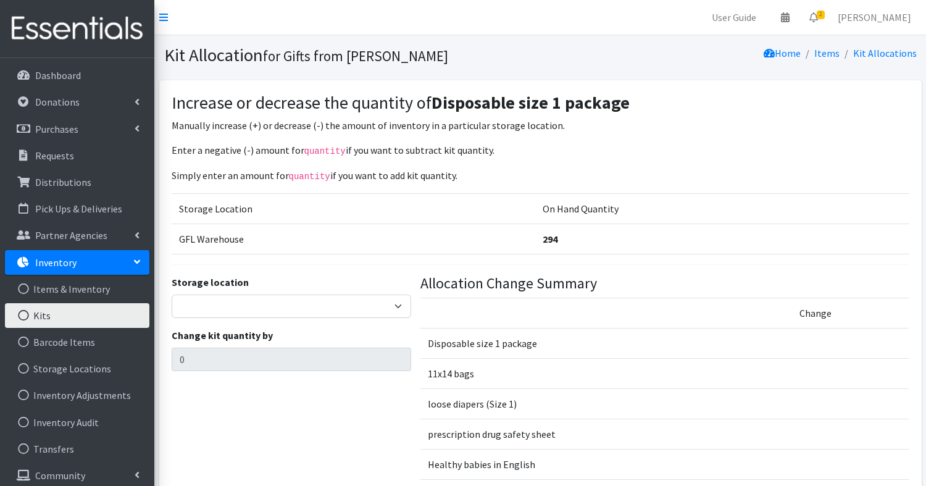
click at [50, 314] on link "Kits" at bounding box center [77, 315] width 144 height 25
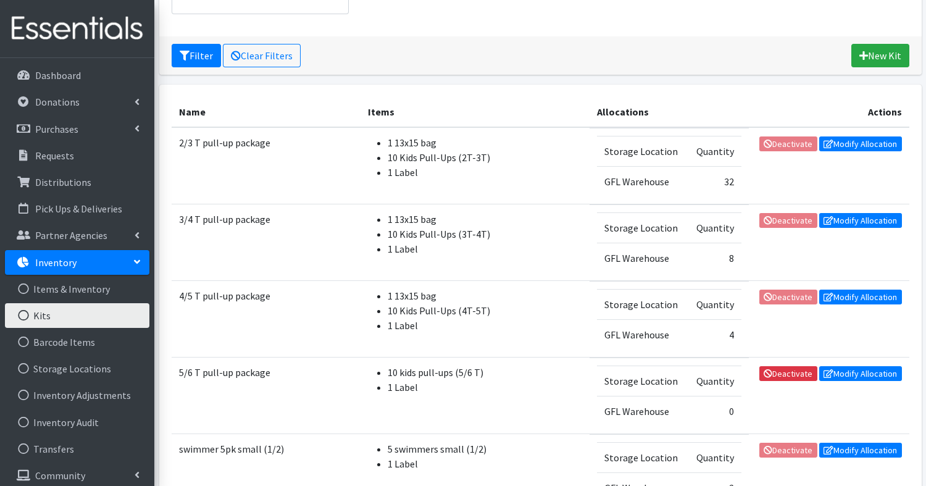
scroll to position [154, 0]
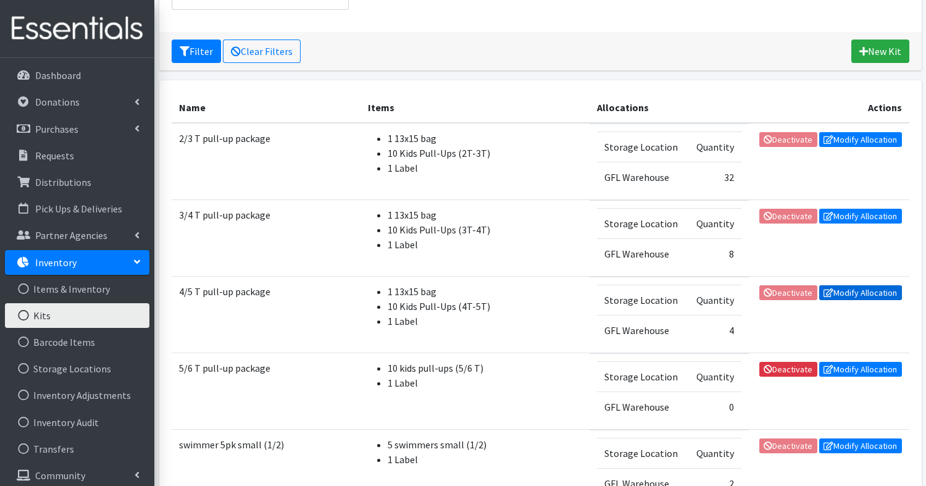
click at [862, 290] on link "Modify Allocation" at bounding box center [860, 292] width 83 height 15
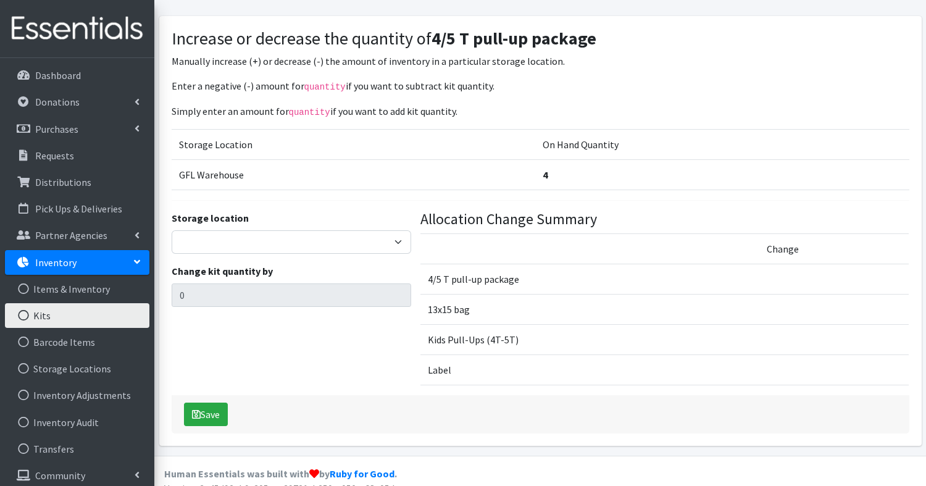
scroll to position [66, 0]
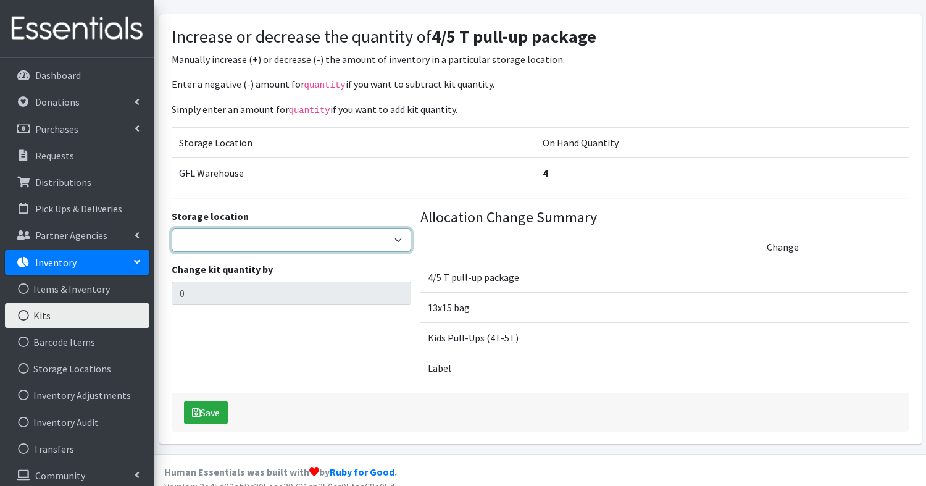
click at [396, 242] on select "GFL Warehouse" at bounding box center [292, 239] width 240 height 23
select select "414"
click at [172, 228] on select "GFL Warehouse" at bounding box center [292, 239] width 240 height 23
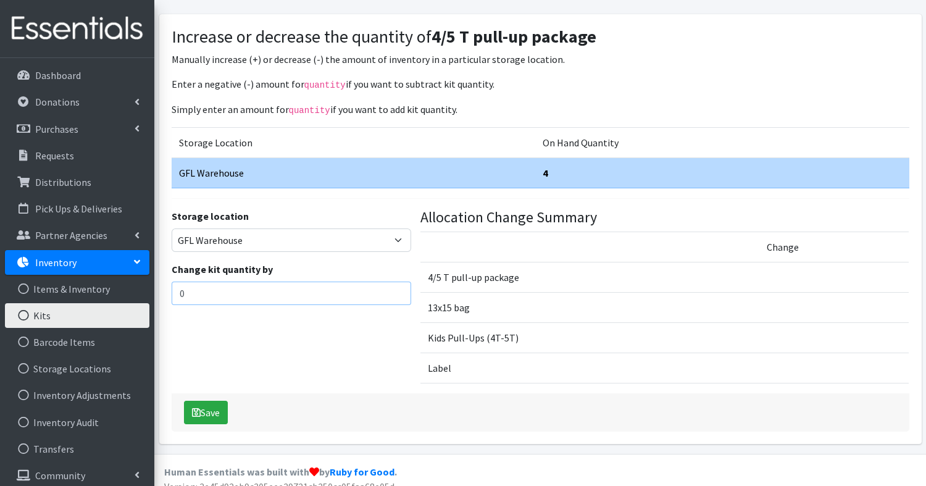
click at [316, 294] on input "0" at bounding box center [292, 293] width 240 height 23
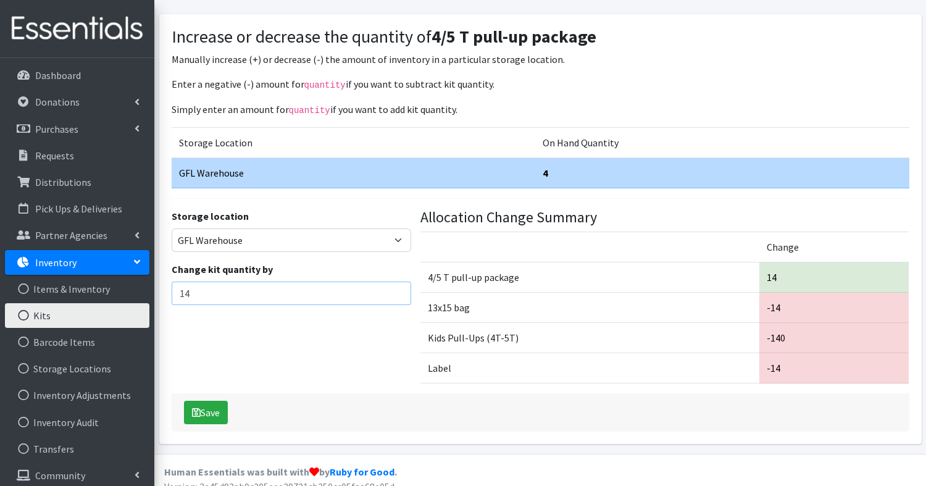
type input "1"
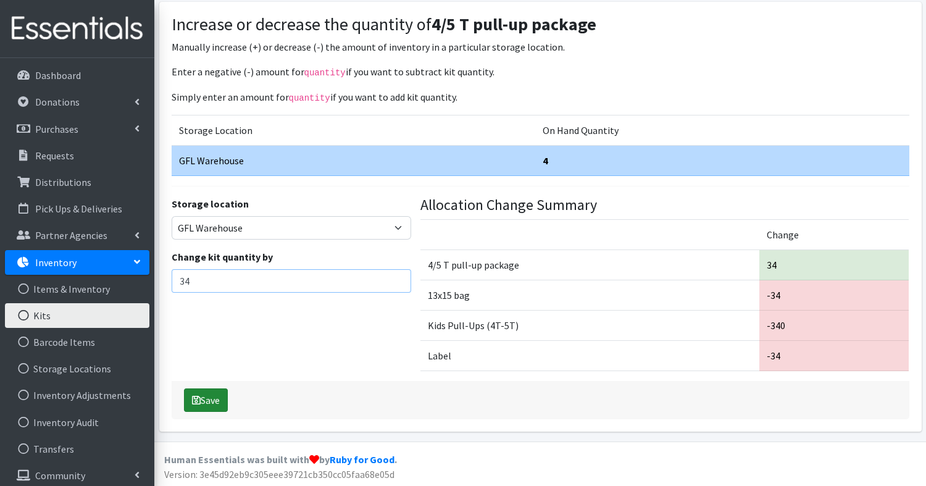
type input "34"
click at [211, 399] on button "Save" at bounding box center [206, 399] width 44 height 23
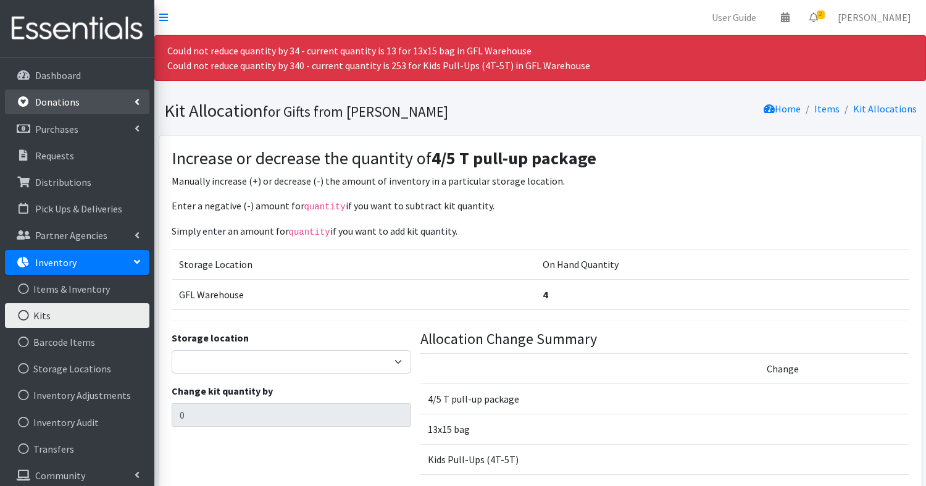
click at [64, 104] on p "Donations" at bounding box center [57, 102] width 44 height 12
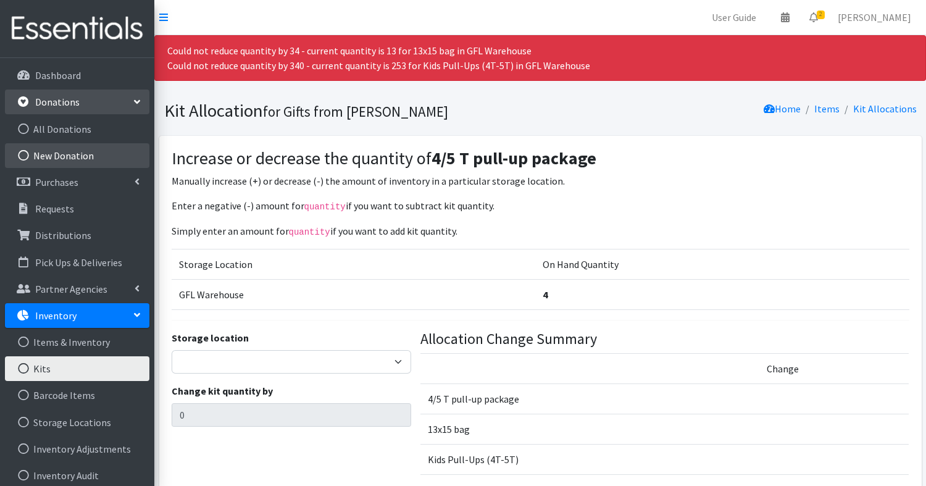
click at [64, 151] on link "New Donation" at bounding box center [77, 155] width 144 height 25
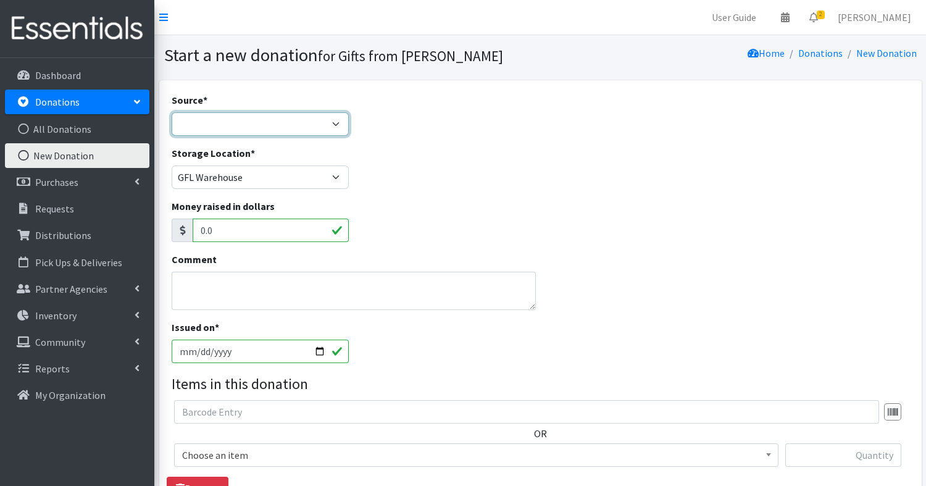
click at [313, 112] on select "Product Drive Manufacturer Donation Site Misc. Donation" at bounding box center [261, 123] width 178 height 23
select select "Product Drive"
click at [172, 112] on select "Product Drive Manufacturer Donation Site Misc. Donation" at bounding box center [261, 123] width 178 height 23
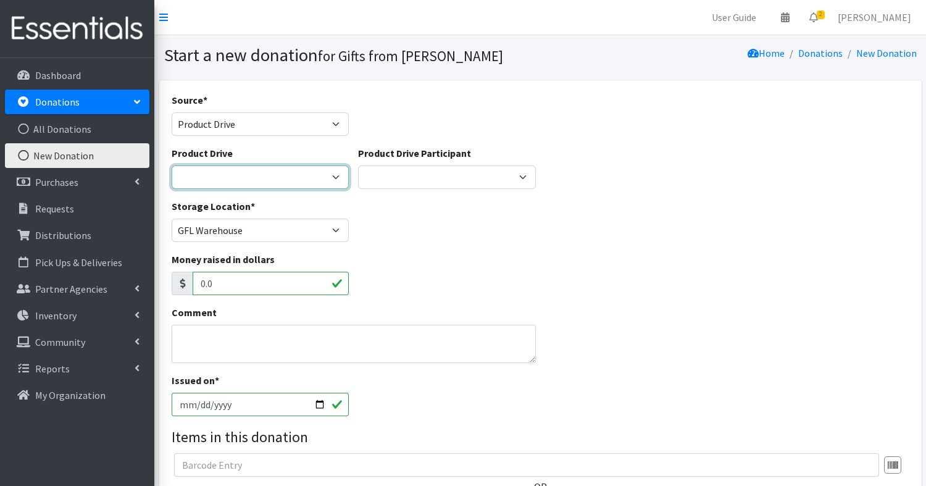
click at [333, 168] on select "25 Diaper Drive Aga Galus Eagle Scout Project - David Roa Liam Chisholm Memoria…" at bounding box center [261, 176] width 178 height 23
select select "3524"
click at [172, 165] on select "25 Diaper Drive Aga Galus Eagle Scout Project - David Roa Liam Chisholm Memoria…" at bounding box center [261, 176] width 178 height 23
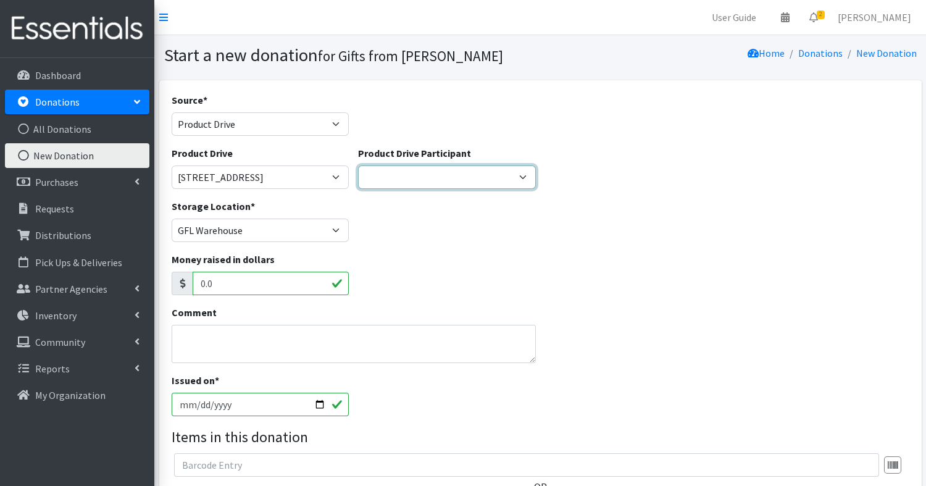
click at [454, 173] on select "Village of Park Forest Milk Bank GS Troup 65829 Richton Park SGR Zeta X Sigma D…" at bounding box center [447, 176] width 178 height 23
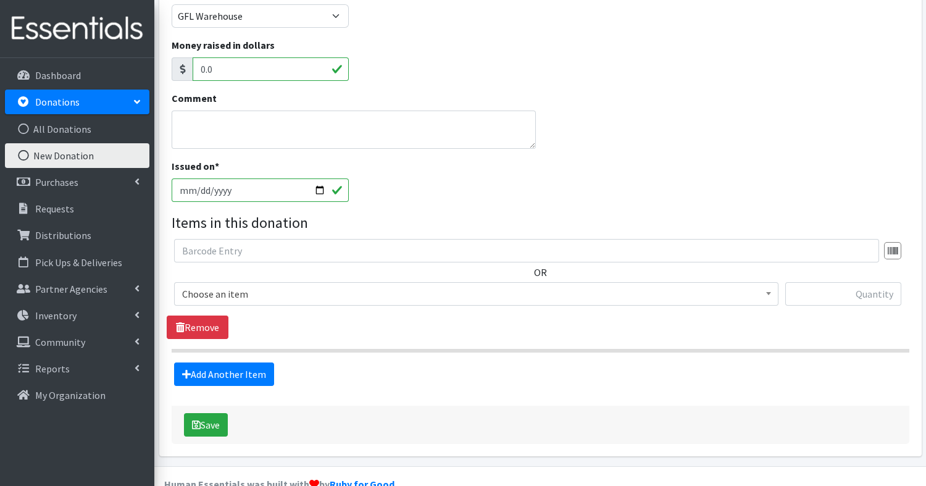
scroll to position [216, 0]
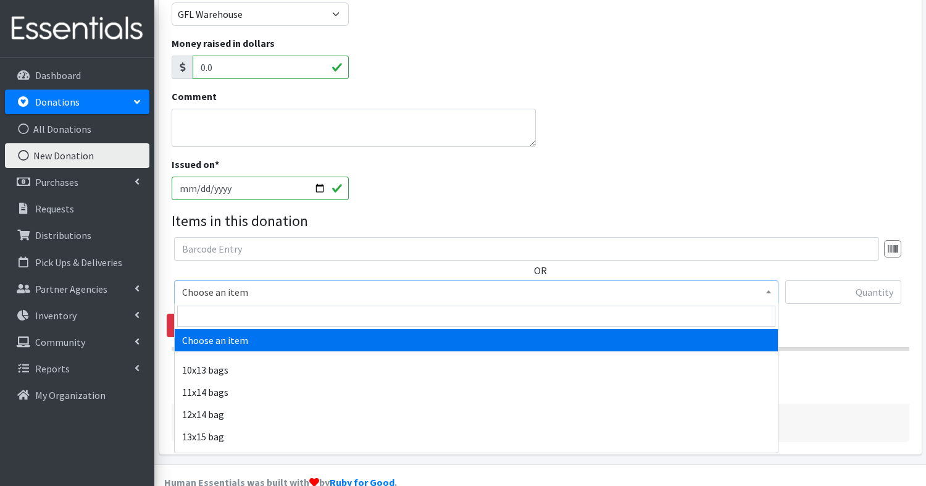
click at [325, 291] on span "Choose an item" at bounding box center [476, 291] width 588 height 17
click at [309, 312] on input "search" at bounding box center [476, 316] width 598 height 21
type input "l"
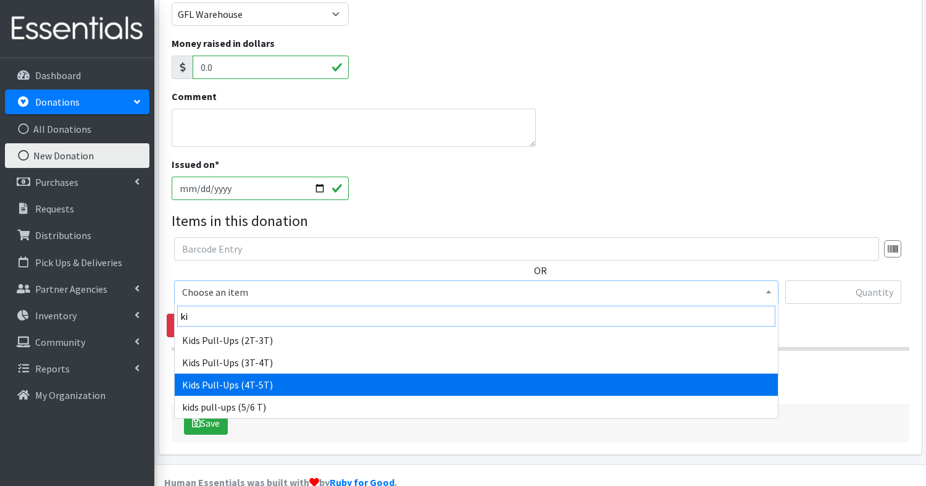
type input "ki"
select select "14070"
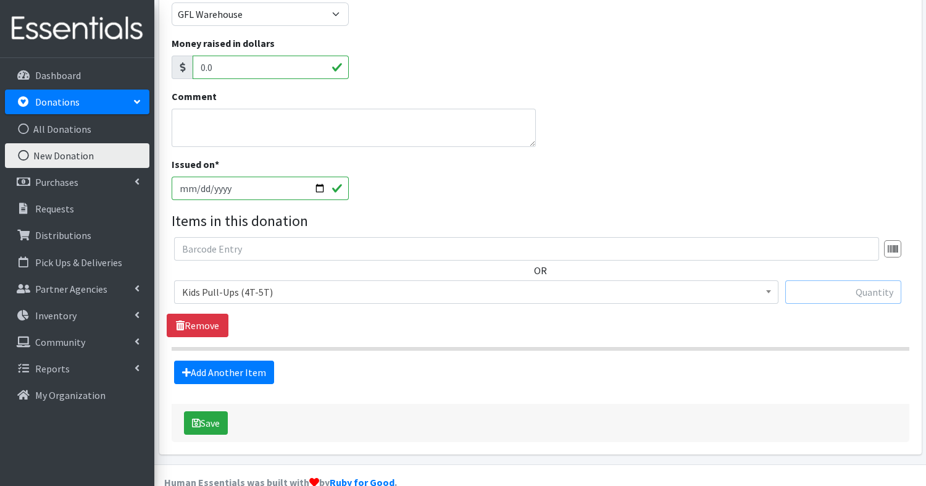
click at [861, 293] on input "text" at bounding box center [843, 291] width 116 height 23
type input "94"
click at [228, 370] on link "Add Another Item" at bounding box center [224, 372] width 100 height 23
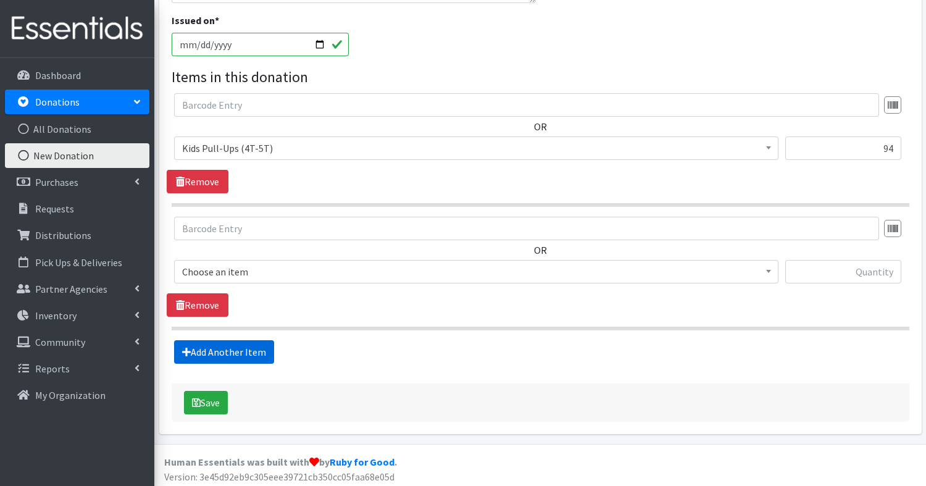
scroll to position [362, 0]
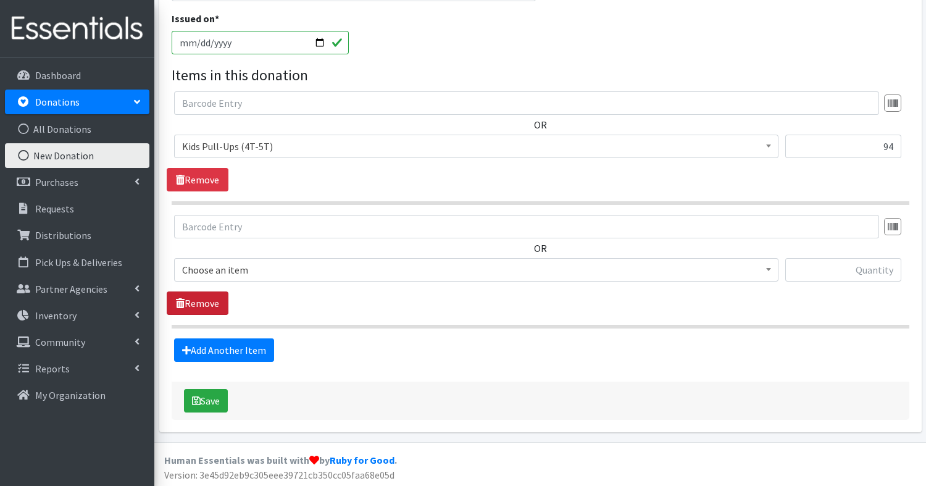
click at [194, 299] on link "Remove" at bounding box center [198, 302] width 62 height 23
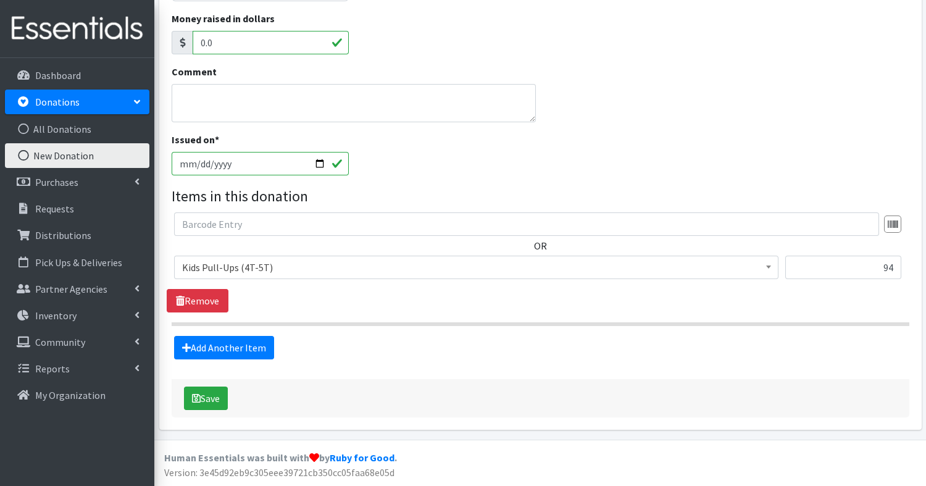
scroll to position [239, 0]
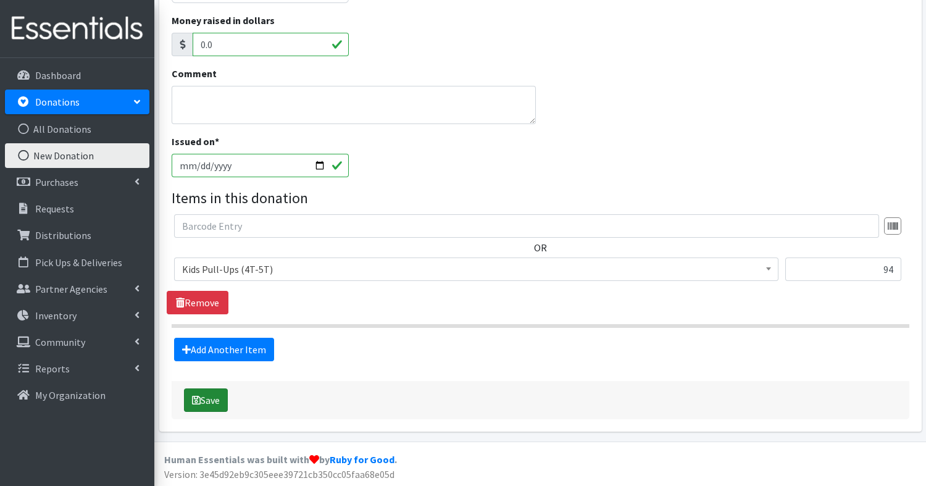
click at [209, 396] on button "Save" at bounding box center [206, 399] width 44 height 23
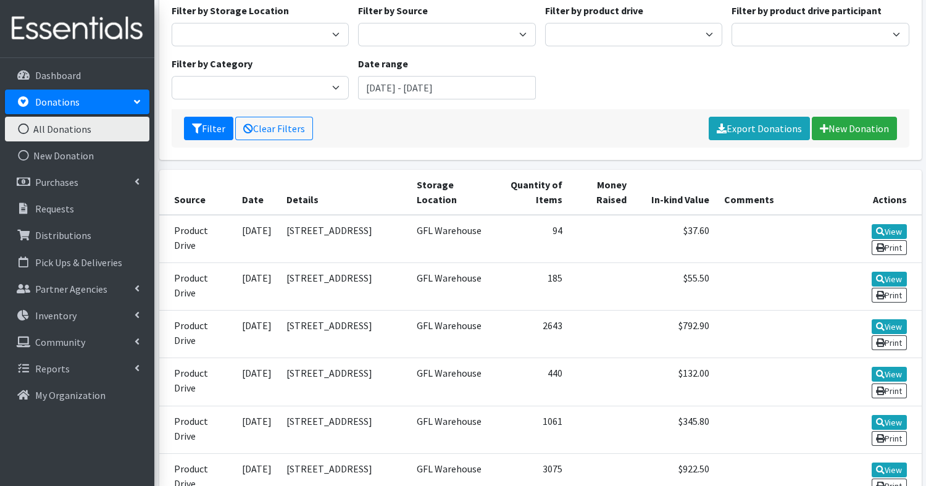
scroll to position [159, 0]
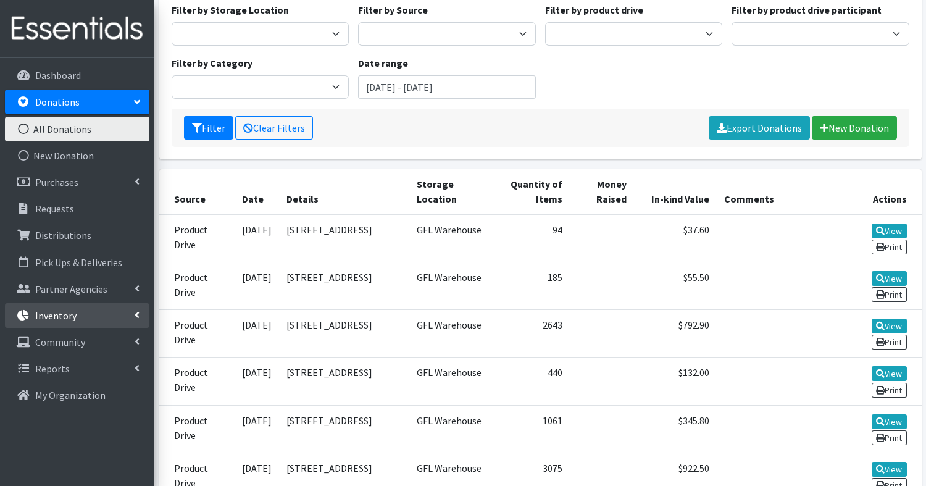
click at [69, 312] on p "Inventory" at bounding box center [55, 315] width 41 height 12
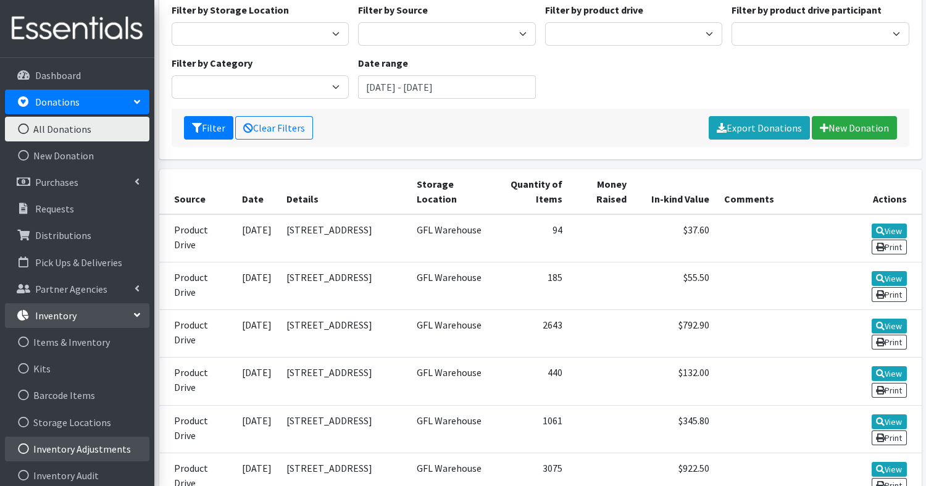
click at [73, 456] on link "Inventory Adjustments" at bounding box center [77, 448] width 144 height 25
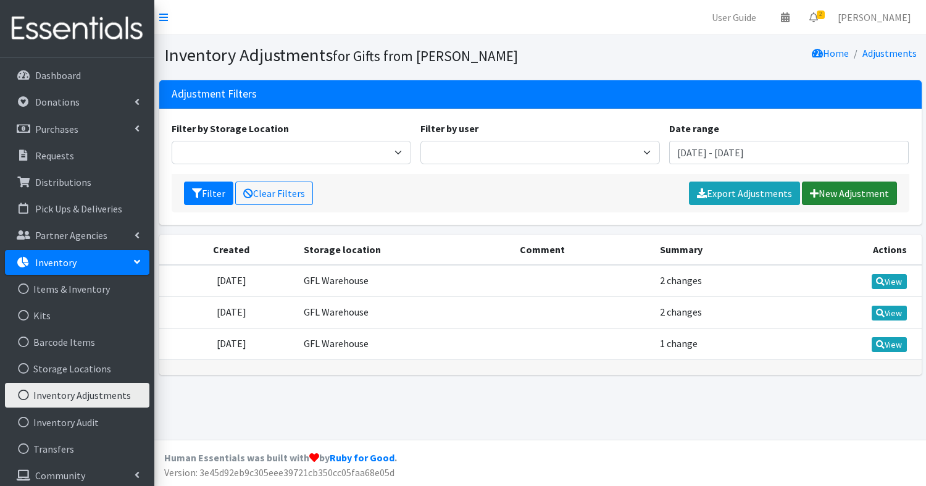
click at [840, 198] on link "New Adjustment" at bounding box center [849, 192] width 95 height 23
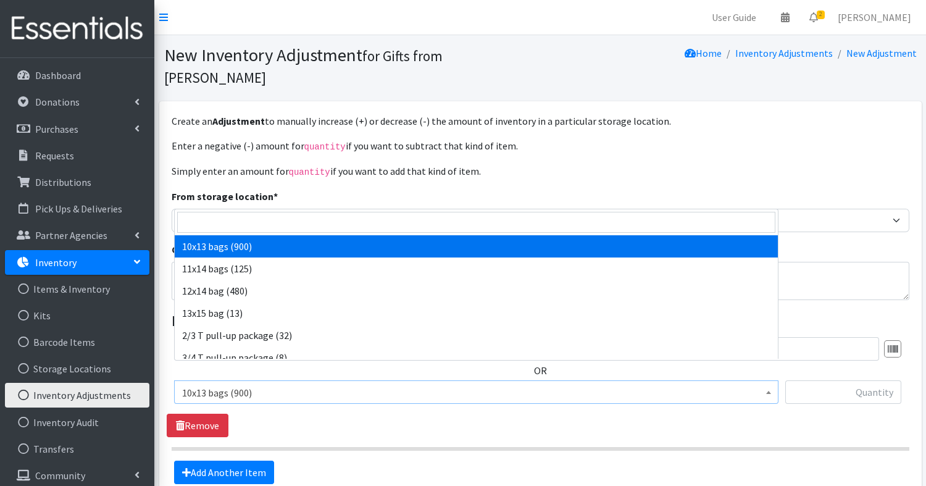
click at [688, 384] on span "10x13 bags (900)" at bounding box center [476, 392] width 588 height 17
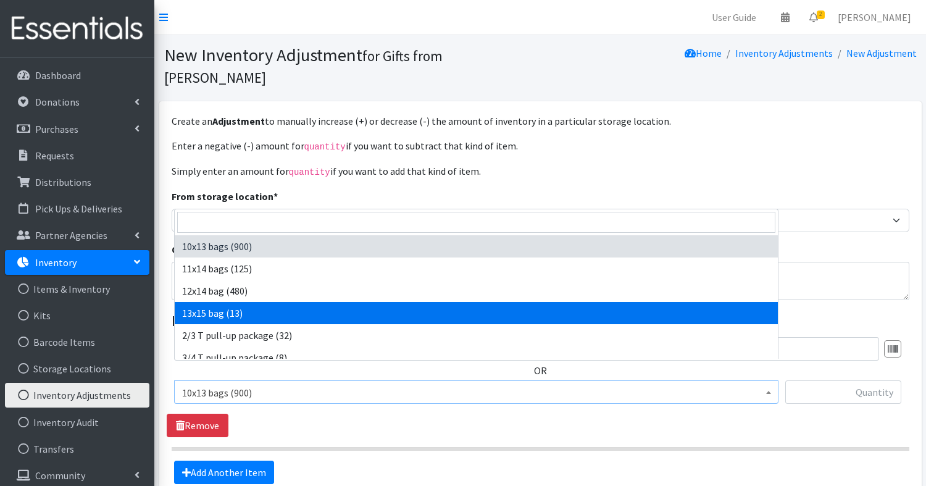
select select "15122"
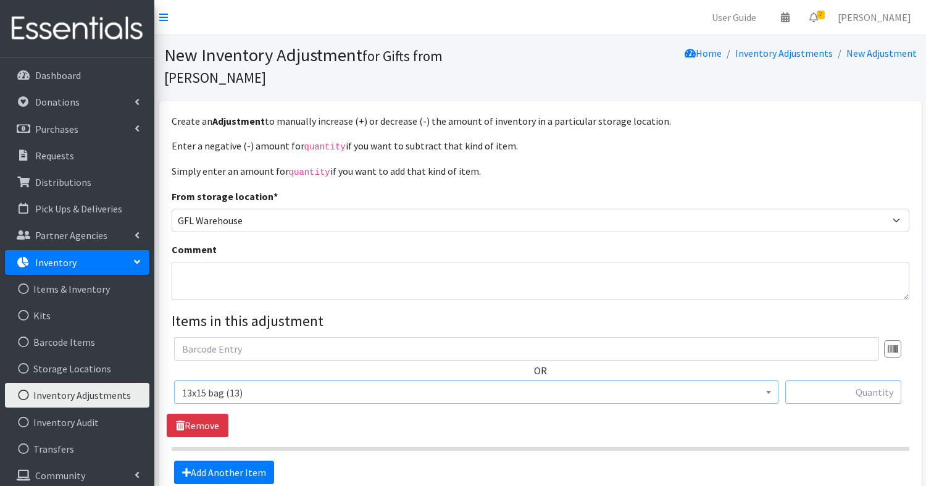
click at [882, 380] on input "text" at bounding box center [843, 391] width 116 height 23
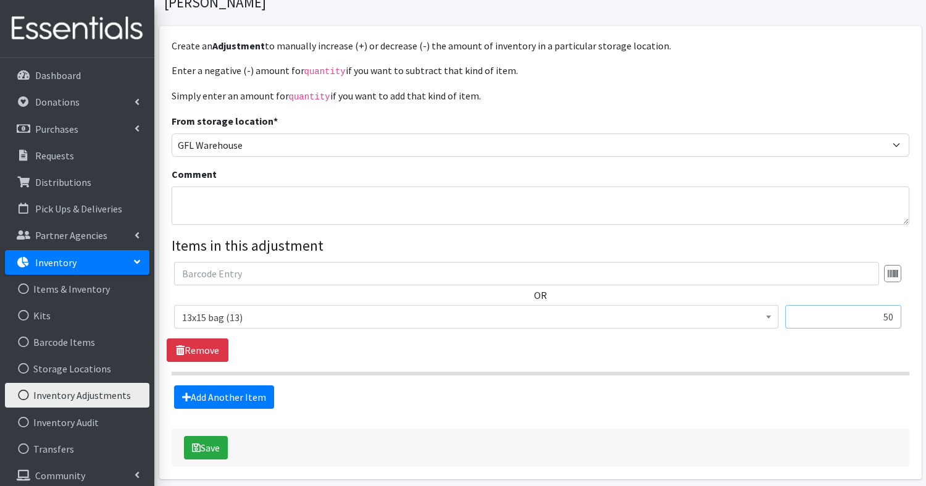
scroll to position [102, 0]
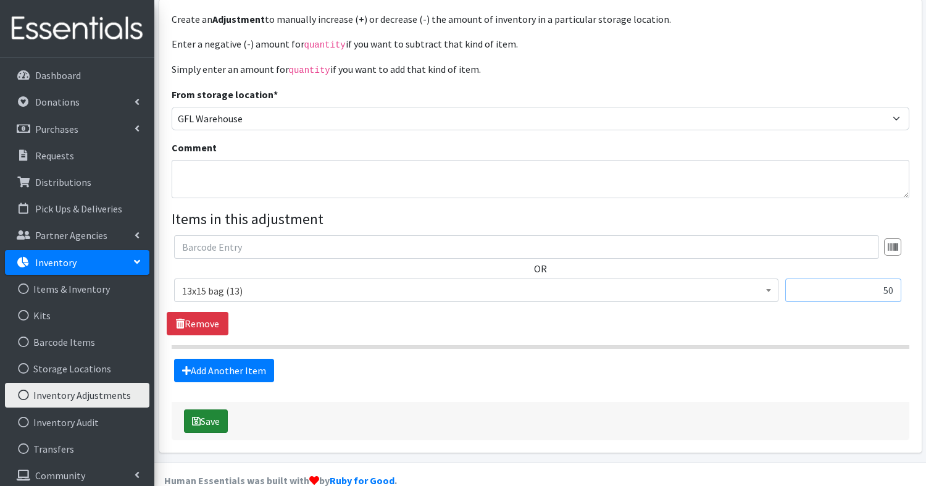
type input "50"
click at [207, 409] on button "Save" at bounding box center [206, 420] width 44 height 23
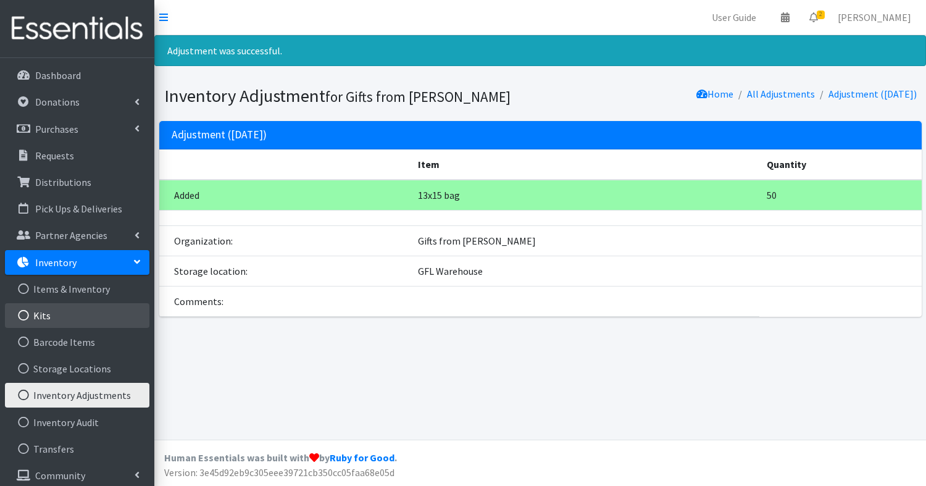
click at [50, 314] on link "Kits" at bounding box center [77, 315] width 144 height 25
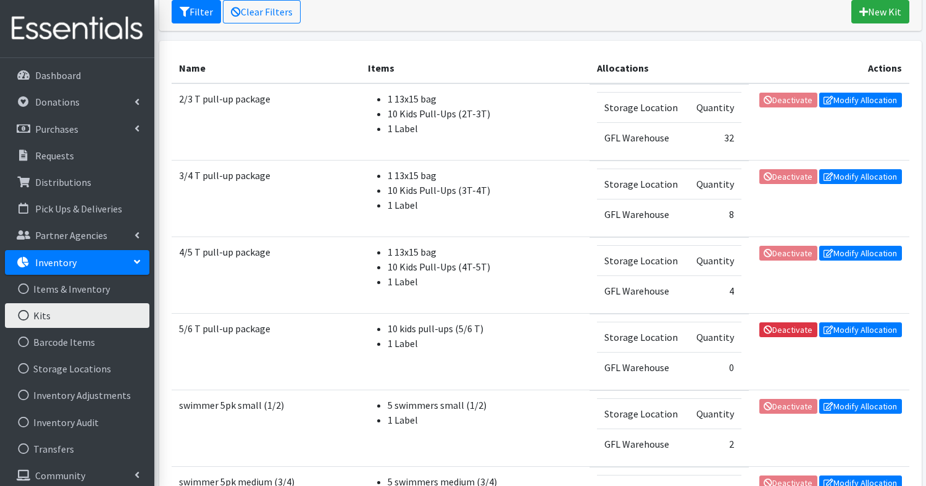
scroll to position [198, 0]
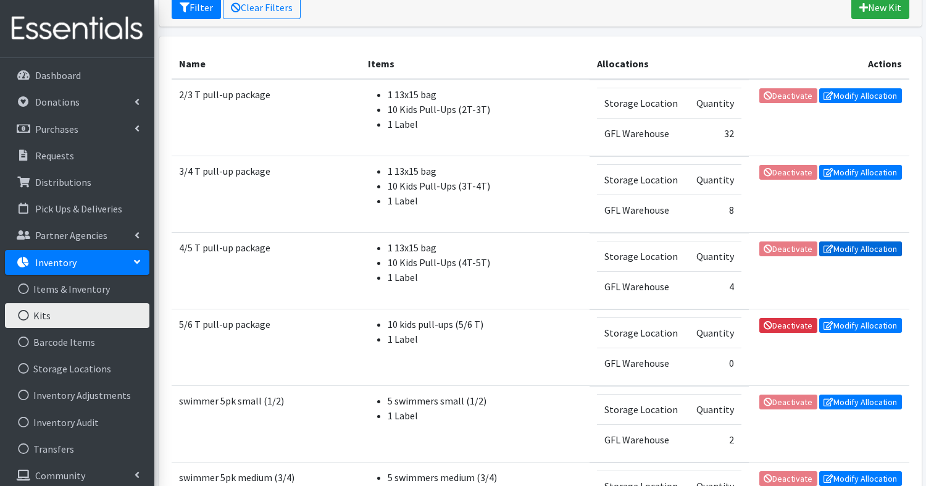
click at [886, 246] on link "Modify Allocation" at bounding box center [860, 248] width 83 height 15
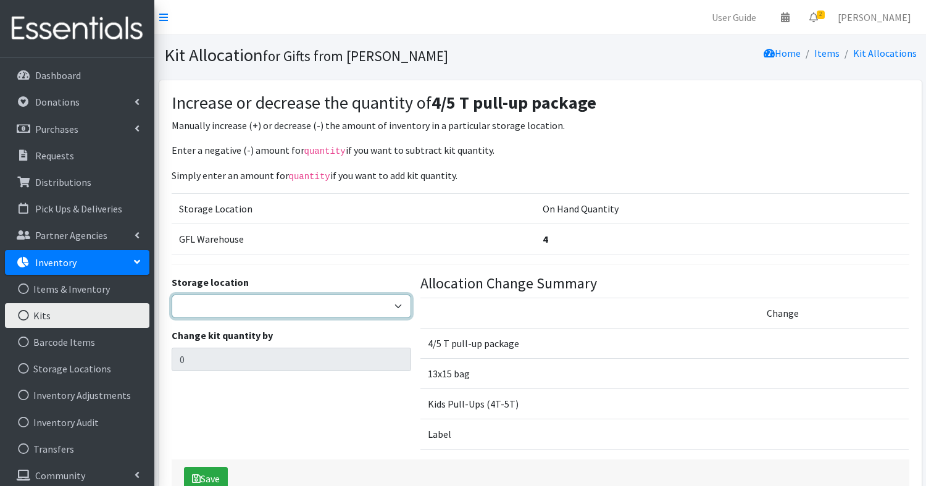
click at [393, 307] on select "GFL Warehouse" at bounding box center [292, 305] width 240 height 23
select select "414"
click at [172, 294] on select "GFL Warehouse" at bounding box center [292, 305] width 240 height 23
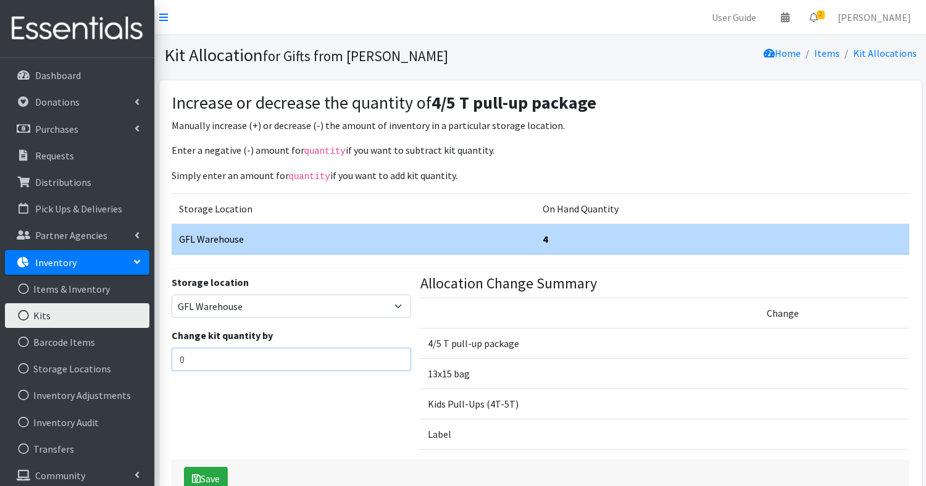
click at [364, 362] on input "0" at bounding box center [292, 359] width 240 height 23
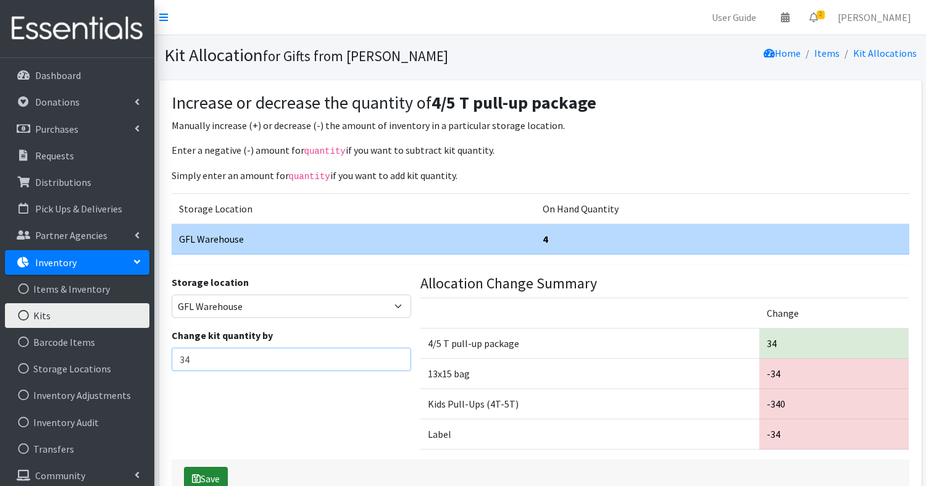
type input "34"
click at [214, 477] on button "Save" at bounding box center [206, 478] width 44 height 23
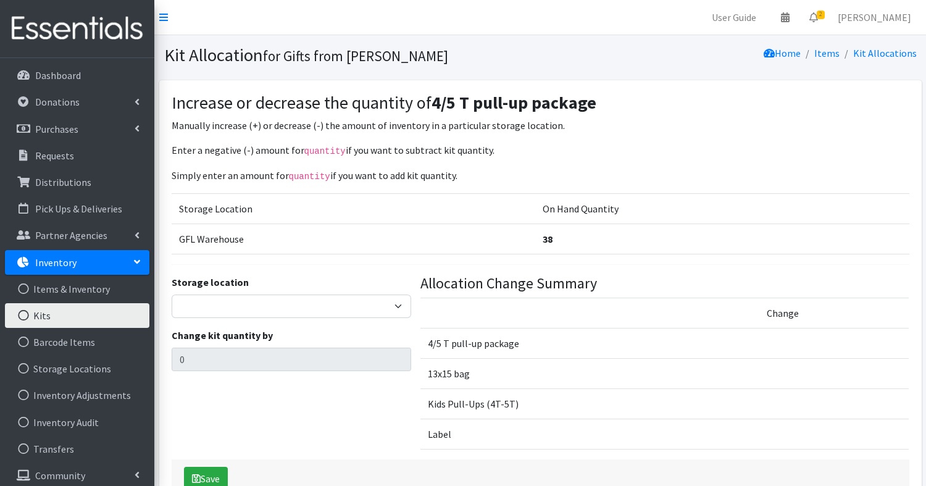
scroll to position [78, 0]
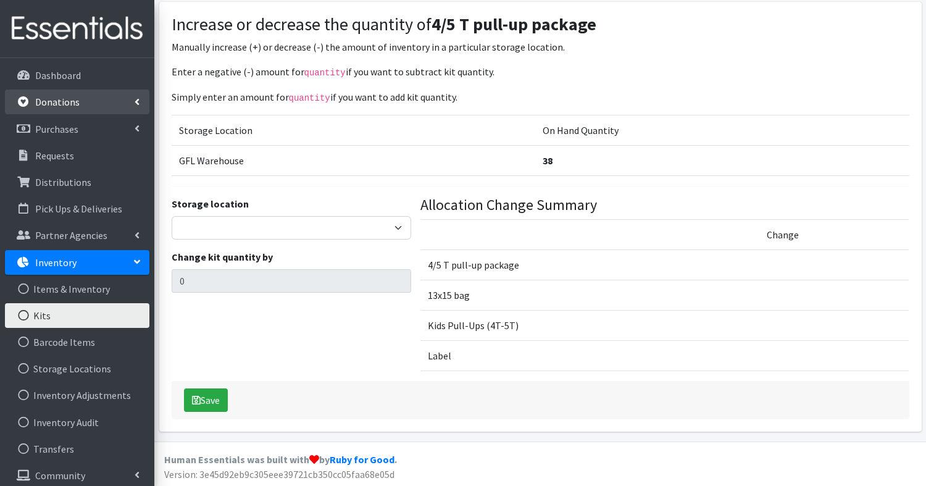
click at [54, 104] on p "Donations" at bounding box center [57, 102] width 44 height 12
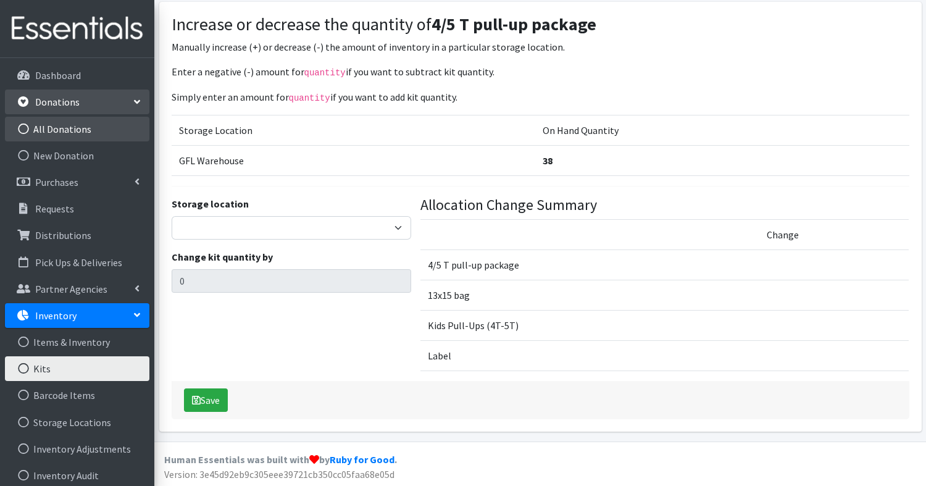
click at [68, 124] on link "All Donations" at bounding box center [77, 129] width 144 height 25
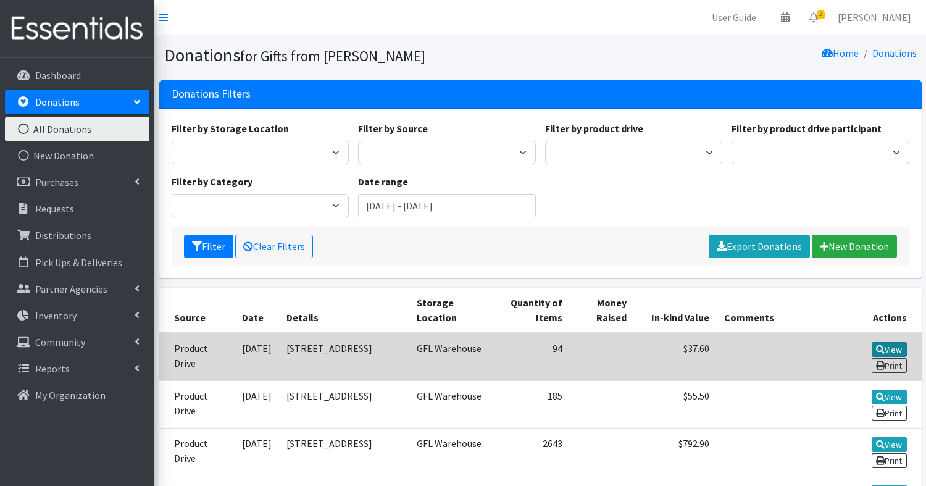
click at [890, 344] on link "View" at bounding box center [889, 349] width 35 height 15
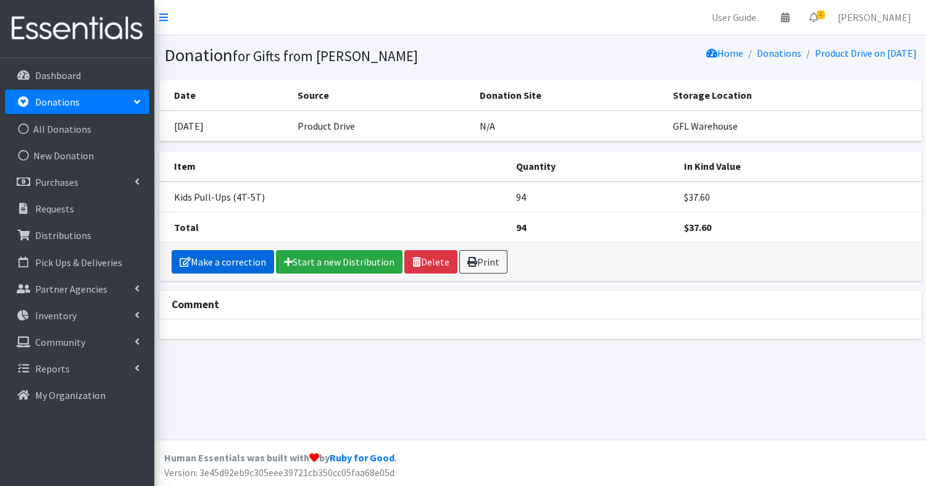
click at [231, 256] on link "Make a correction" at bounding box center [223, 261] width 102 height 23
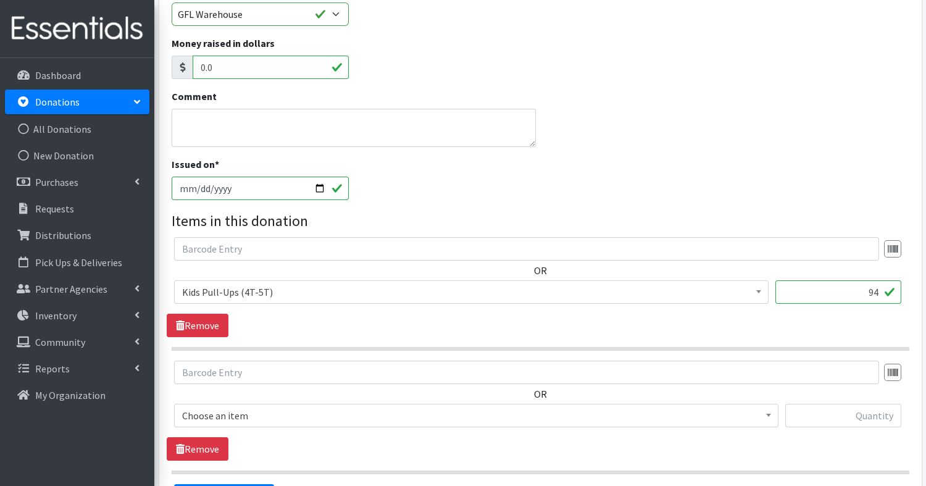
scroll to position [219, 0]
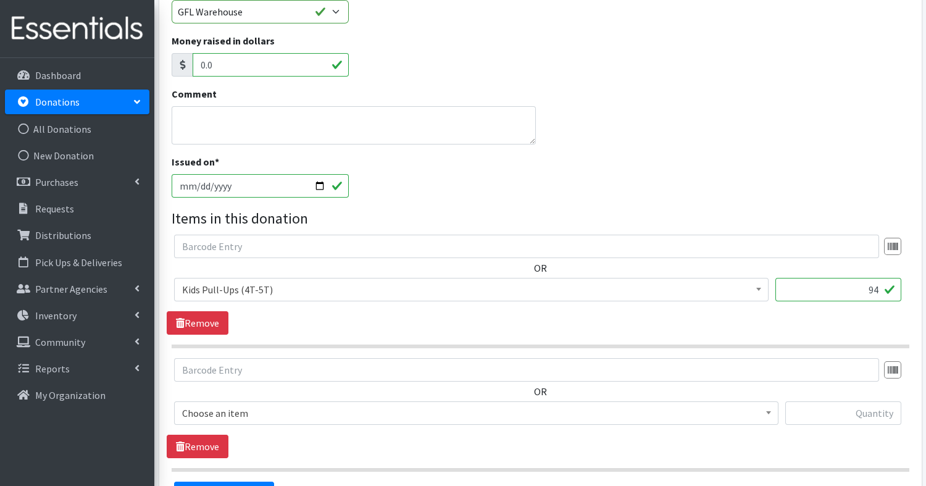
click at [882, 288] on input "94" at bounding box center [838, 289] width 126 height 23
type input "9"
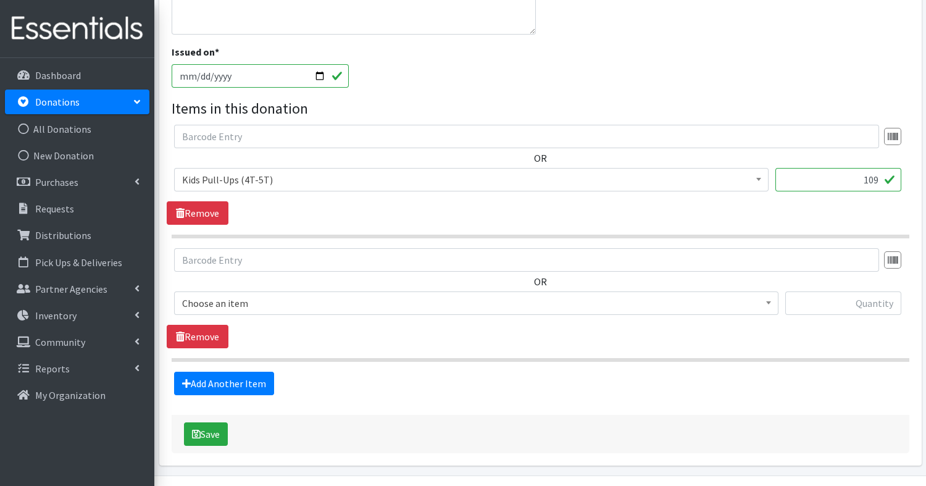
scroll to position [332, 0]
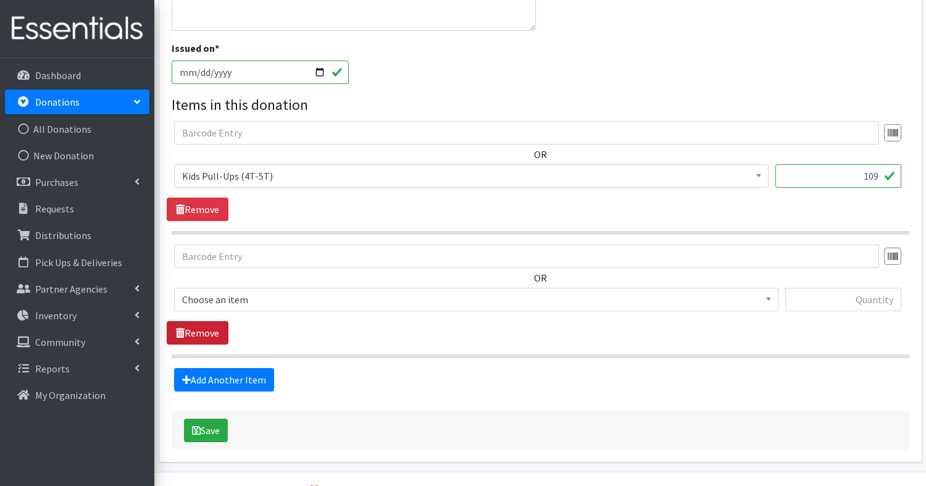
type input "109"
click at [211, 332] on link "Remove" at bounding box center [198, 332] width 62 height 23
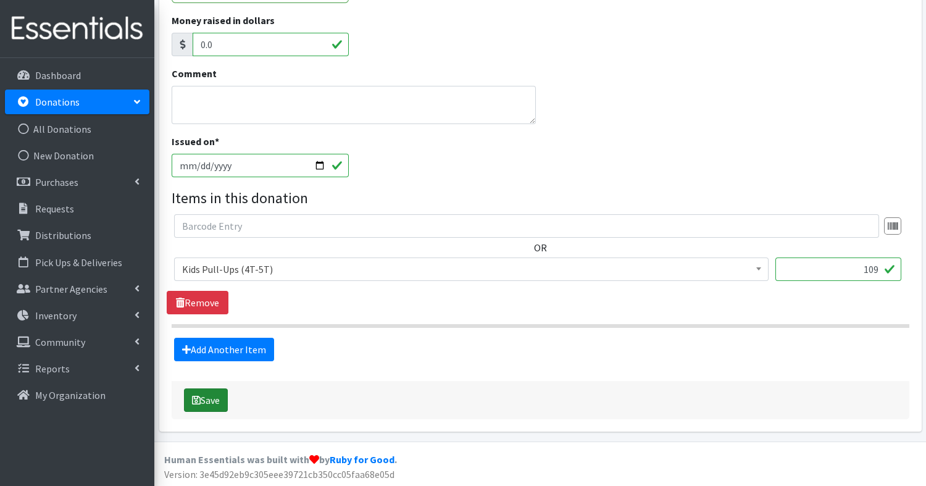
click at [214, 402] on button "Save" at bounding box center [206, 399] width 44 height 23
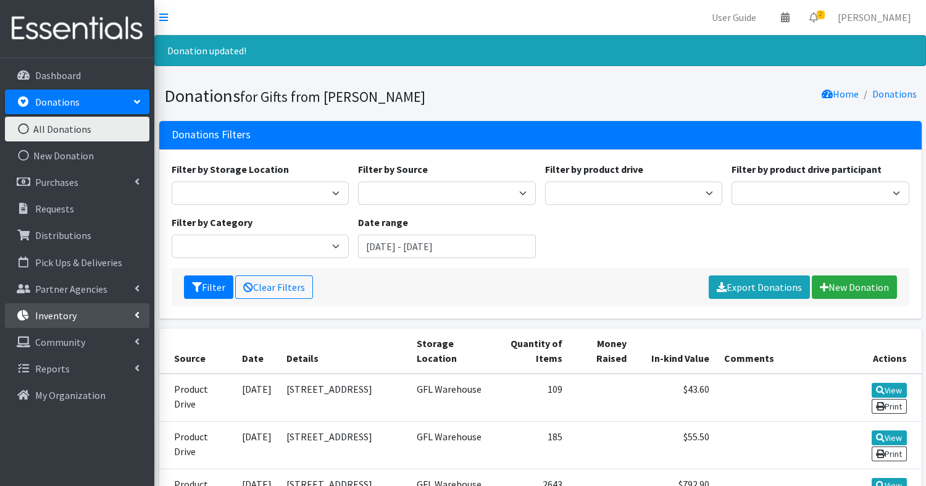
click at [50, 309] on p "Inventory" at bounding box center [55, 315] width 41 height 12
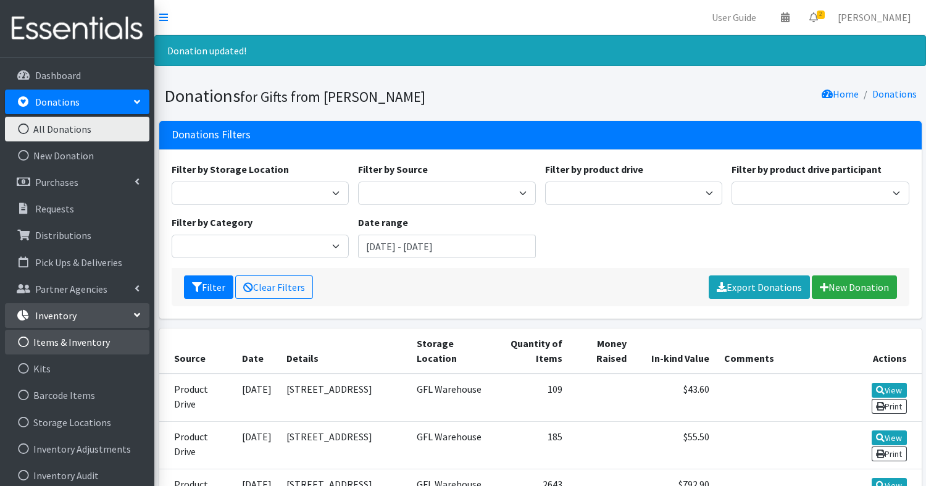
click at [69, 346] on link "Items & Inventory" at bounding box center [77, 342] width 144 height 25
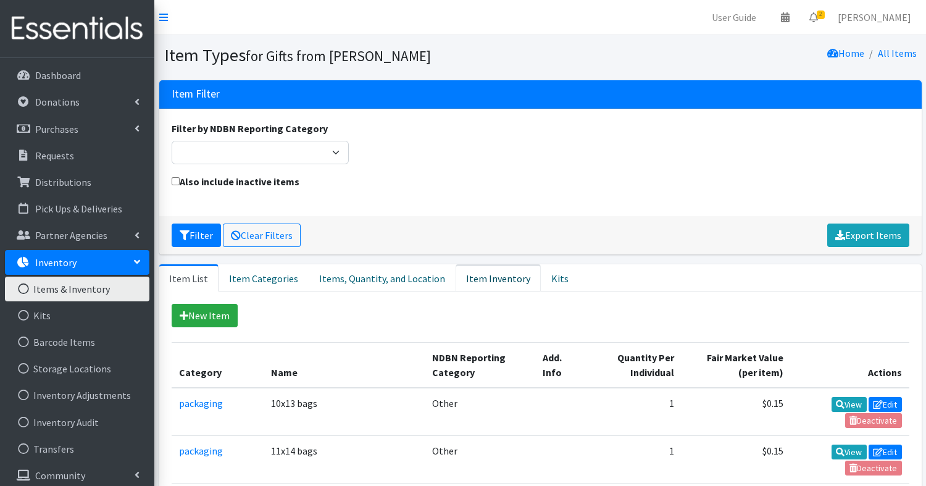
click at [483, 280] on link "Item Inventory" at bounding box center [498, 277] width 85 height 27
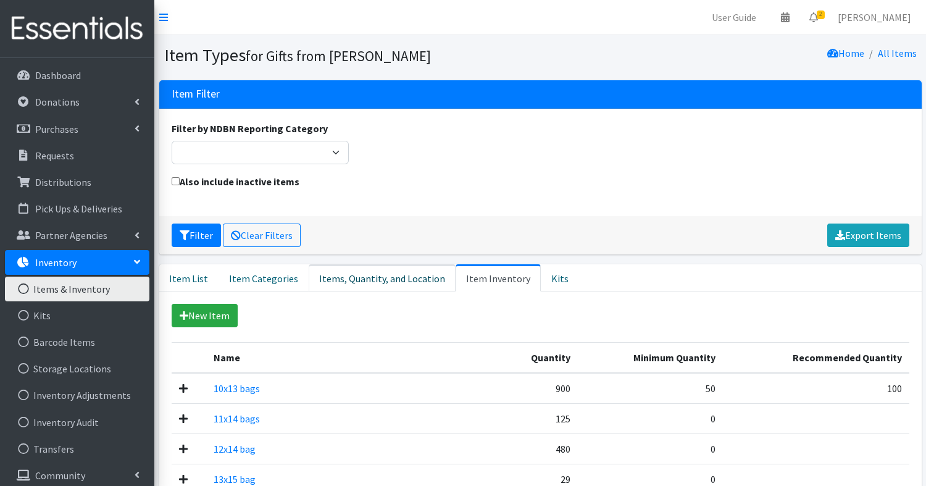
click at [367, 271] on link "Items, Quantity, and Location" at bounding box center [382, 277] width 147 height 27
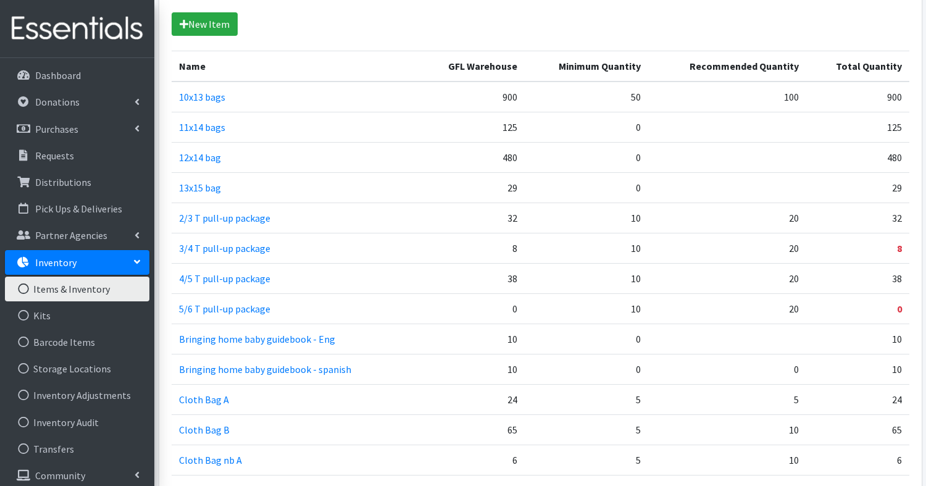
scroll to position [293, 0]
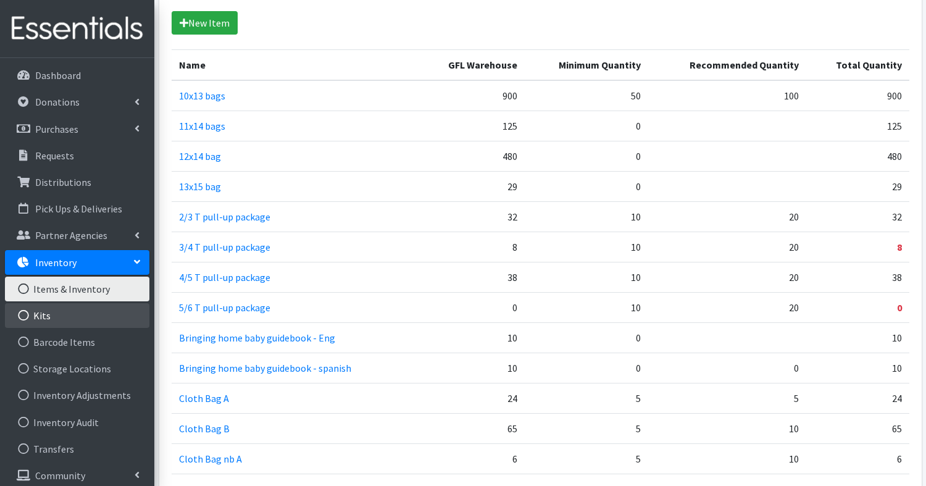
click at [39, 319] on link "Kits" at bounding box center [77, 315] width 144 height 25
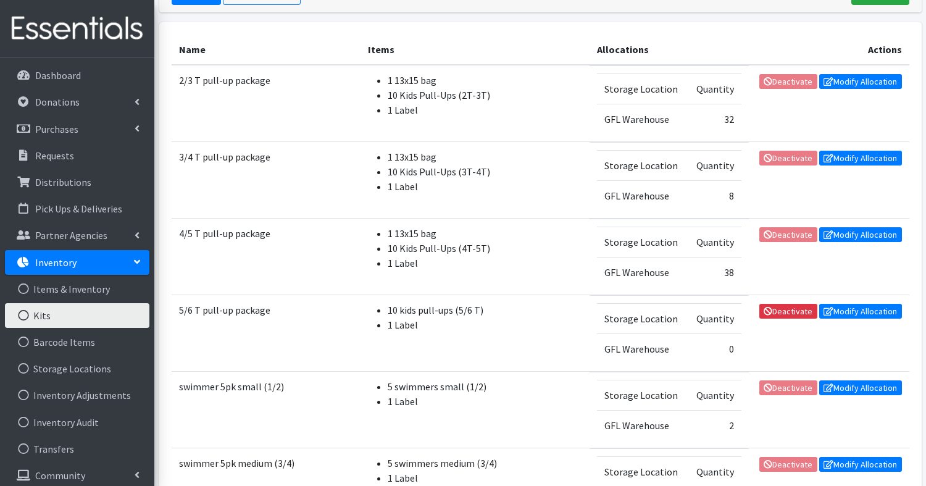
scroll to position [217, 0]
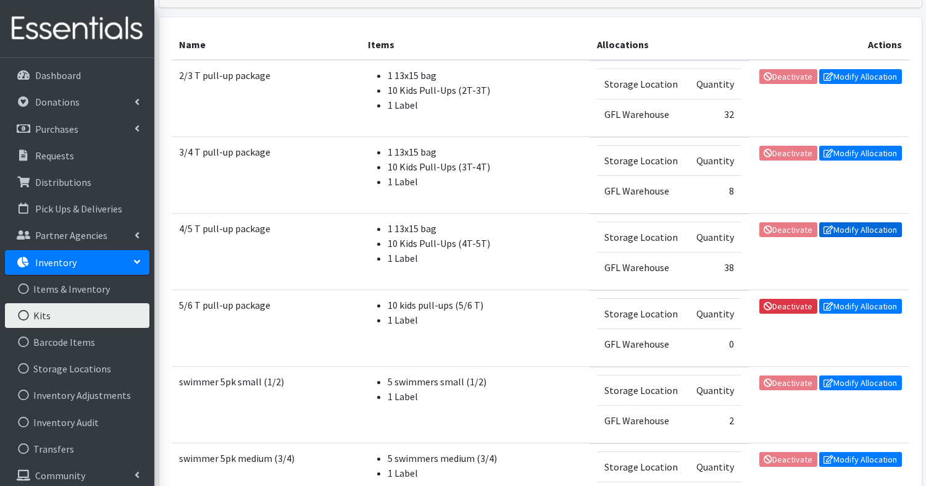
click at [862, 228] on link "Modify Allocation" at bounding box center [860, 229] width 83 height 15
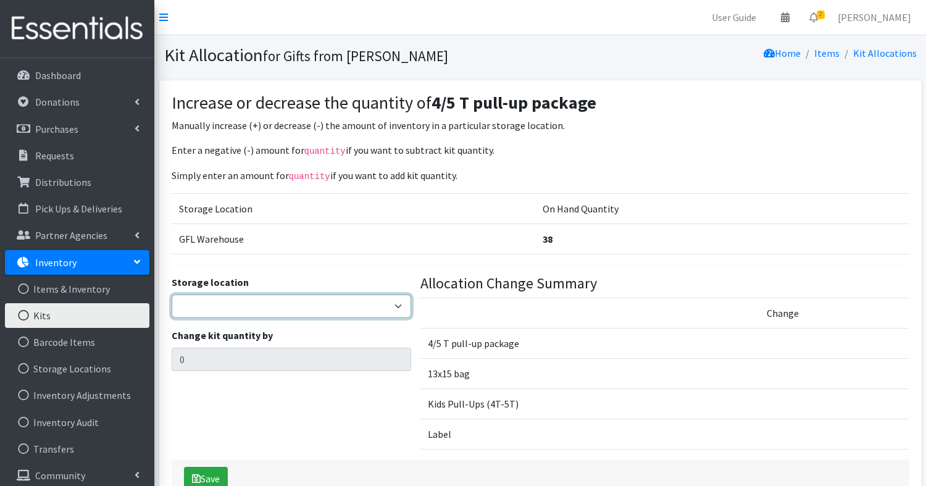
click at [236, 307] on select "GFL Warehouse" at bounding box center [292, 305] width 240 height 23
select select "414"
click at [172, 294] on select "GFL Warehouse" at bounding box center [292, 305] width 240 height 23
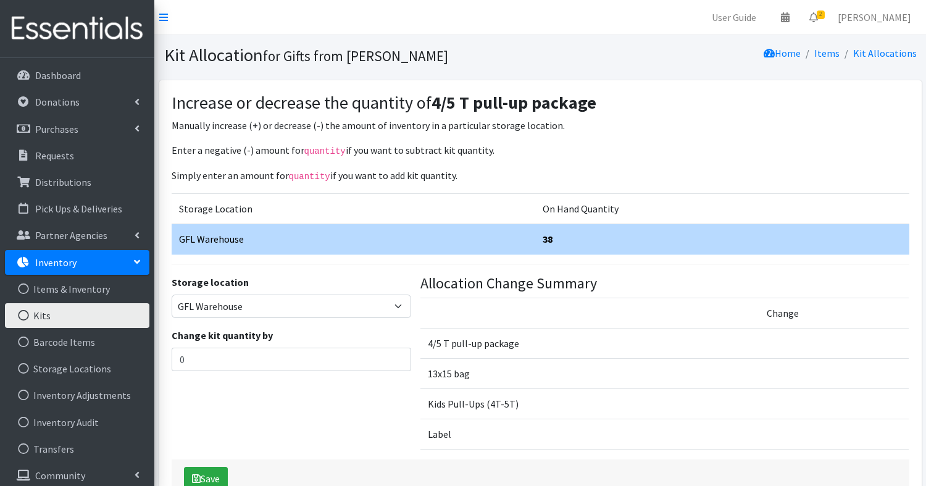
click at [238, 343] on div "Change kit quantity by 0" at bounding box center [292, 349] width 240 height 43
click at [236, 362] on input "0" at bounding box center [292, 359] width 240 height 23
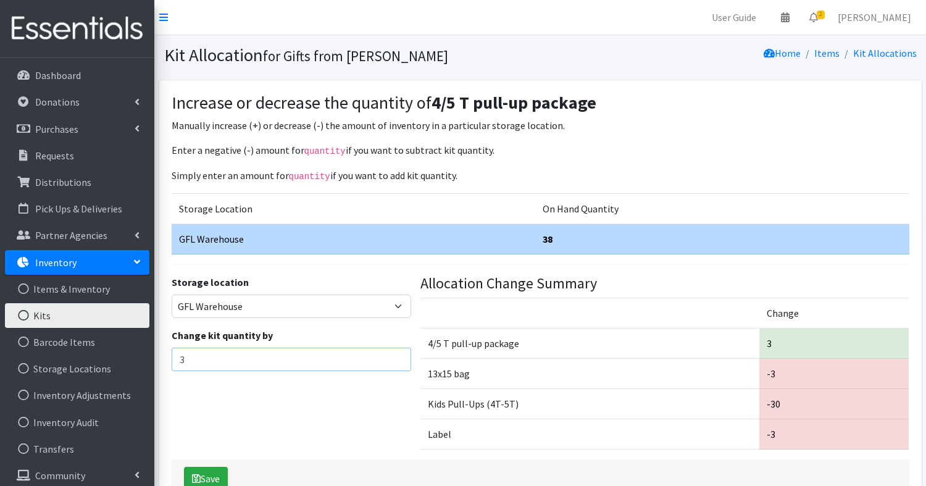
scroll to position [78, 0]
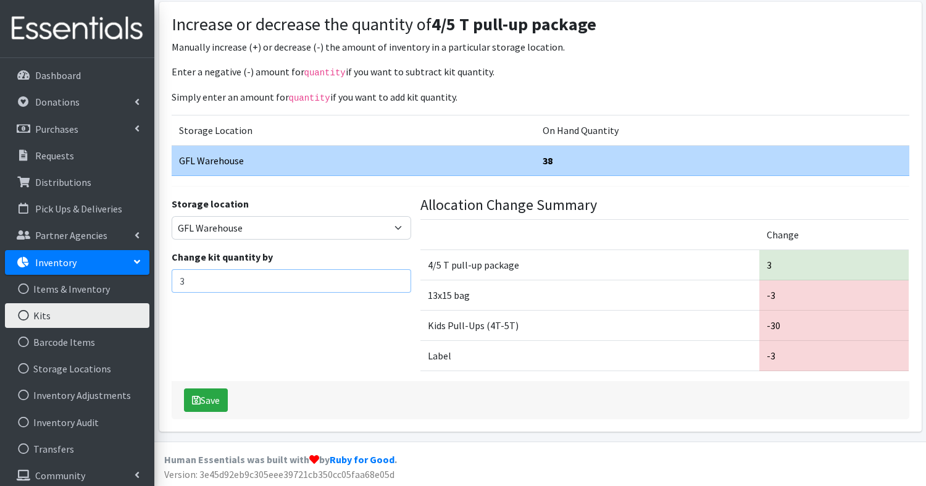
type input "3"
click at [545, 369] on td "Label" at bounding box center [589, 355] width 339 height 30
click at [215, 398] on button "Save" at bounding box center [206, 399] width 44 height 23
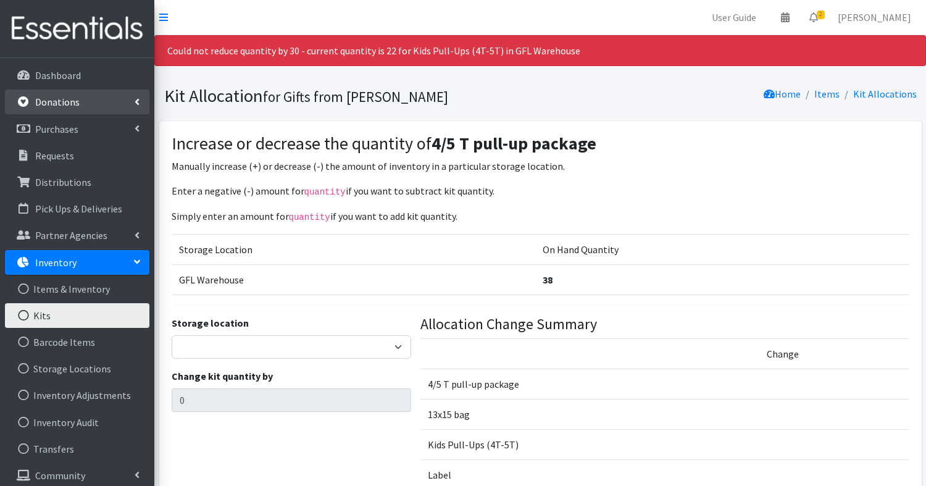
click at [68, 108] on link "Donations" at bounding box center [77, 102] width 144 height 25
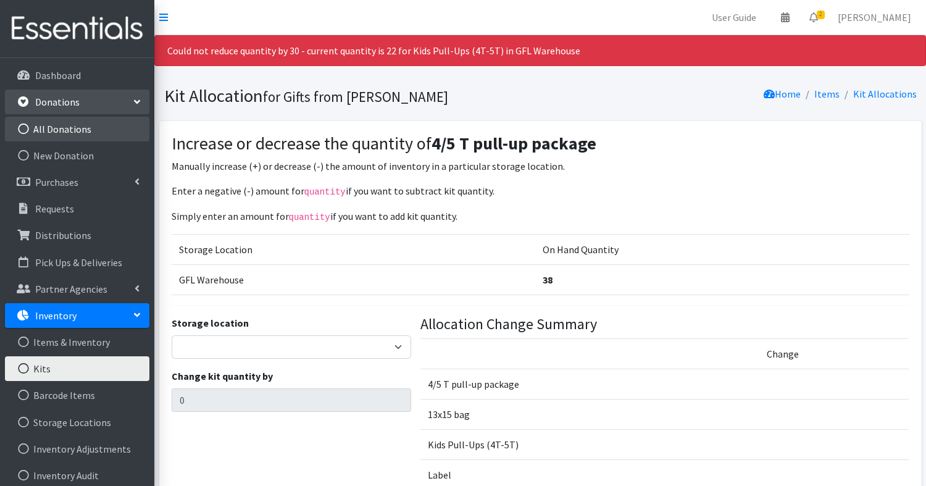
click at [83, 133] on link "All Donations" at bounding box center [77, 129] width 144 height 25
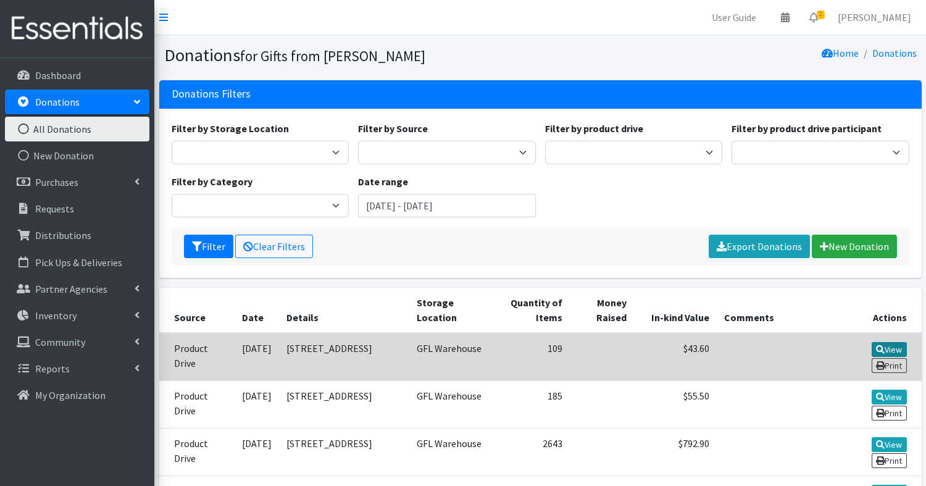
click at [890, 344] on link "View" at bounding box center [889, 349] width 35 height 15
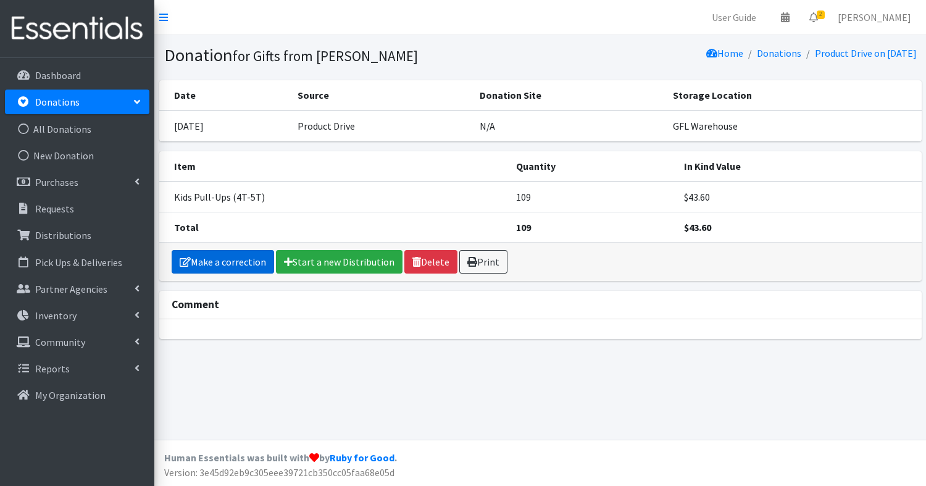
click at [230, 257] on link "Make a correction" at bounding box center [223, 261] width 102 height 23
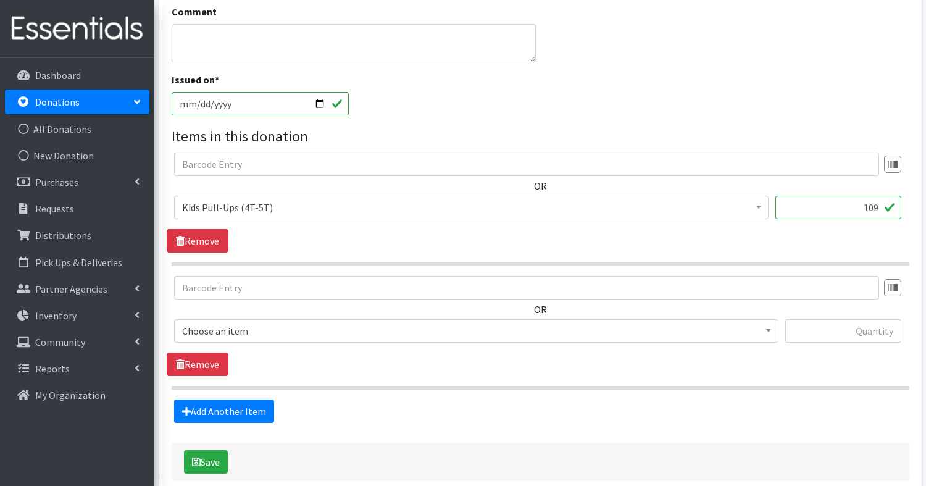
scroll to position [314, 0]
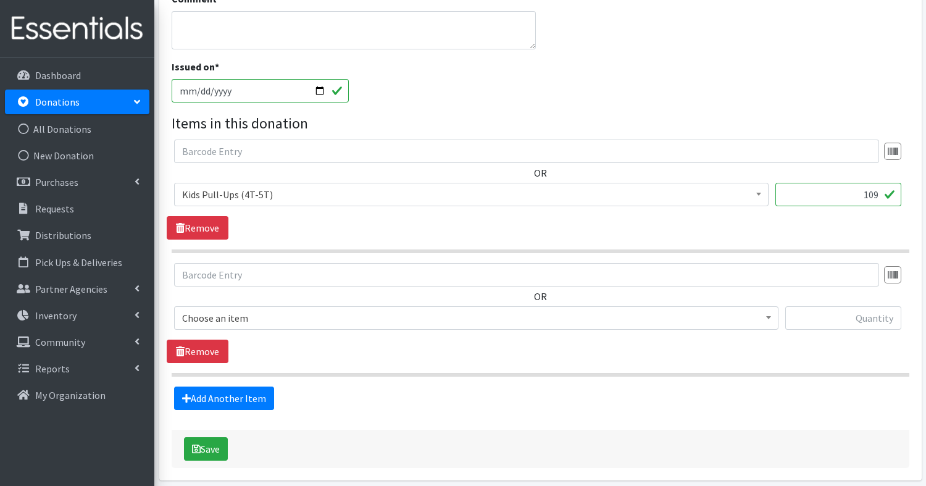
click at [874, 196] on input "109" at bounding box center [838, 194] width 126 height 23
type input "119"
click at [191, 345] on link "Remove" at bounding box center [198, 351] width 62 height 23
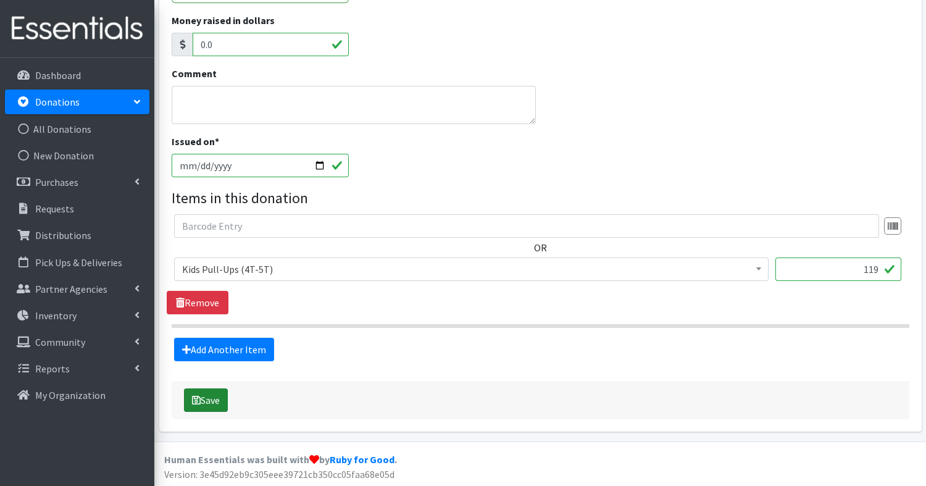
click at [202, 397] on button "Save" at bounding box center [206, 399] width 44 height 23
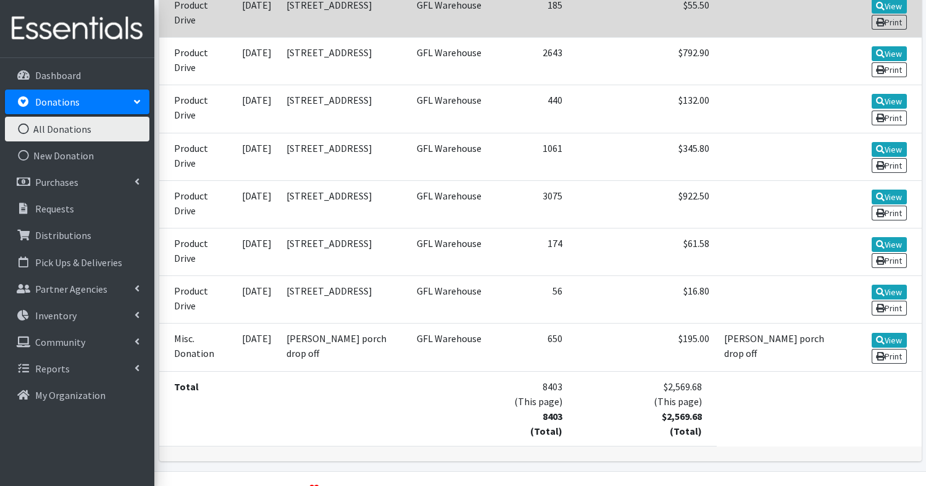
scroll to position [432, 0]
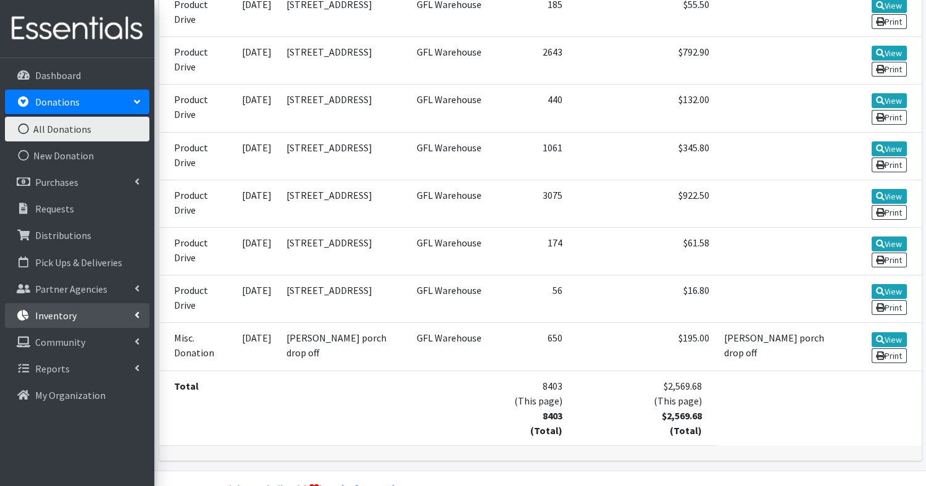
click at [58, 322] on link "Inventory" at bounding box center [77, 315] width 144 height 25
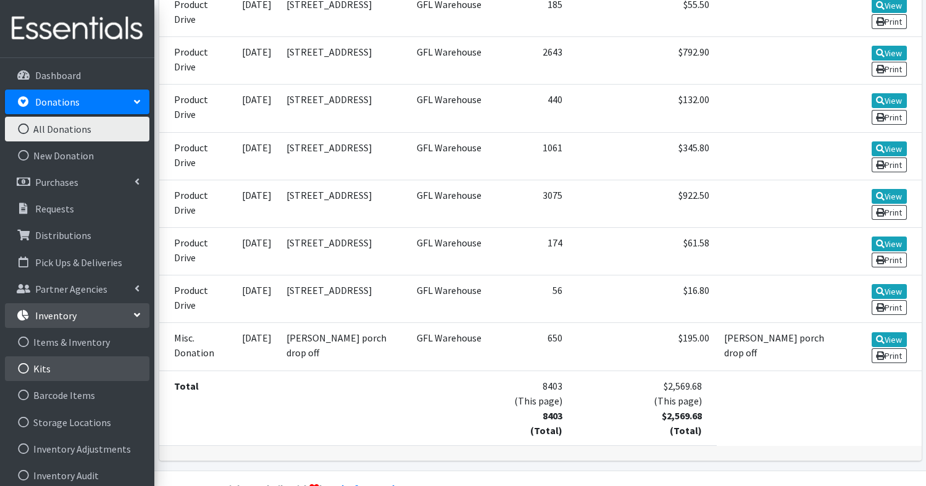
click at [49, 365] on link "Kits" at bounding box center [77, 368] width 144 height 25
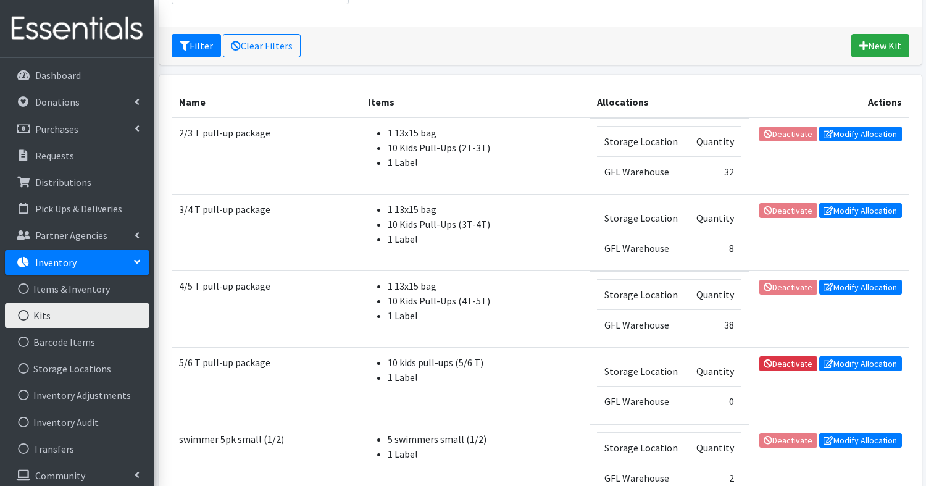
scroll to position [162, 0]
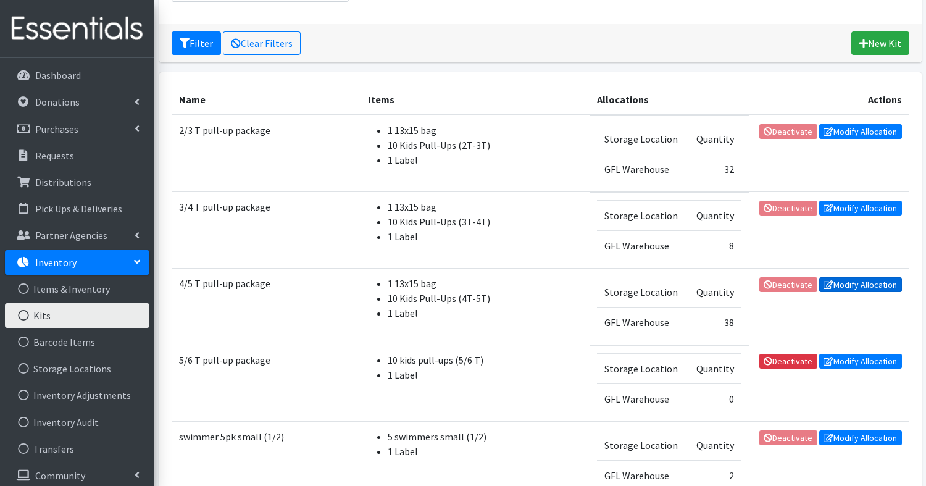
click at [853, 286] on link "Modify Allocation" at bounding box center [860, 284] width 83 height 15
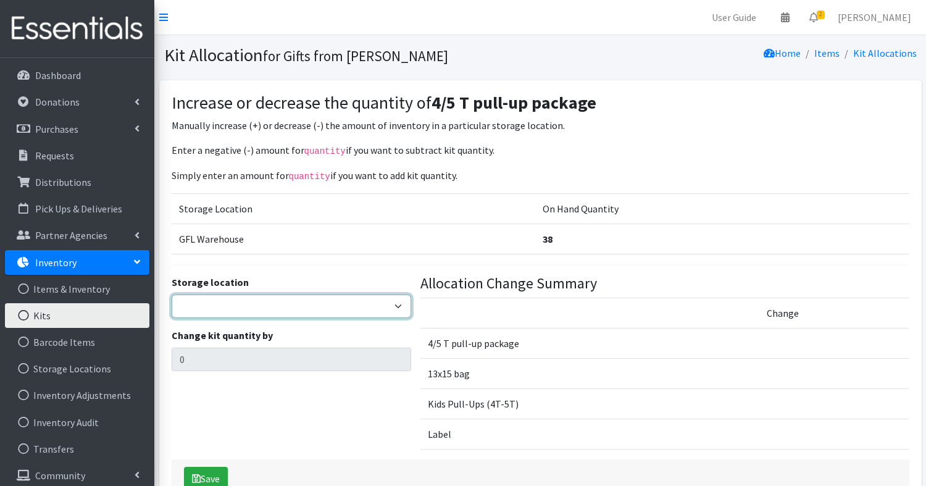
click at [210, 304] on select "GFL Warehouse" at bounding box center [292, 305] width 240 height 23
select select "414"
click at [172, 294] on select "GFL Warehouse" at bounding box center [292, 305] width 240 height 23
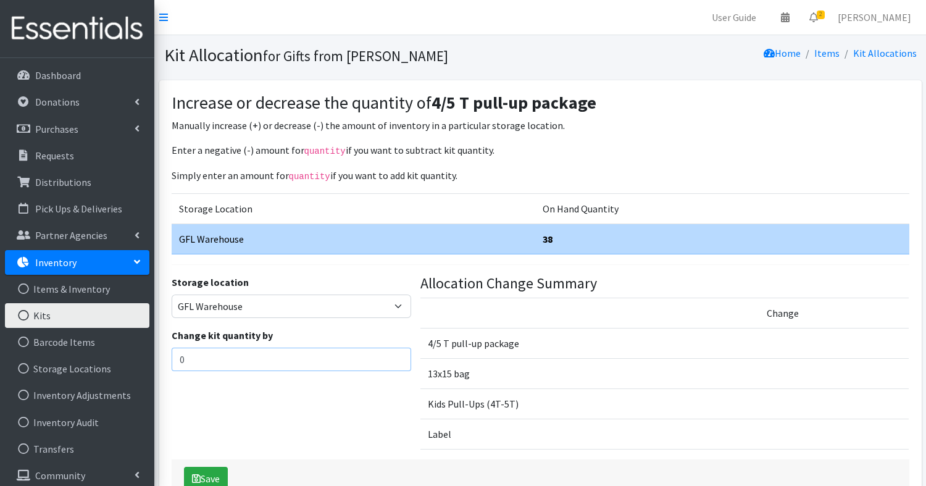
click at [206, 355] on input "0" at bounding box center [292, 359] width 240 height 23
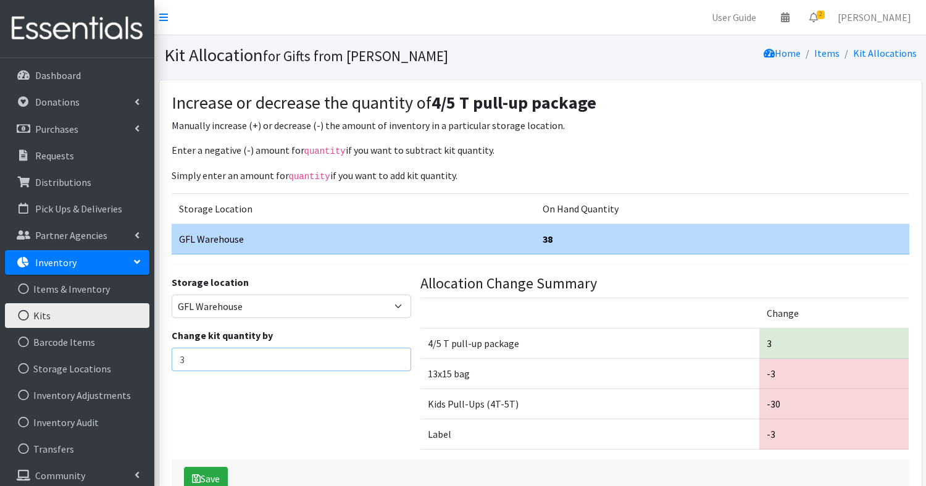
scroll to position [78, 0]
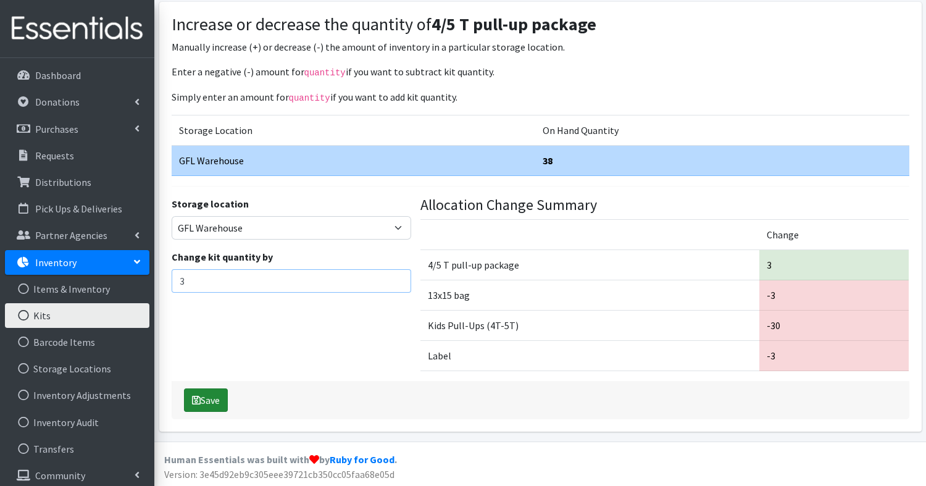
type input "3"
click at [202, 399] on button "Save" at bounding box center [206, 399] width 44 height 23
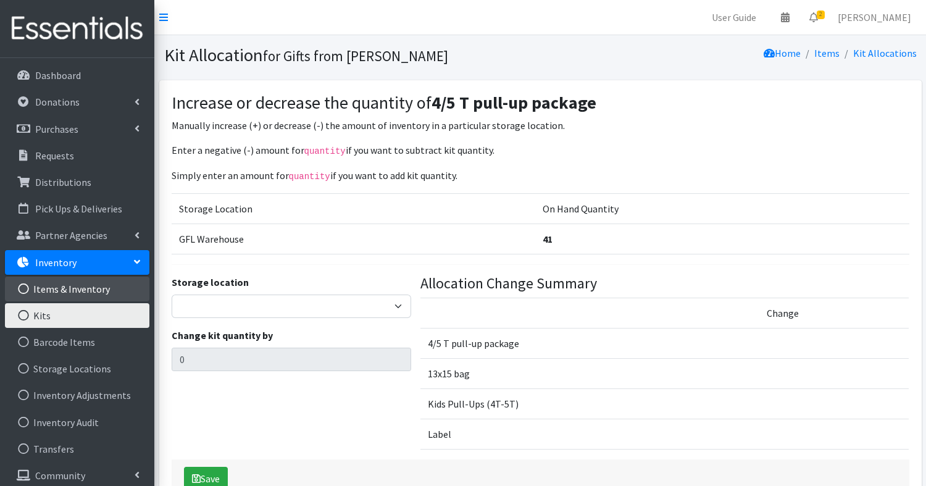
click at [62, 292] on link "Items & Inventory" at bounding box center [77, 289] width 144 height 25
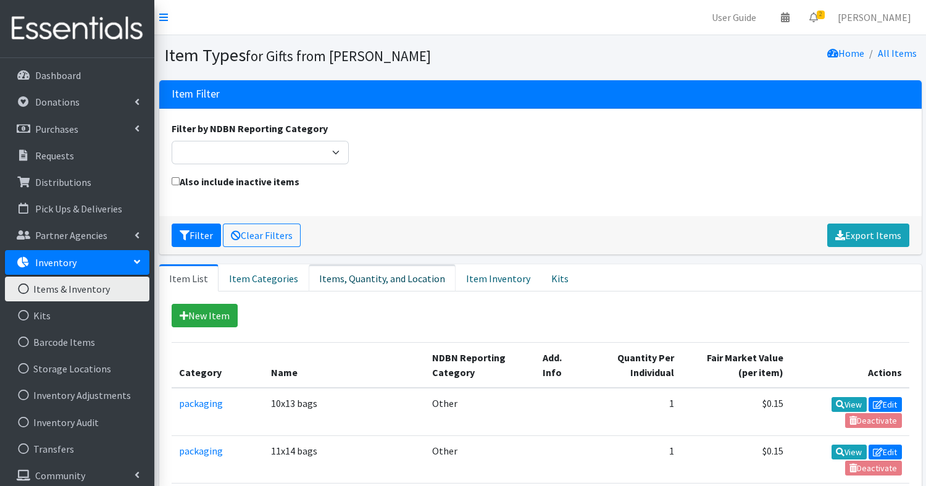
click at [407, 275] on link "Items, Quantity, and Location" at bounding box center [382, 277] width 147 height 27
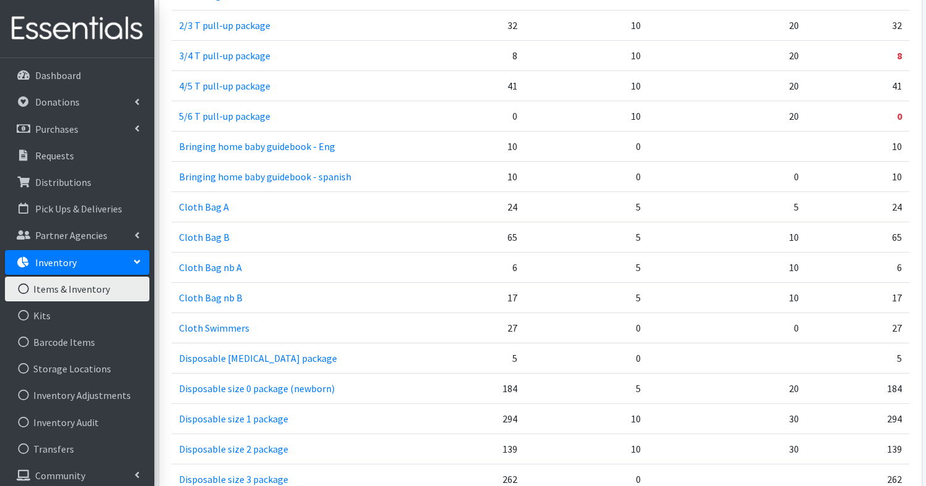
scroll to position [496, 0]
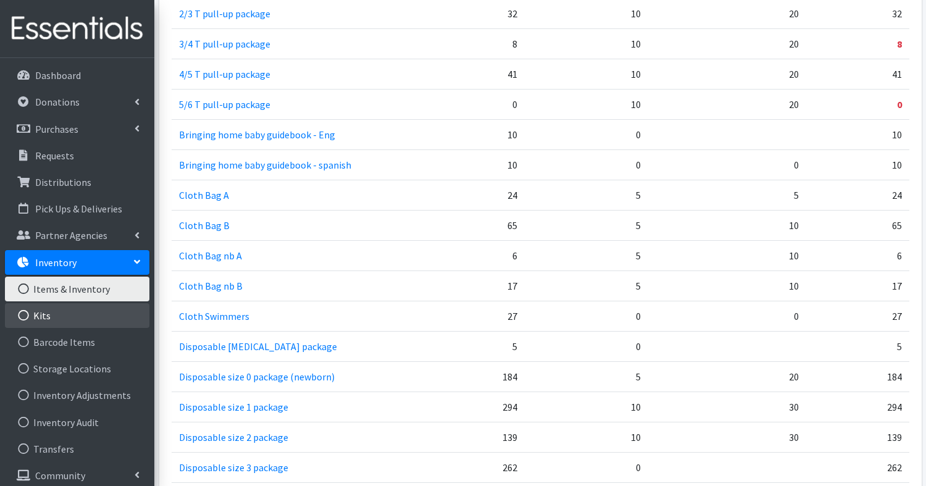
click at [46, 314] on link "Kits" at bounding box center [77, 315] width 144 height 25
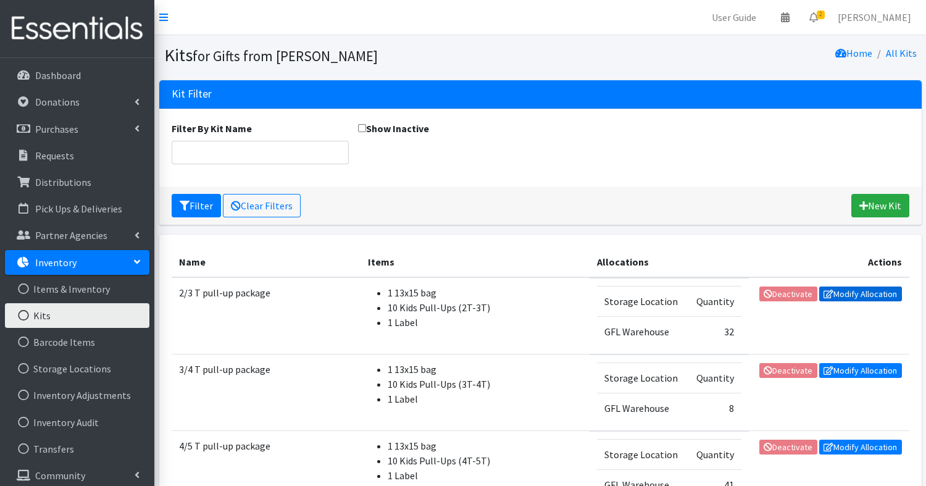
click at [862, 290] on link "Modify Allocation" at bounding box center [860, 293] width 83 height 15
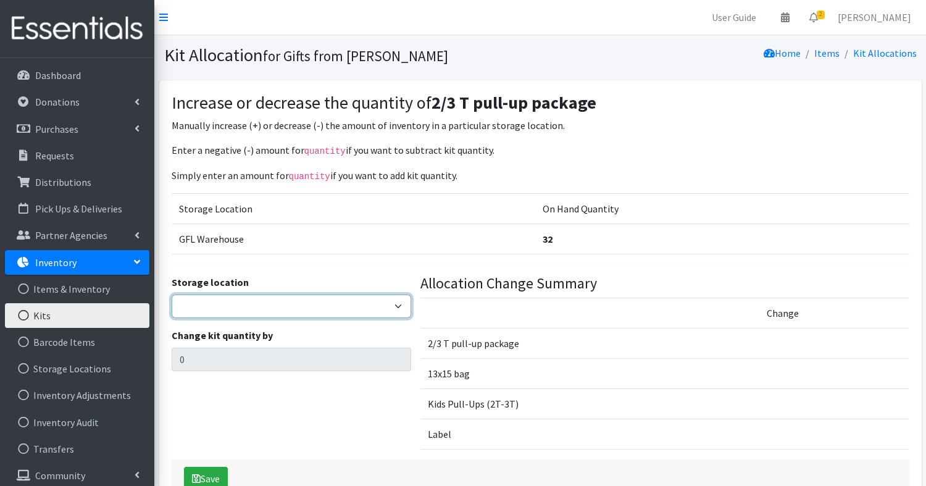
click at [361, 299] on select "GFL Warehouse" at bounding box center [292, 305] width 240 height 23
select select "414"
click at [172, 294] on select "GFL Warehouse" at bounding box center [292, 305] width 240 height 23
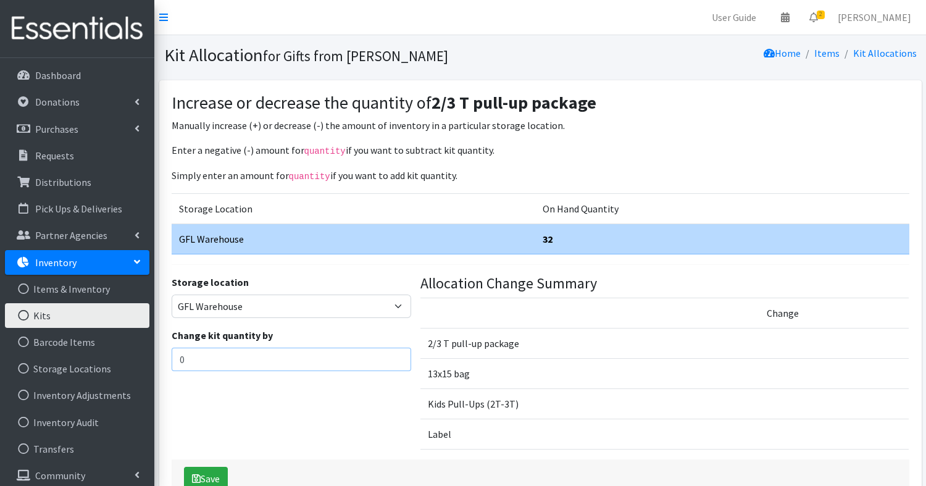
click at [260, 362] on input "0" at bounding box center [292, 359] width 240 height 23
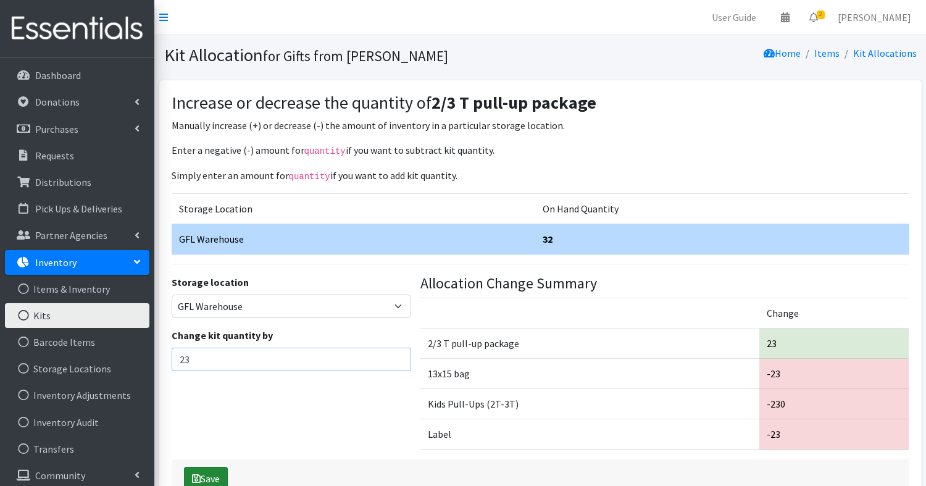
type input "23"
click at [208, 475] on button "Save" at bounding box center [206, 478] width 44 height 23
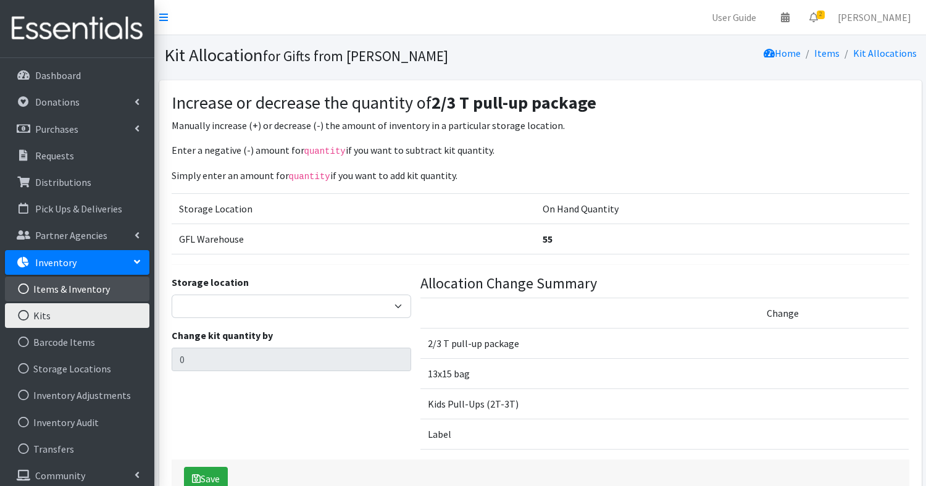
click at [56, 286] on link "Items & Inventory" at bounding box center [77, 289] width 144 height 25
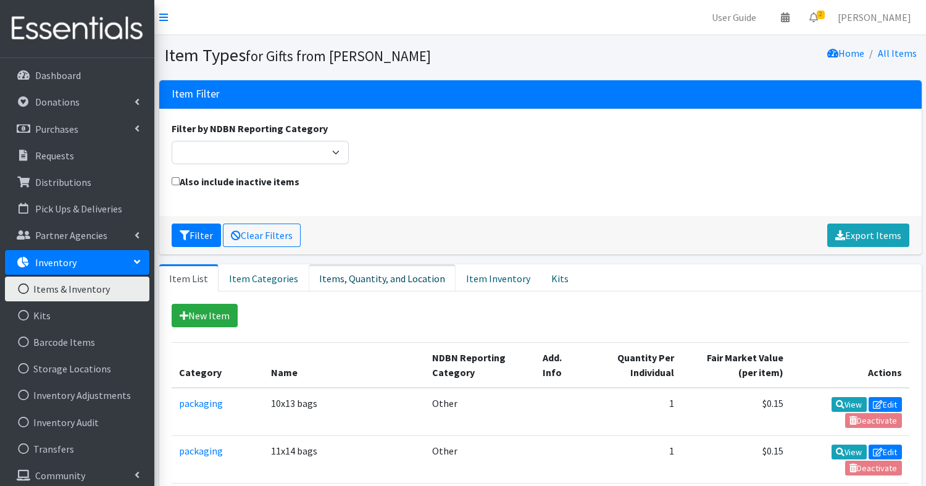
click at [395, 272] on link "Items, Quantity, and Location" at bounding box center [382, 277] width 147 height 27
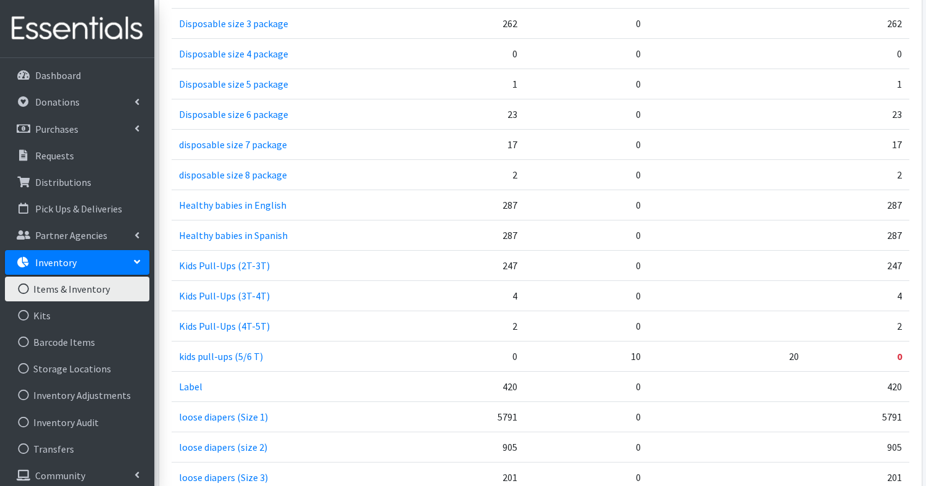
scroll to position [941, 0]
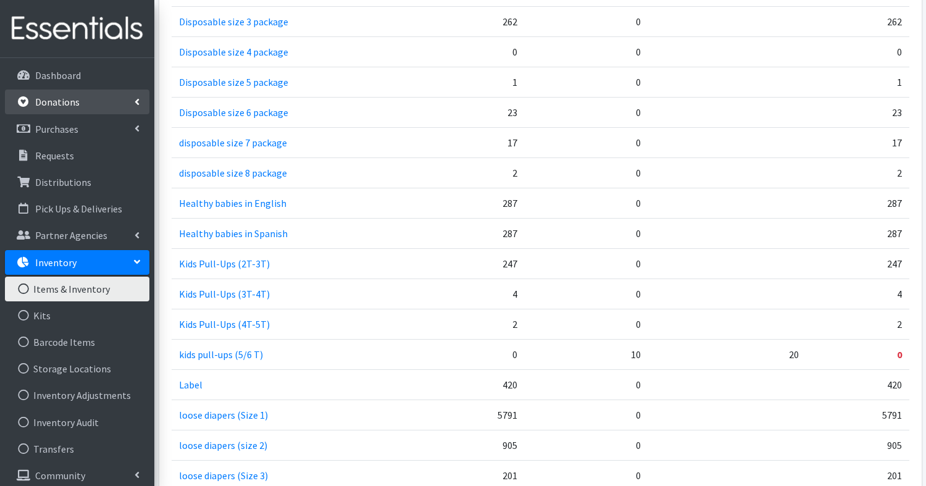
click at [69, 99] on p "Donations" at bounding box center [57, 102] width 44 height 12
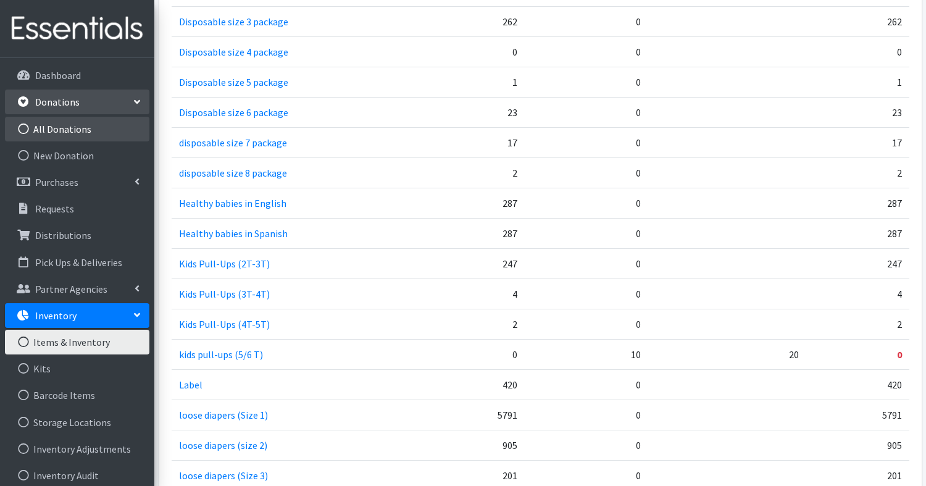
click at [68, 131] on link "All Donations" at bounding box center [77, 129] width 144 height 25
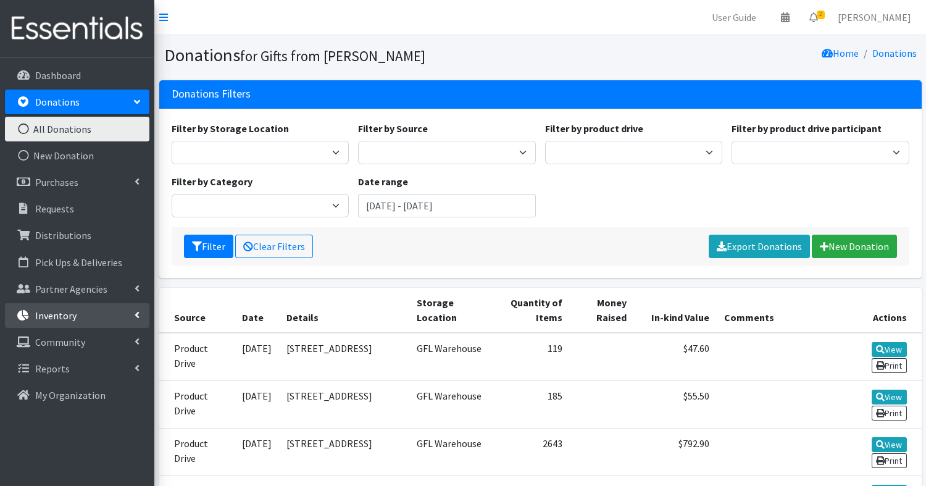
click at [57, 315] on p "Inventory" at bounding box center [55, 315] width 41 height 12
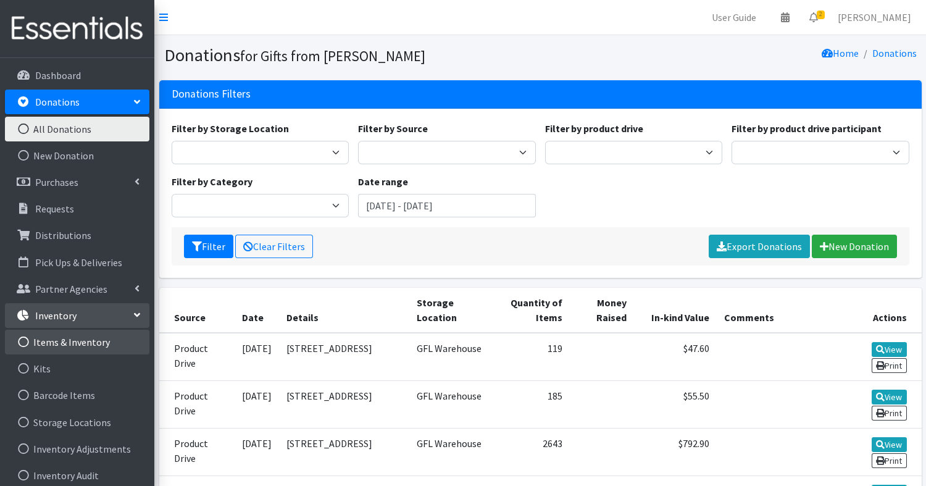
click at [68, 341] on link "Items & Inventory" at bounding box center [77, 342] width 144 height 25
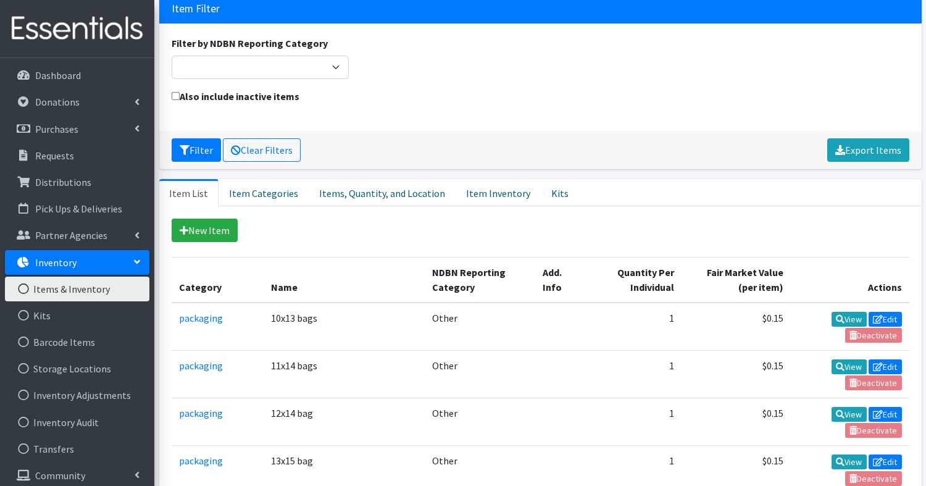
scroll to position [83, 0]
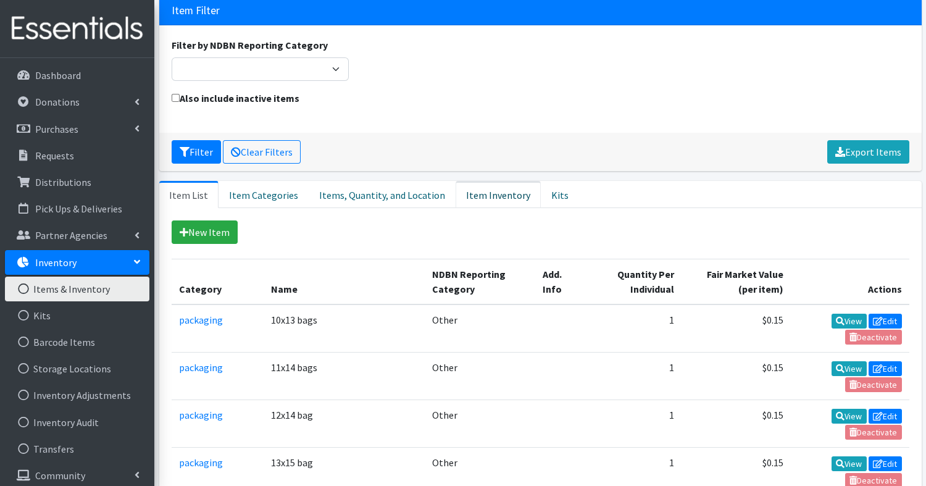
click at [486, 194] on link "Item Inventory" at bounding box center [498, 194] width 85 height 27
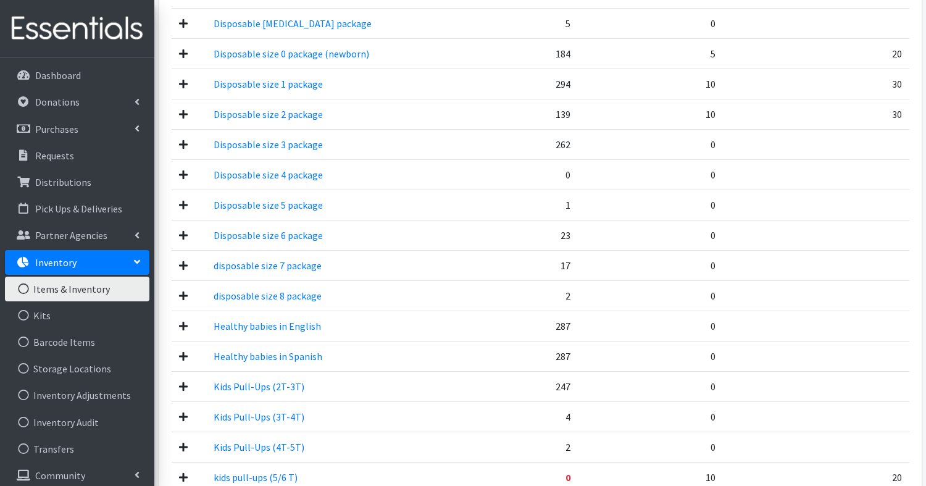
scroll to position [817, 0]
